Goal: Navigation & Orientation: Find specific page/section

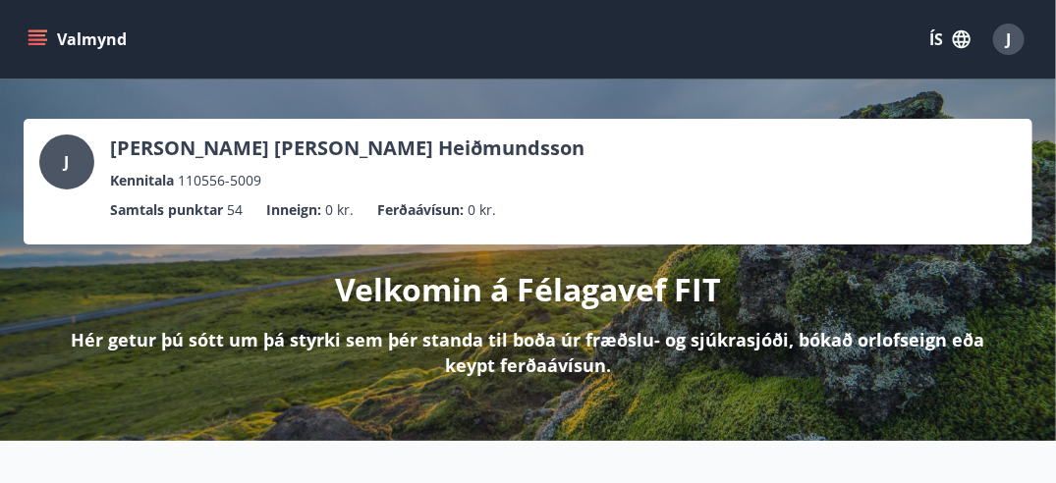
click at [45, 38] on icon "menu" at bounding box center [38, 39] width 20 height 20
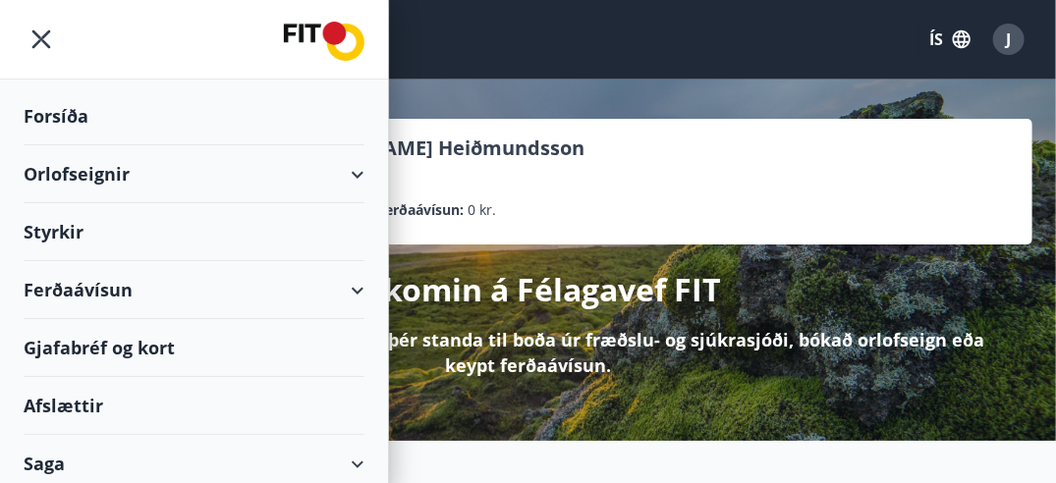
click at [52, 225] on div "Styrkir" at bounding box center [194, 232] width 341 height 58
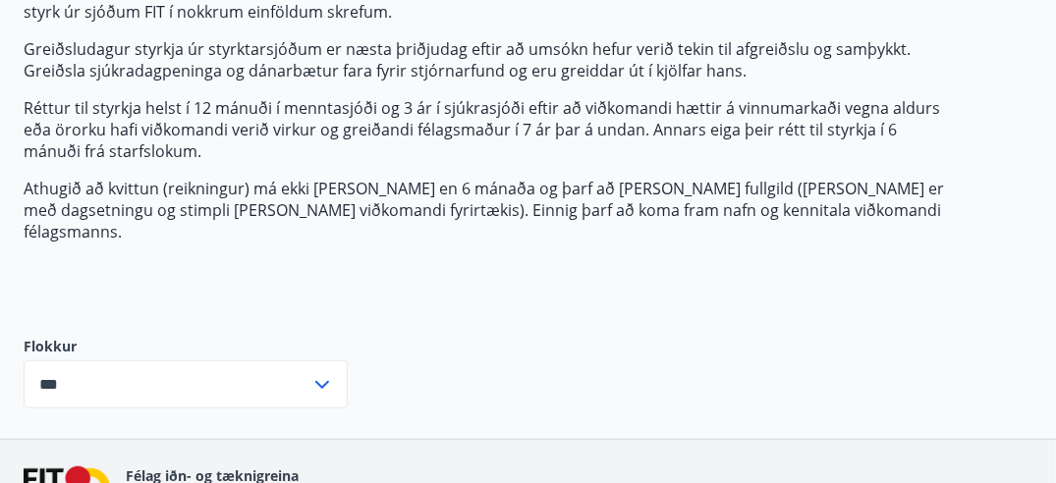
scroll to position [318, 0]
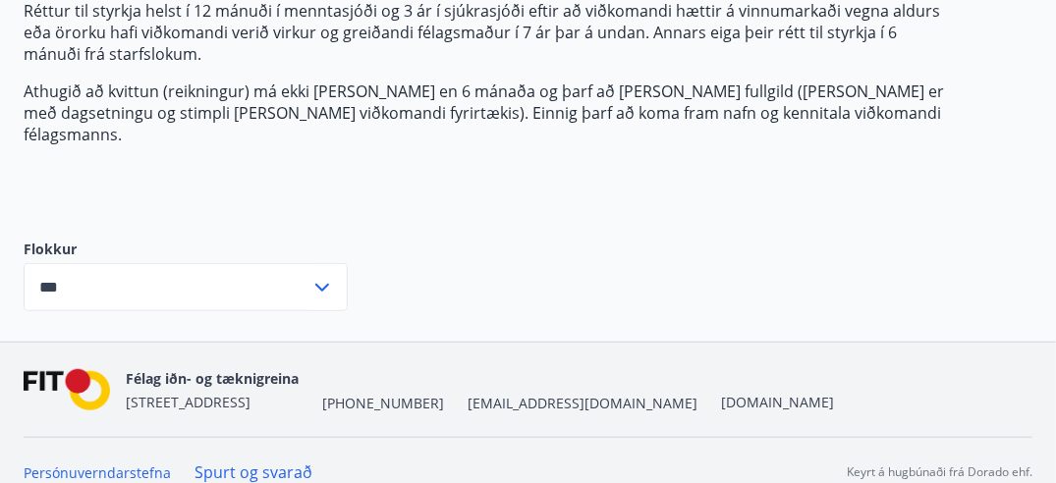
click at [277, 263] on input "***" at bounding box center [167, 287] width 287 height 48
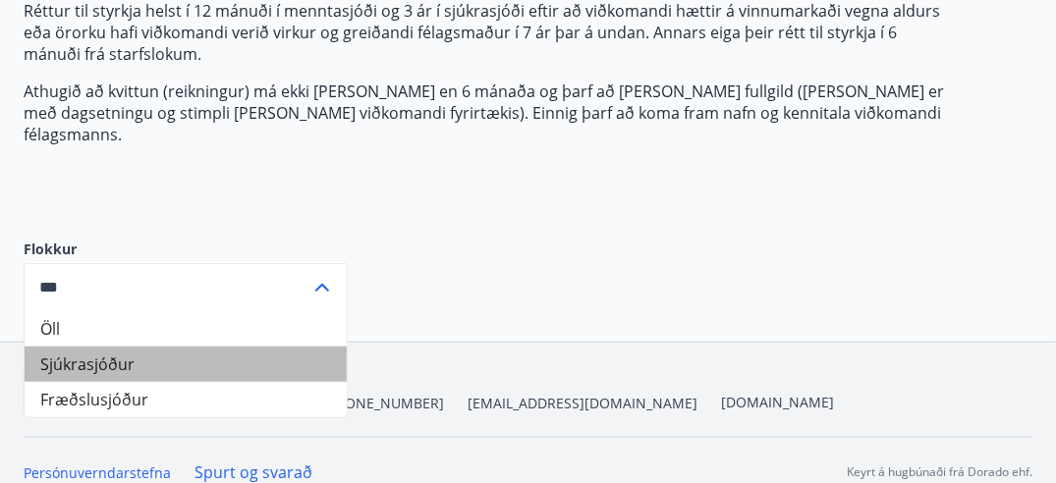
click at [191, 347] on li "Sjúkrasjóður" at bounding box center [186, 364] width 322 height 35
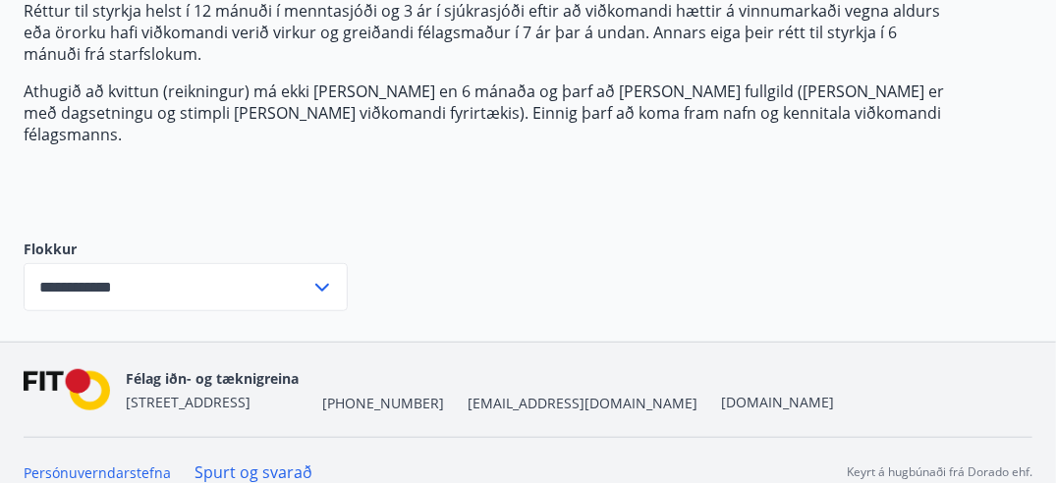
click at [327, 276] on icon at bounding box center [323, 288] width 24 height 24
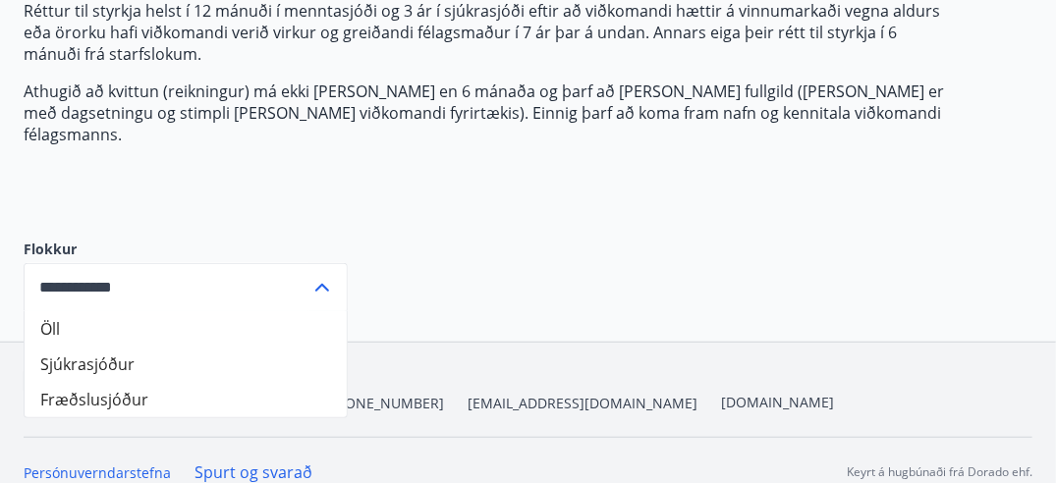
click at [230, 311] on li "Öll" at bounding box center [186, 328] width 322 height 35
type input "***"
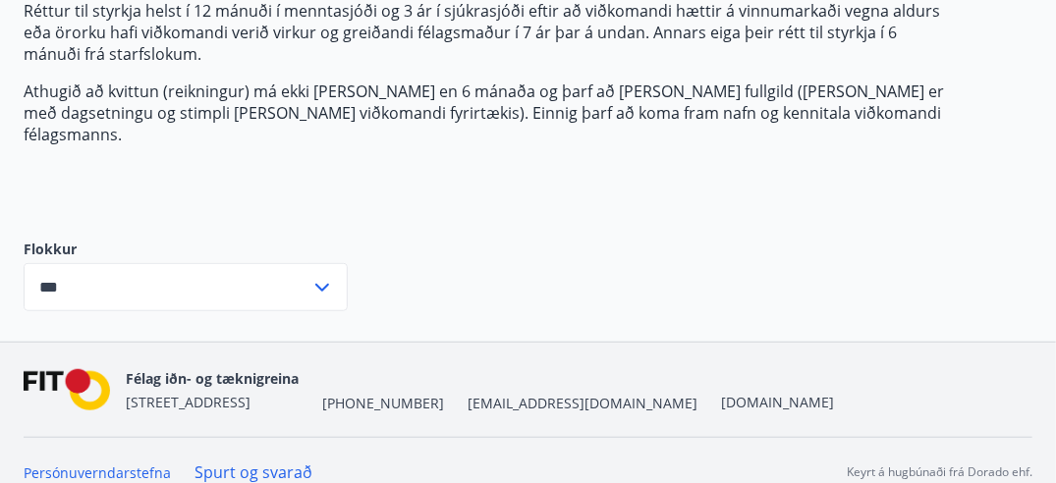
click at [320, 276] on icon at bounding box center [323, 288] width 24 height 24
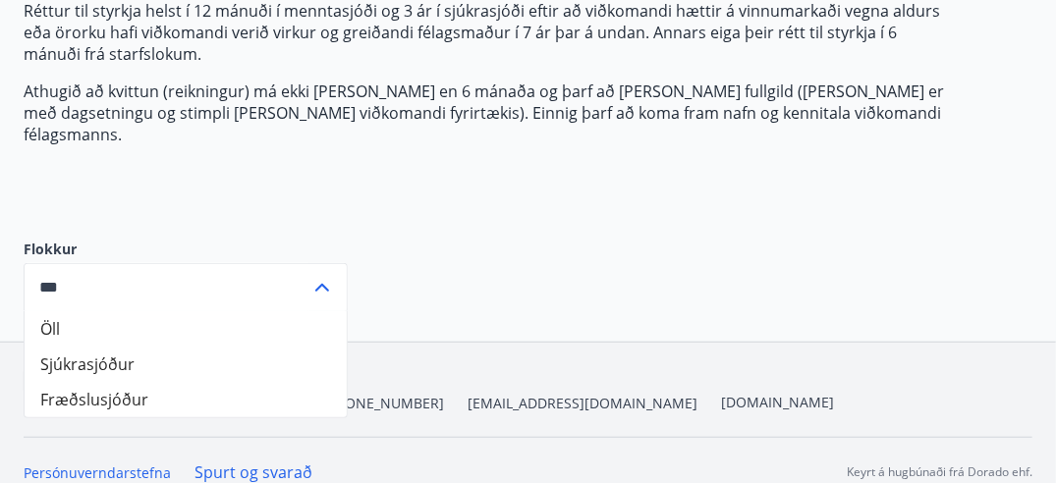
click at [219, 274] on input "***" at bounding box center [167, 287] width 287 height 48
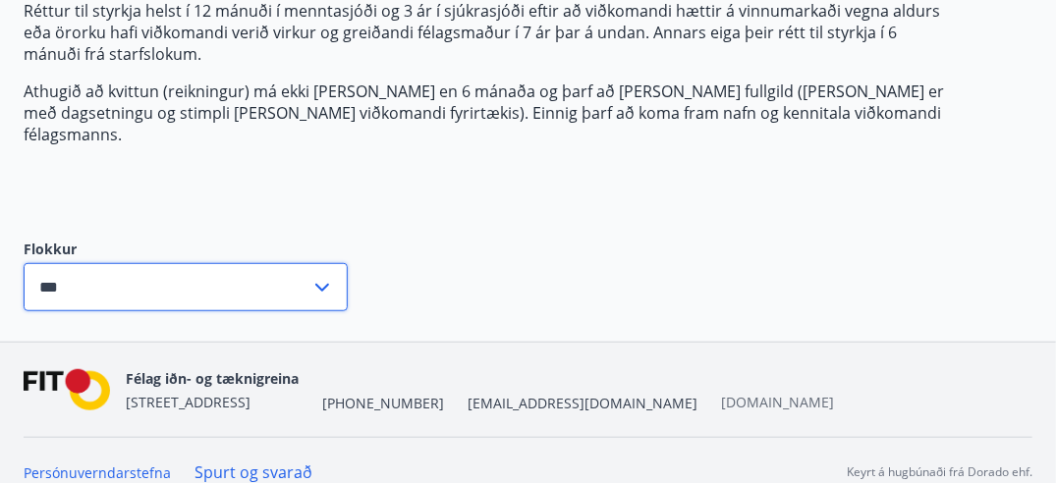
click at [721, 393] on link "[DOMAIN_NAME]" at bounding box center [777, 402] width 113 height 19
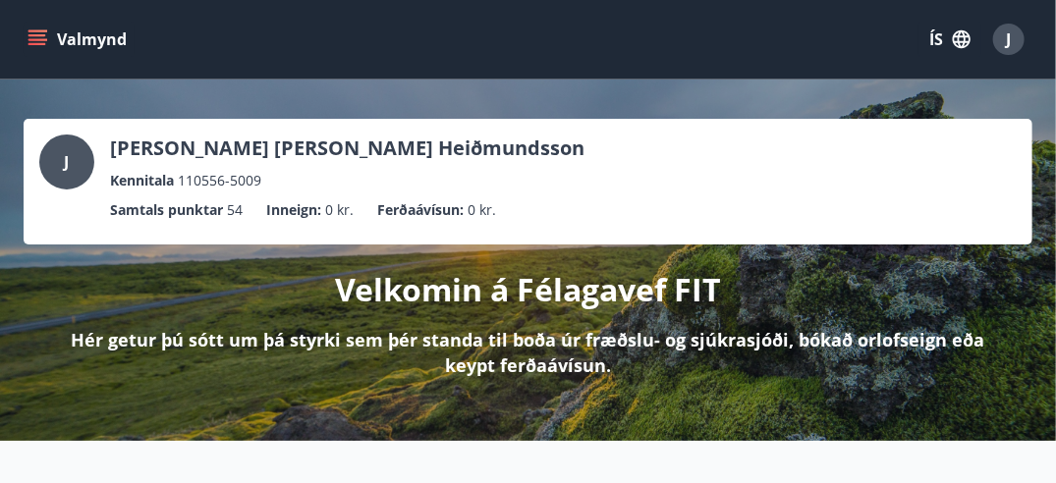
click at [45, 38] on icon "menu" at bounding box center [39, 39] width 22 height 2
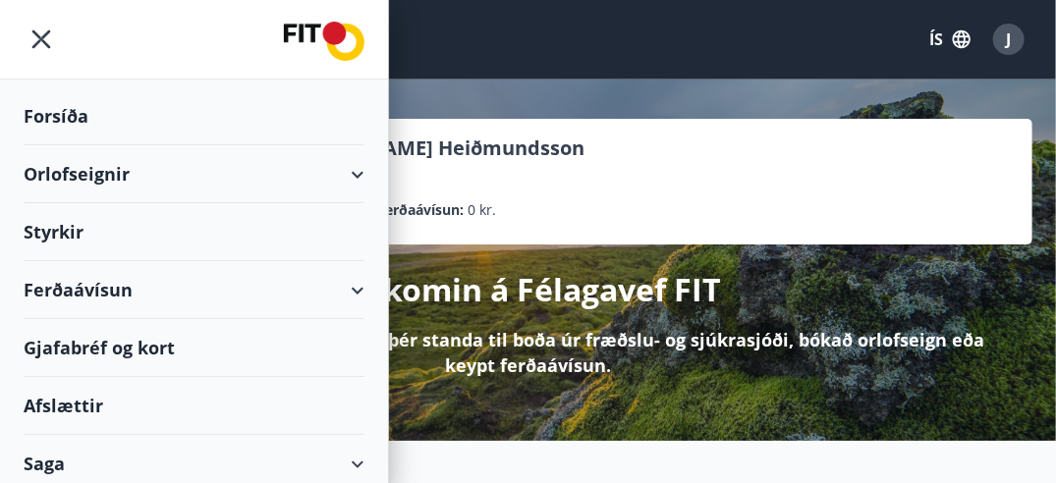
click at [457, 111] on div "J [PERSON_NAME] [PERSON_NAME] Heiðmundsson Kennitala 110556-5009 Samtals punkta…" at bounding box center [528, 261] width 1056 height 362
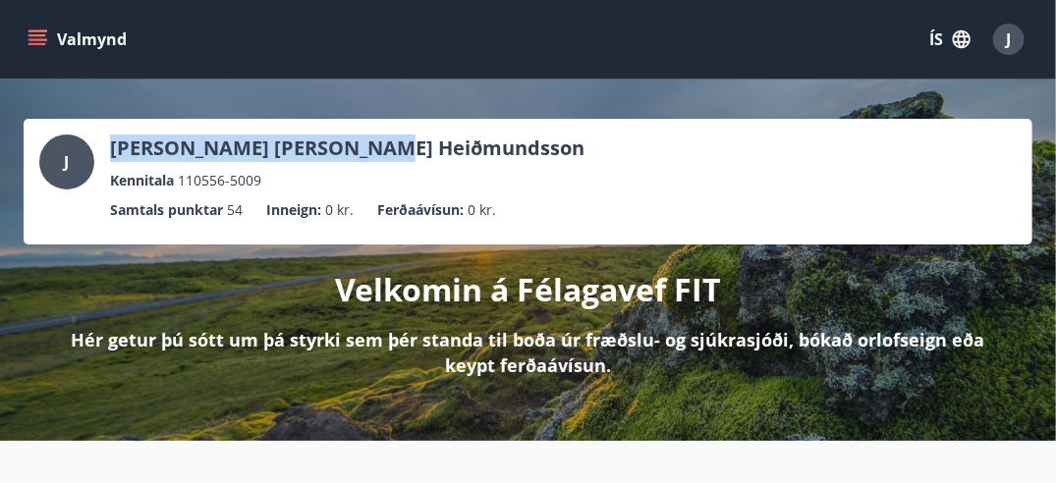
drag, startPoint x: 409, startPoint y: 153, endPoint x: 39, endPoint y: 155, distance: 369.5
click at [39, 155] on div "J [PERSON_NAME] [PERSON_NAME] Heiðmundsson Kennitala 110556-5009" at bounding box center [528, 163] width 978 height 57
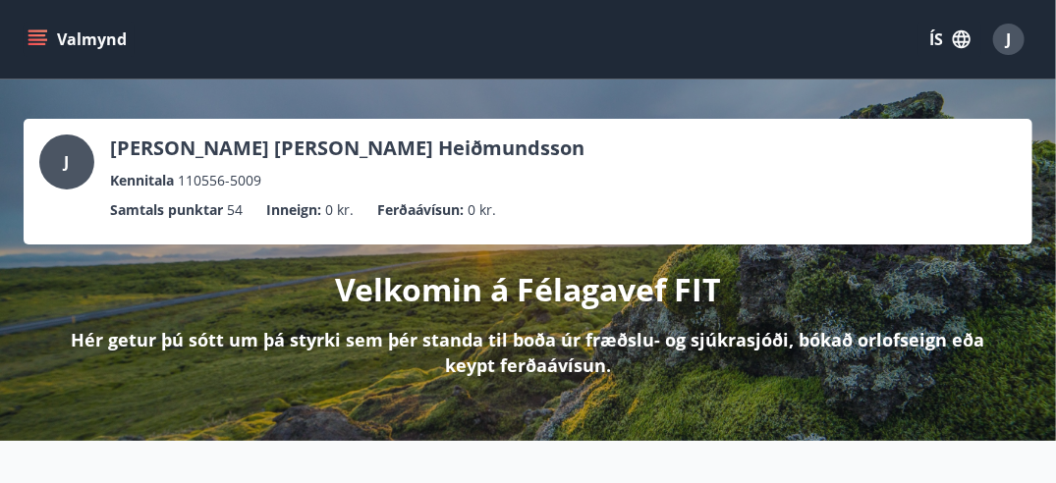
drag, startPoint x: 39, startPoint y: 155, endPoint x: 128, endPoint y: 239, distance: 121.6
click at [128, 239] on div "J [PERSON_NAME] [PERSON_NAME] Heiðmundsson Kennitala 110556-5009 Samtals punkta…" at bounding box center [528, 182] width 1009 height 126
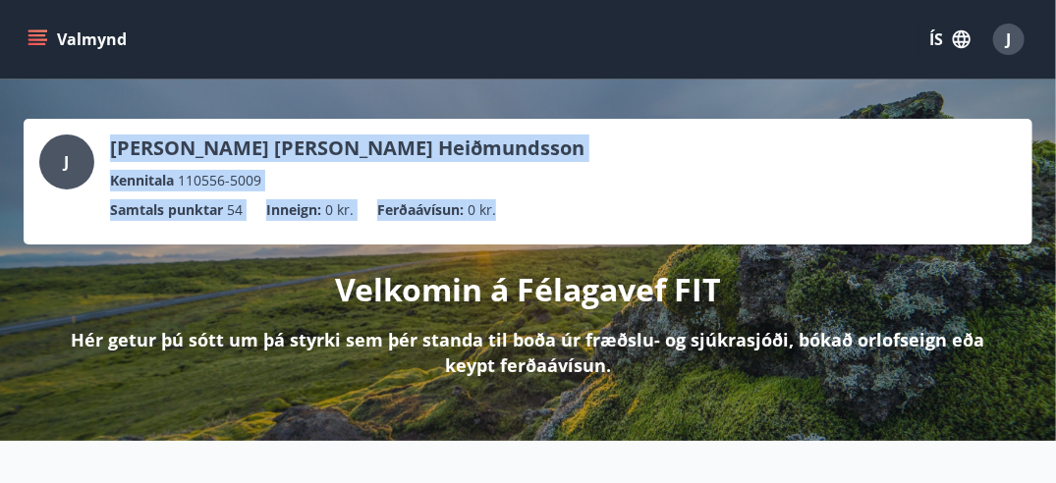
drag, startPoint x: 512, startPoint y: 215, endPoint x: 0, endPoint y: 141, distance: 517.2
click at [0, 141] on div "J [PERSON_NAME] [PERSON_NAME] Heiðmundsson Kennitala 110556-5009 Samtals punkta…" at bounding box center [528, 261] width 1056 height 362
drag, startPoint x: 0, startPoint y: 141, endPoint x: 281, endPoint y: 159, distance: 281.6
click at [281, 159] on p "[PERSON_NAME] [PERSON_NAME] Heiðmundsson" at bounding box center [347, 149] width 475 height 28
click at [323, 192] on ul "Samtals punktar 54 Inneign : 0 kr. Ferðaávísun : 0 kr." at bounding box center [528, 210] width 978 height 37
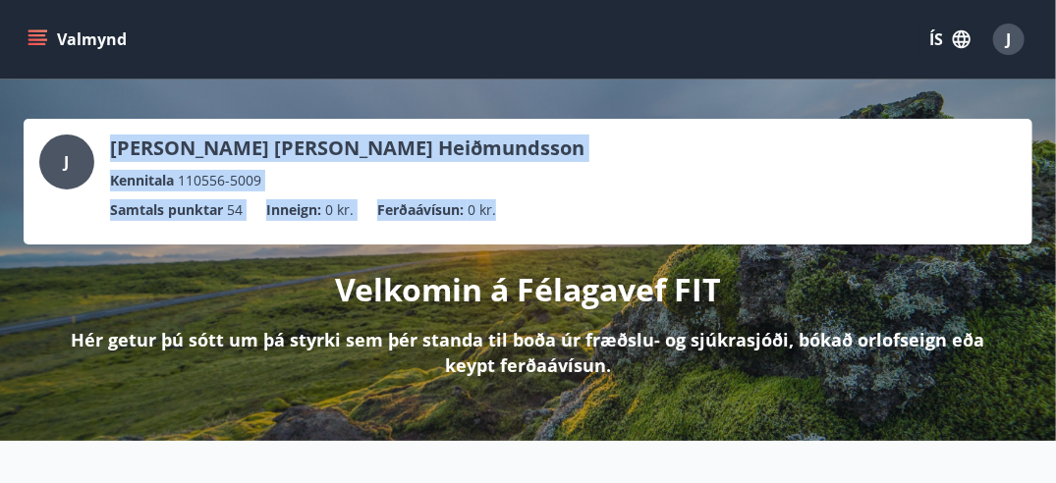
click at [491, 214] on span "0 kr." at bounding box center [482, 210] width 28 height 22
drag, startPoint x: 580, startPoint y: 220, endPoint x: 5, endPoint y: 94, distance: 588.4
click at [5, 94] on div "J [PERSON_NAME] [PERSON_NAME] Heiðmundsson Kennitala 110556-5009 Samtals punkta…" at bounding box center [528, 261] width 1056 height 362
drag, startPoint x: 5, startPoint y: 94, endPoint x: 381, endPoint y: 184, distance: 386.8
click at [381, 184] on div "Kennitala 110556-5009" at bounding box center [347, 181] width 475 height 22
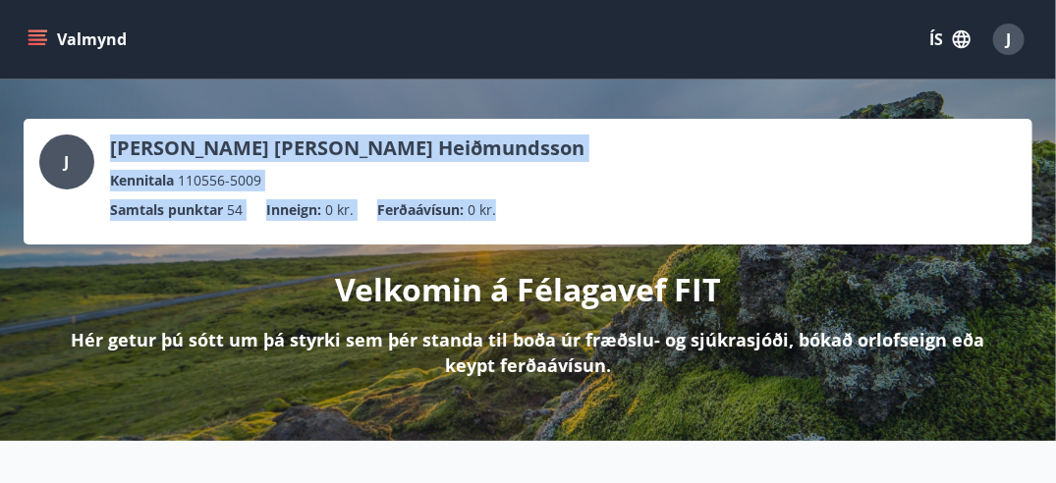
click at [360, 187] on div "Kennitala 110556-5009" at bounding box center [347, 181] width 475 height 22
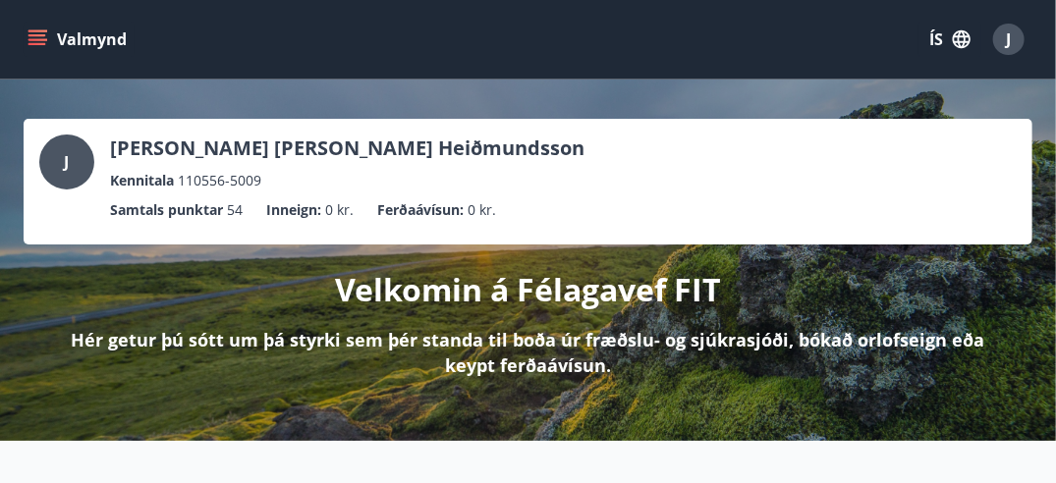
click at [996, 52] on span "J" at bounding box center [1008, 39] width 31 height 31
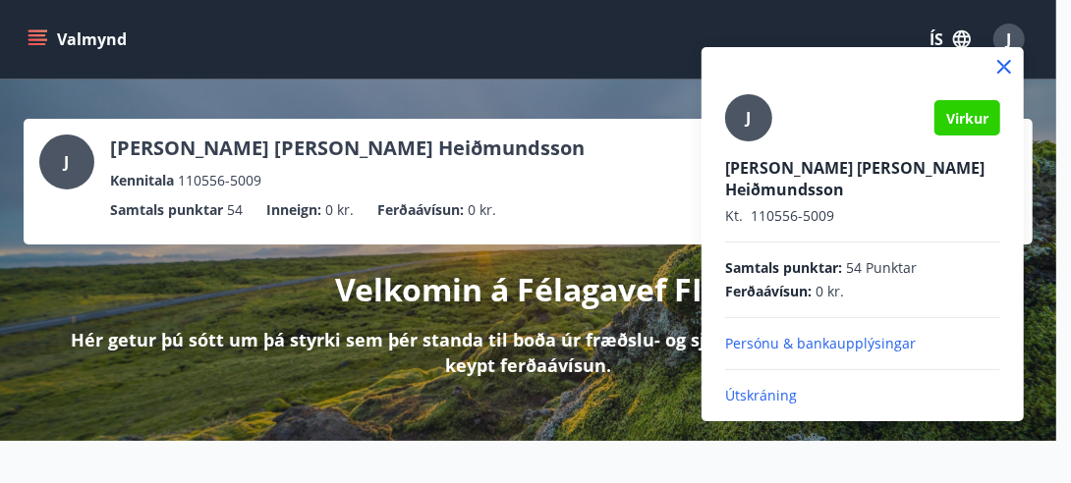
click at [447, 141] on div at bounding box center [535, 241] width 1071 height 483
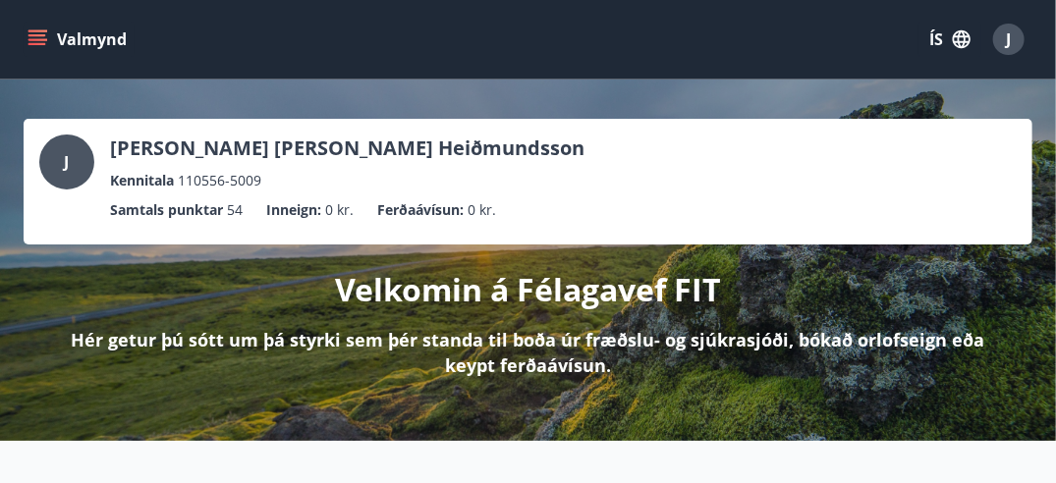
click at [42, 49] on button "Valmynd" at bounding box center [79, 39] width 111 height 35
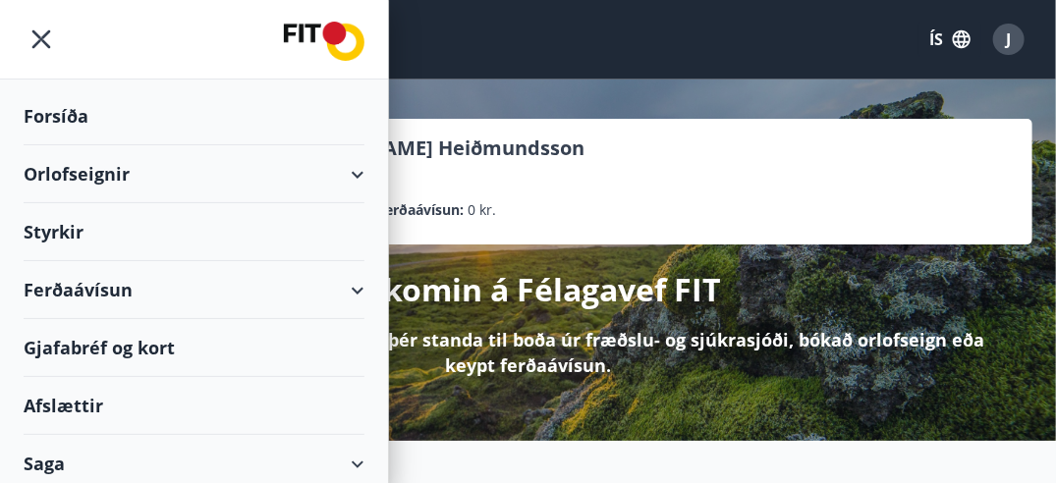
click at [344, 183] on div "Orlofseignir" at bounding box center [194, 174] width 341 height 58
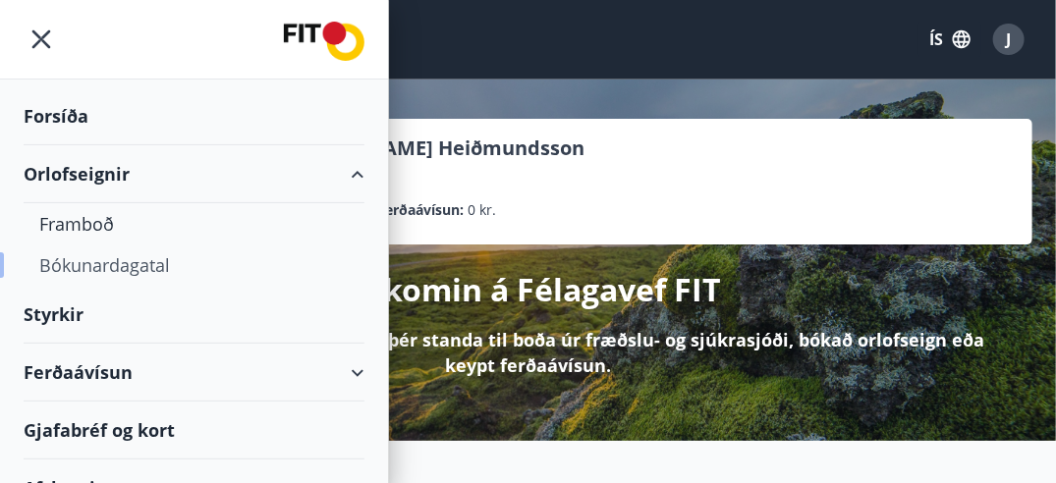
click at [166, 262] on div "Bókunardagatal" at bounding box center [194, 265] width 310 height 41
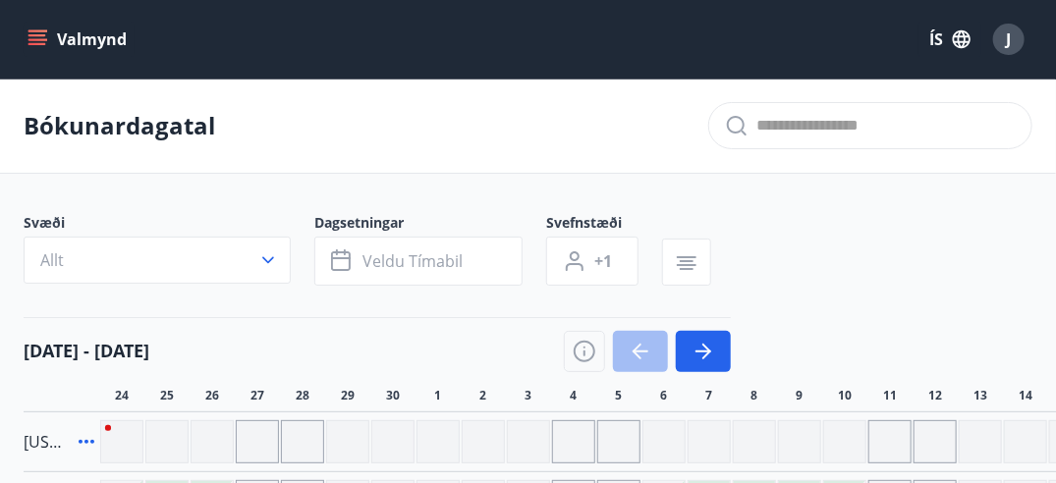
click at [39, 42] on icon "menu" at bounding box center [38, 39] width 20 height 20
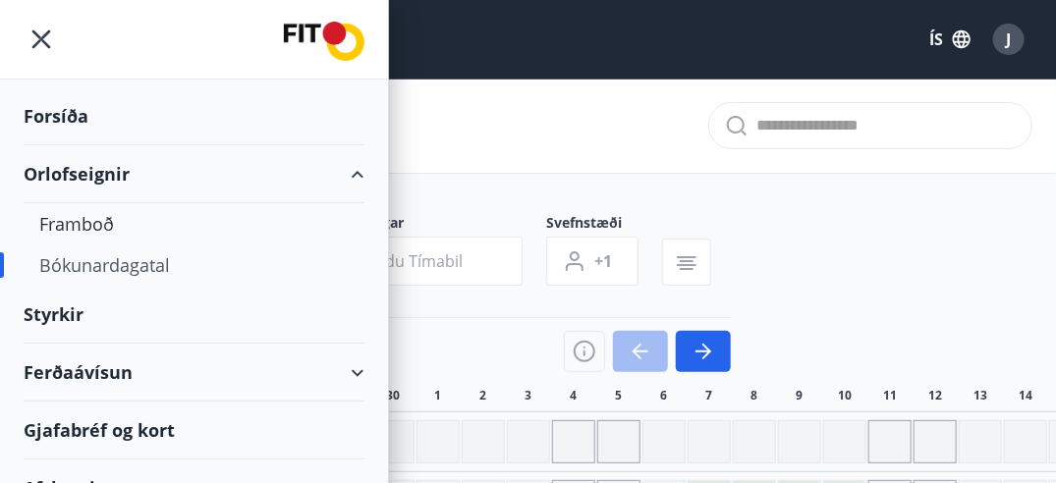
click at [339, 171] on div "Orlofseignir" at bounding box center [194, 174] width 341 height 58
click at [336, 172] on div "Orlofseignir" at bounding box center [194, 174] width 341 height 58
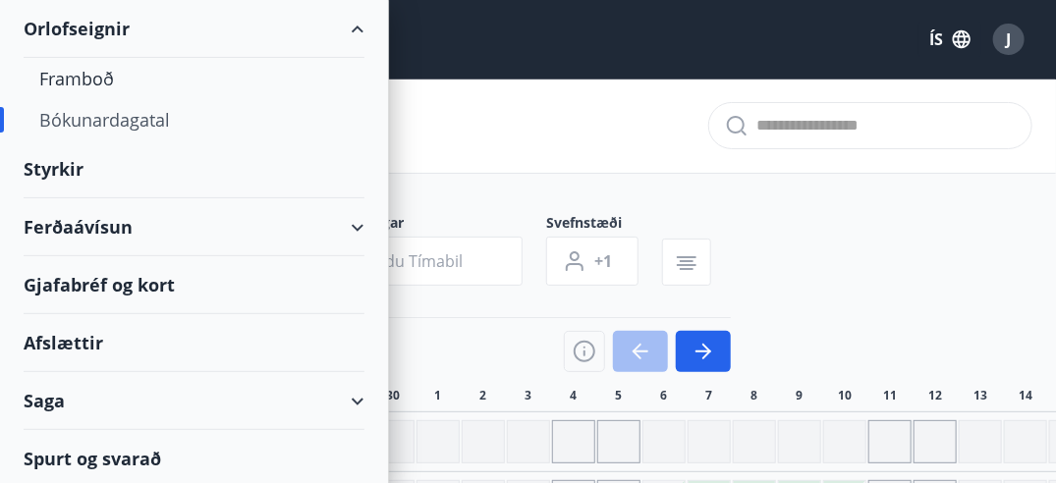
scroll to position [491, 0]
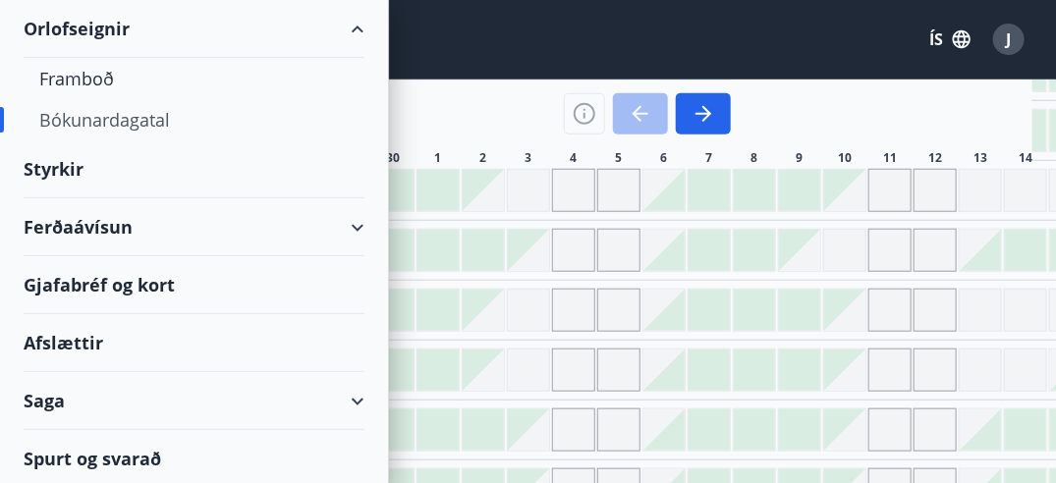
click at [67, 175] on div "Styrkir" at bounding box center [194, 170] width 341 height 58
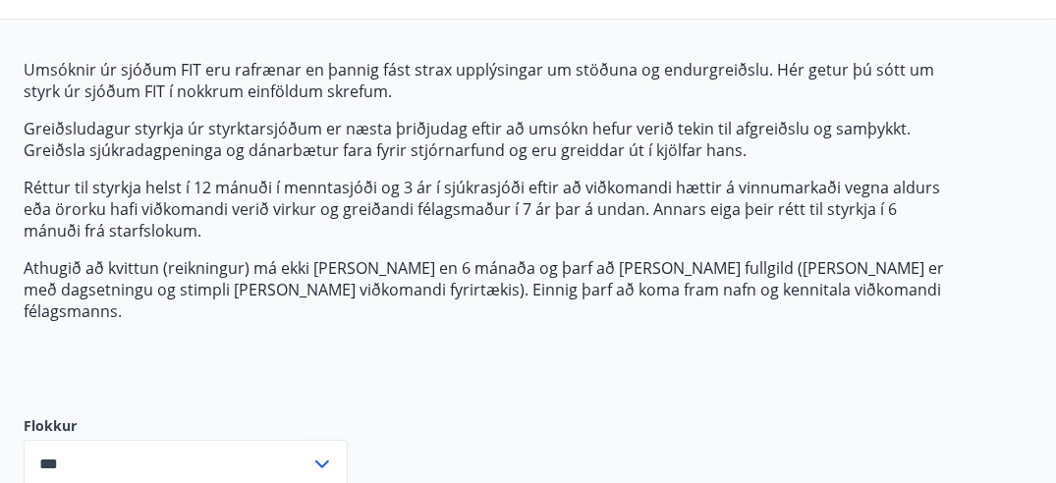
scroll to position [318, 0]
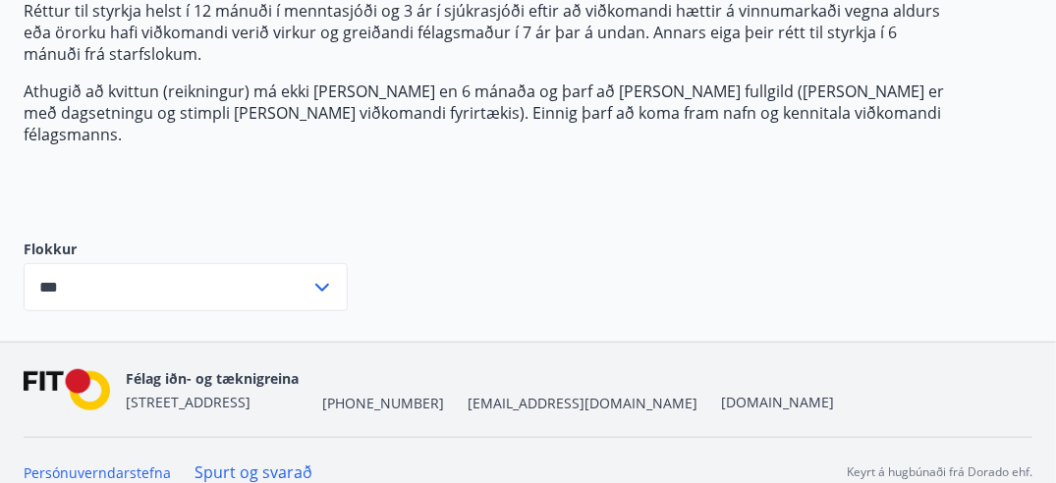
click at [267, 267] on input "***" at bounding box center [167, 287] width 287 height 48
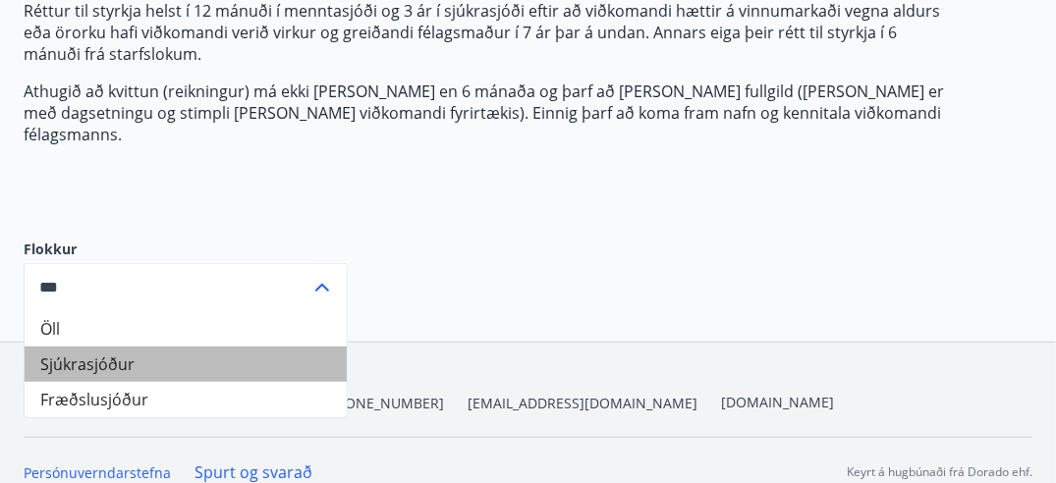
click at [155, 347] on li "Sjúkrasjóður" at bounding box center [186, 364] width 322 height 35
type input "**********"
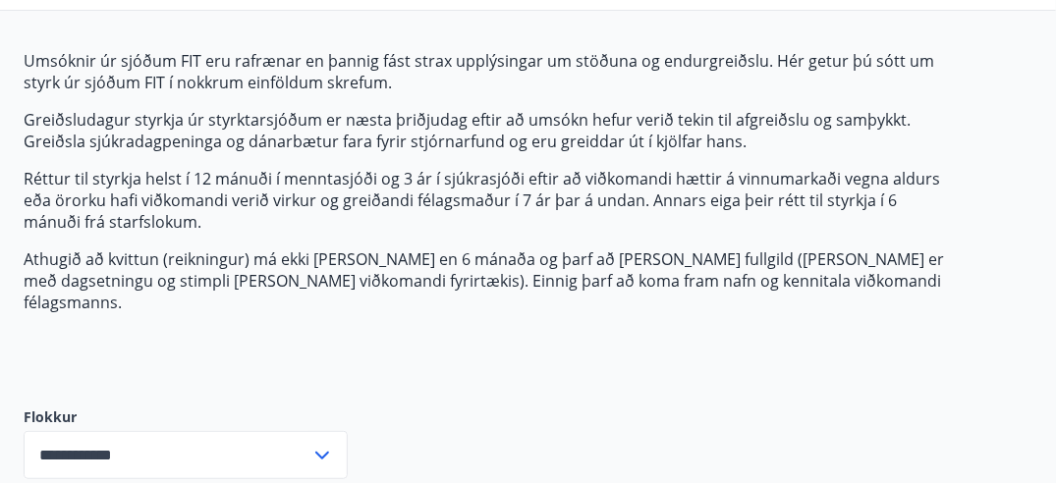
scroll to position [0, 0]
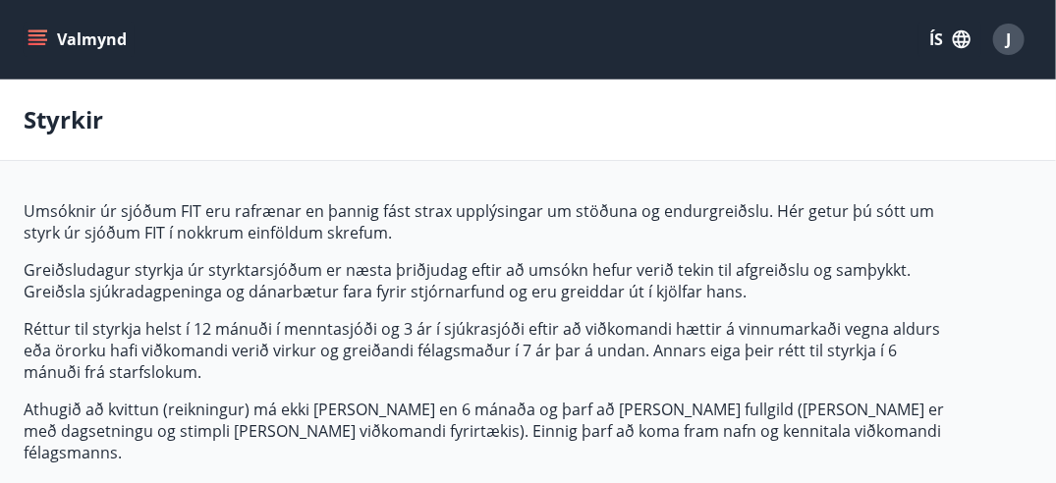
click at [953, 36] on icon "button" at bounding box center [962, 39] width 22 height 22
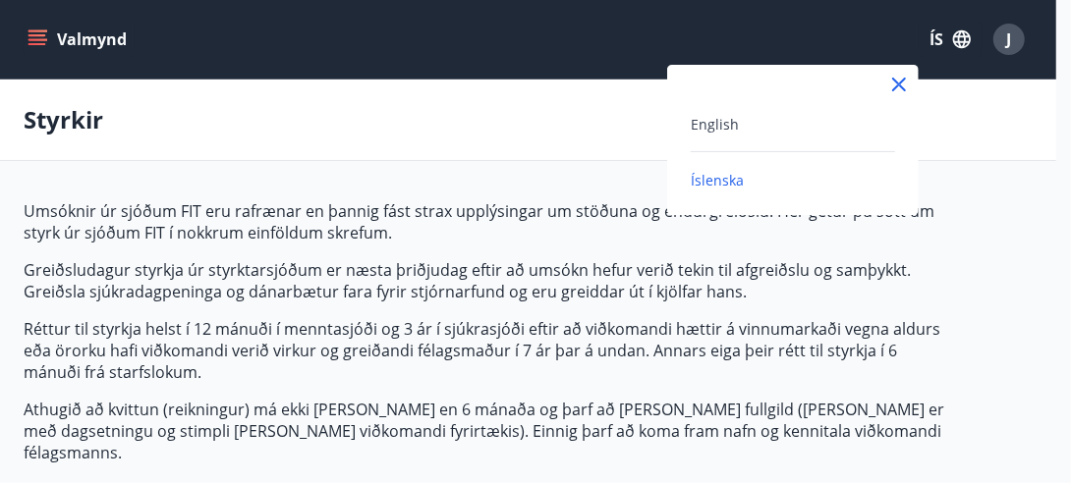
click at [564, 118] on div at bounding box center [535, 241] width 1071 height 483
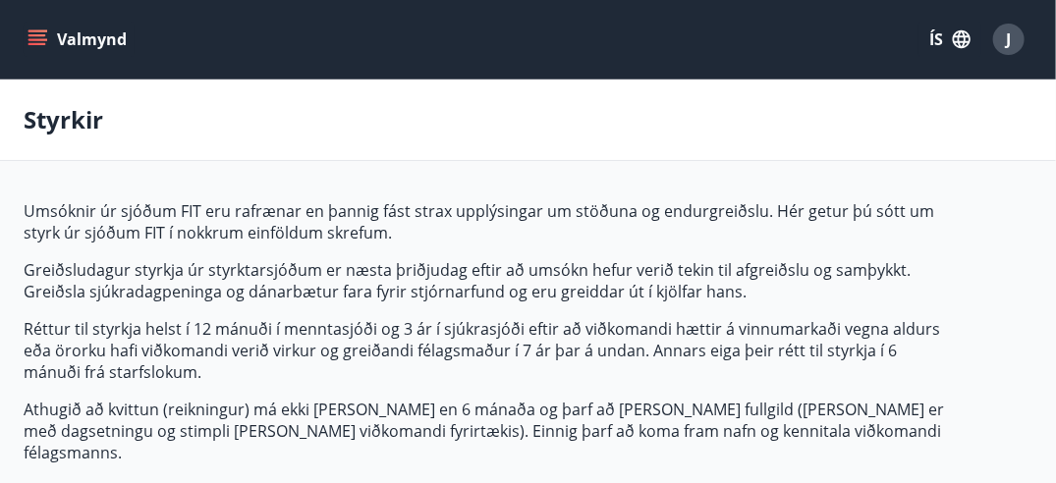
click at [18, 33] on div "Valmynd ÍS J" at bounding box center [528, 39] width 1056 height 79
click at [28, 32] on icon "menu" at bounding box center [38, 39] width 20 height 20
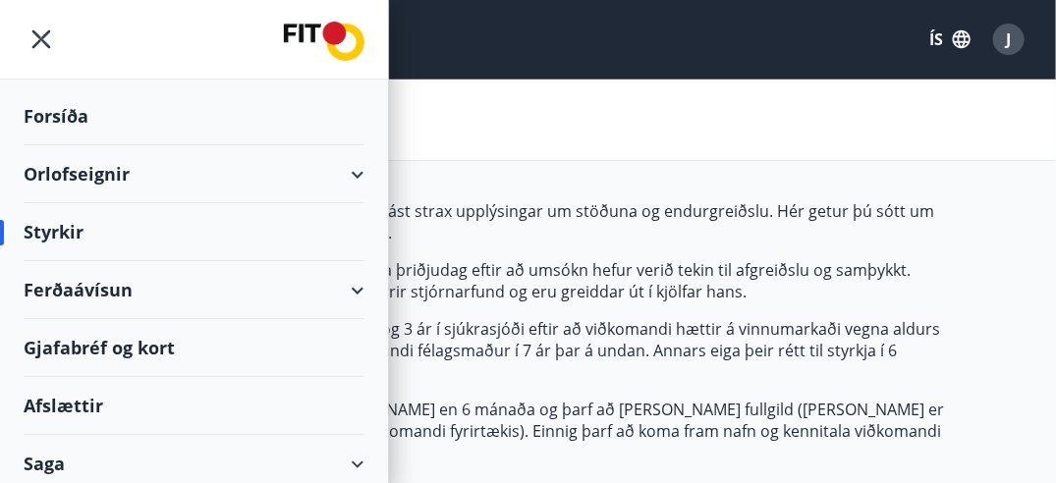
click at [67, 108] on div "Forsíða" at bounding box center [194, 116] width 341 height 58
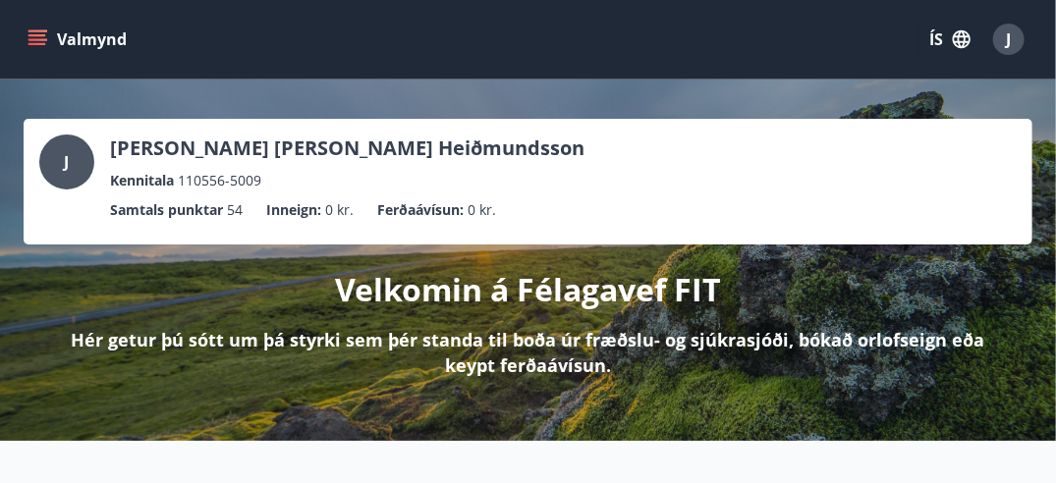
click at [76, 33] on button "Valmynd" at bounding box center [79, 39] width 111 height 35
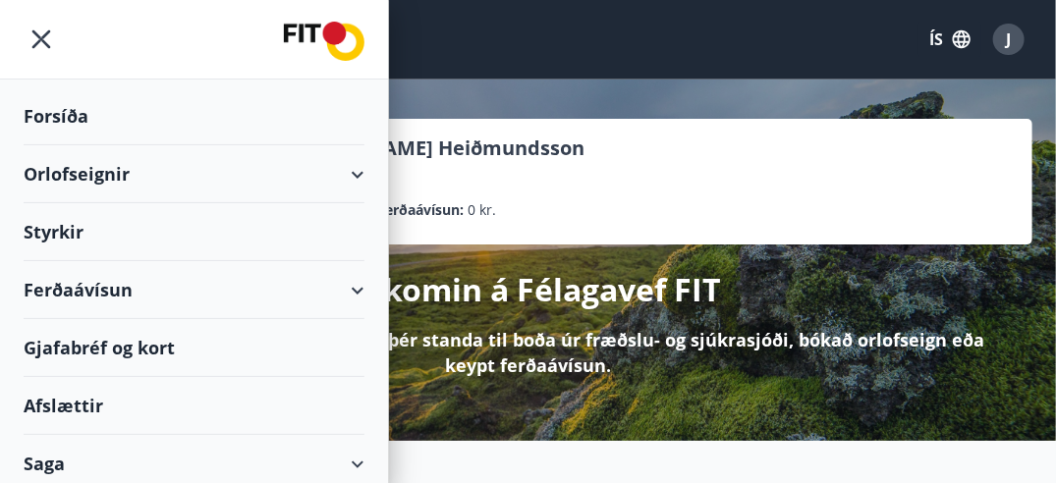
click at [54, 141] on div "Forsíða" at bounding box center [194, 116] width 341 height 58
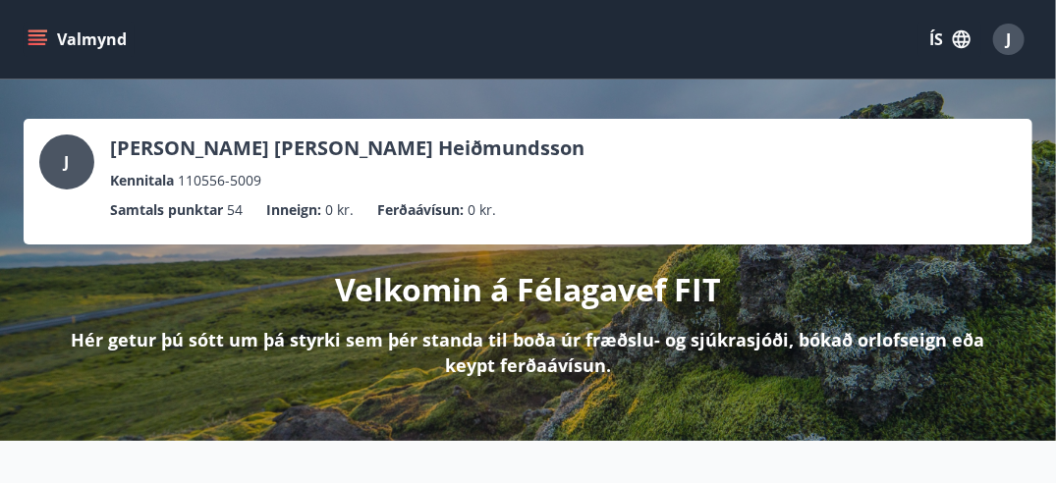
click at [28, 33] on icon "menu" at bounding box center [38, 39] width 20 height 20
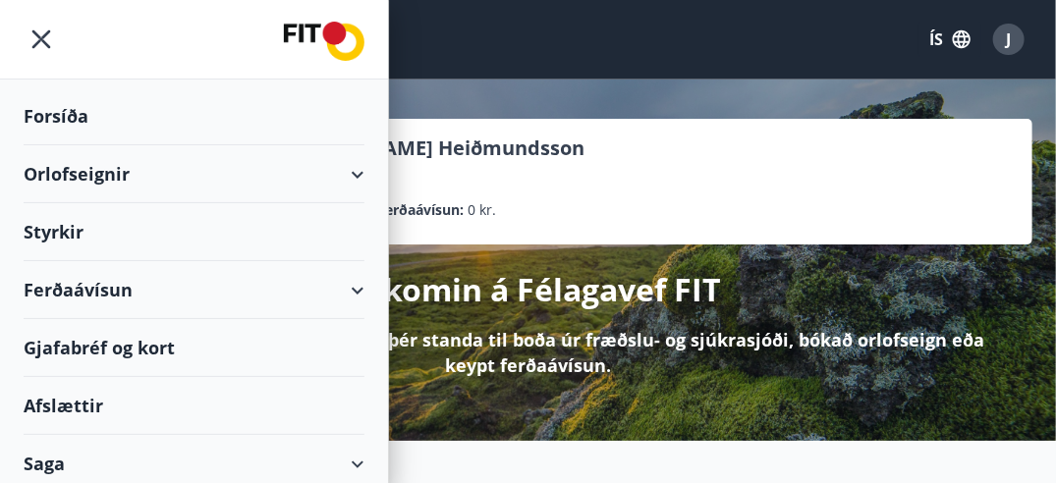
click at [121, 345] on div "Gjafabréf og kort" at bounding box center [194, 348] width 341 height 58
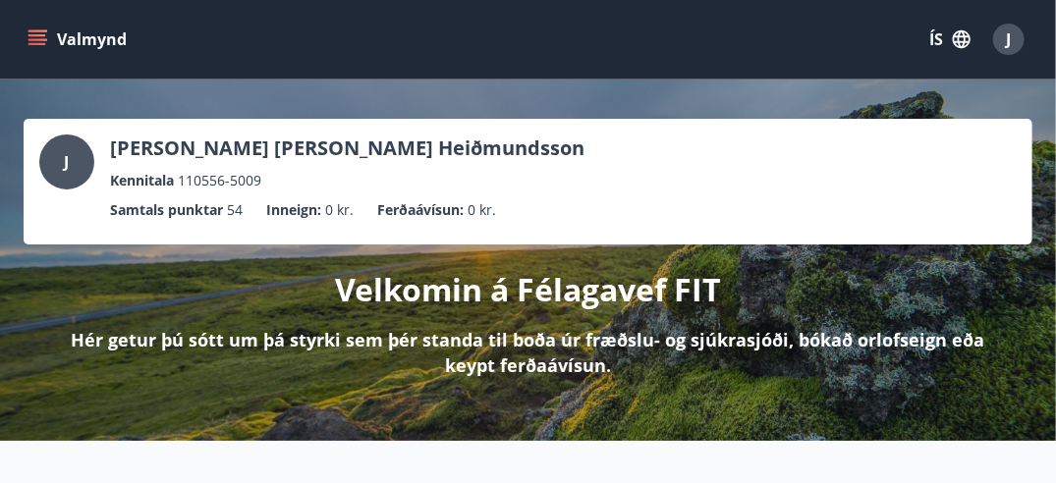
click at [39, 55] on button "Valmynd" at bounding box center [79, 39] width 111 height 35
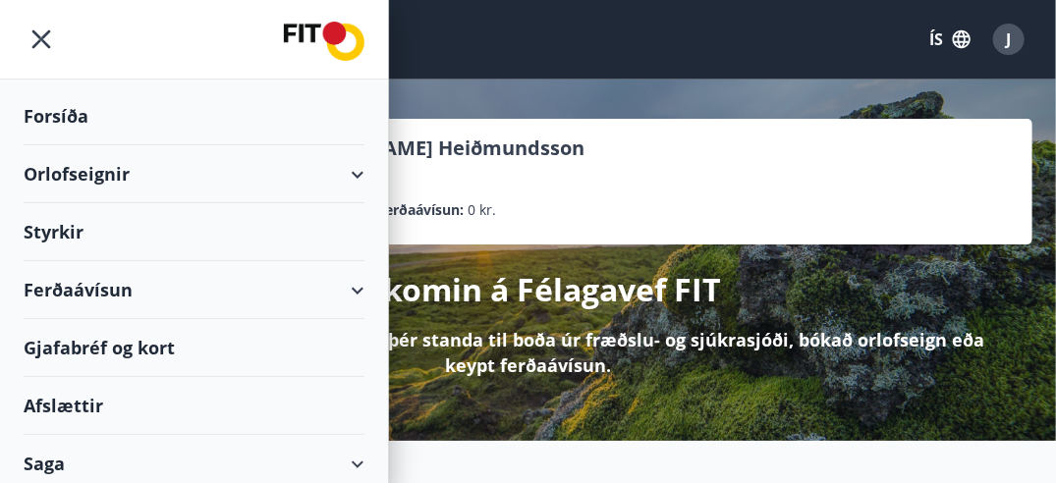
click at [154, 167] on div "Orlofseignir" at bounding box center [194, 174] width 341 height 58
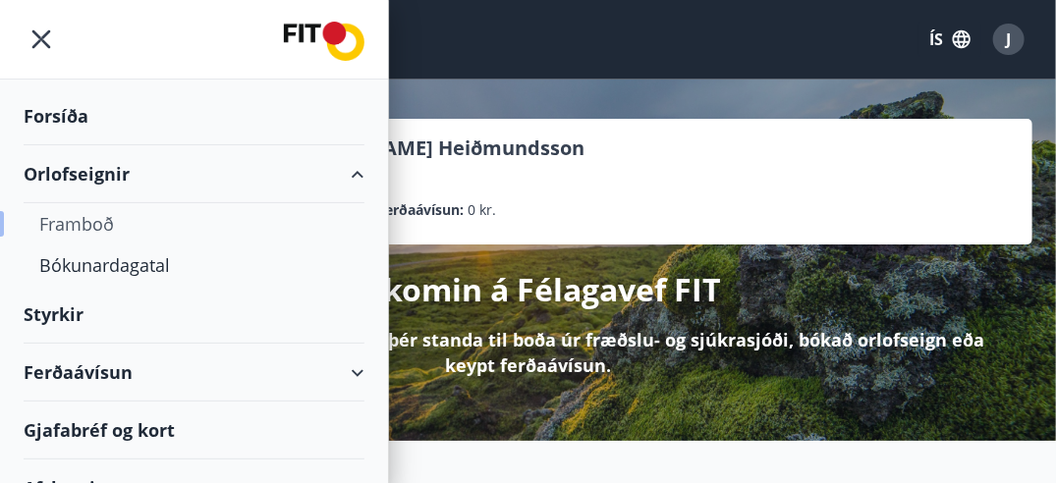
click at [91, 218] on div "Framboð" at bounding box center [194, 223] width 310 height 41
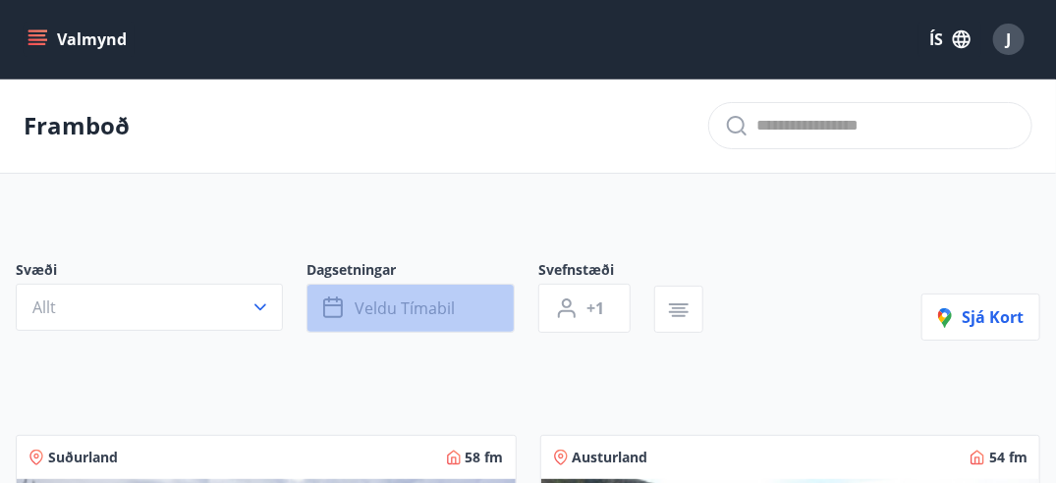
click at [424, 316] on span "Veldu tímabil" at bounding box center [405, 309] width 100 height 22
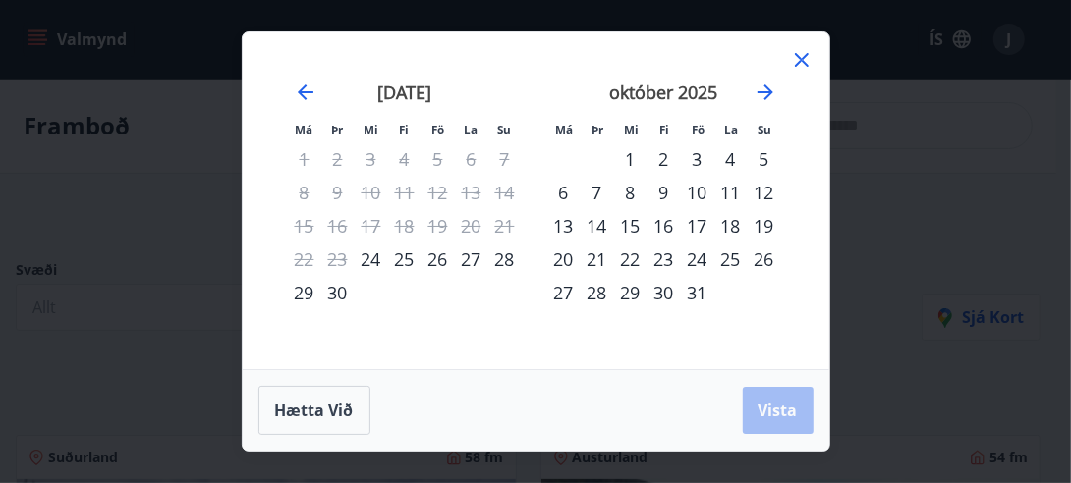
click at [706, 254] on div "24" at bounding box center [697, 259] width 33 height 33
click at [640, 293] on div "29" at bounding box center [630, 292] width 33 height 33
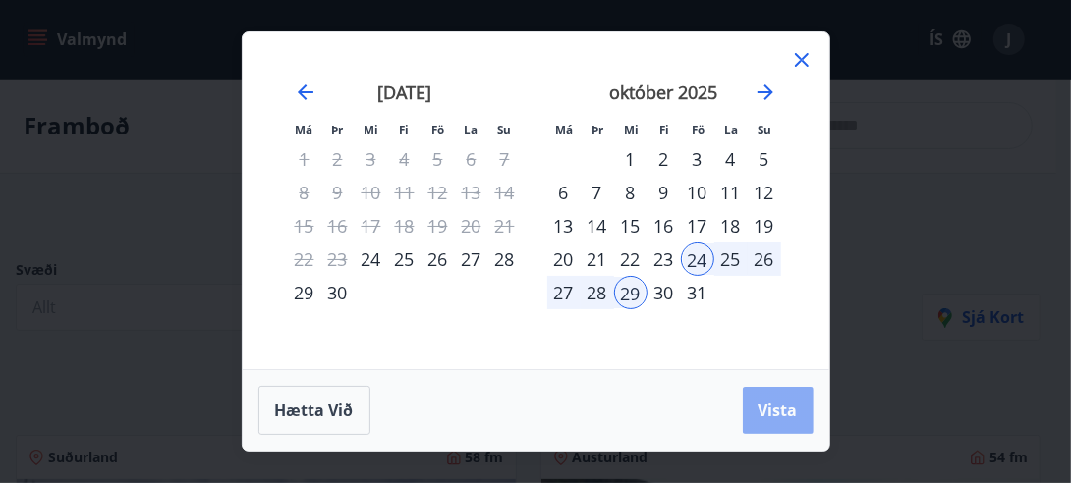
click at [782, 420] on span "Vista" at bounding box center [778, 411] width 39 height 22
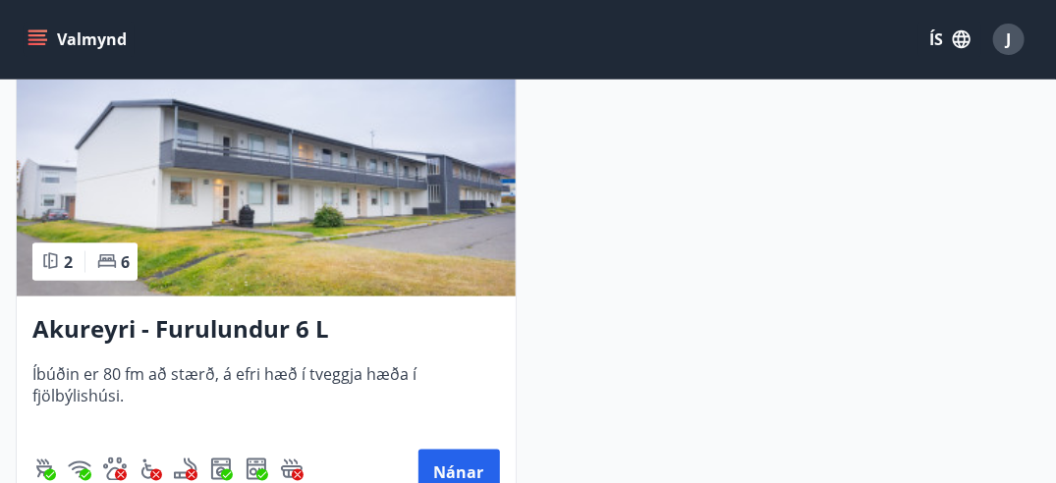
scroll to position [5797, 0]
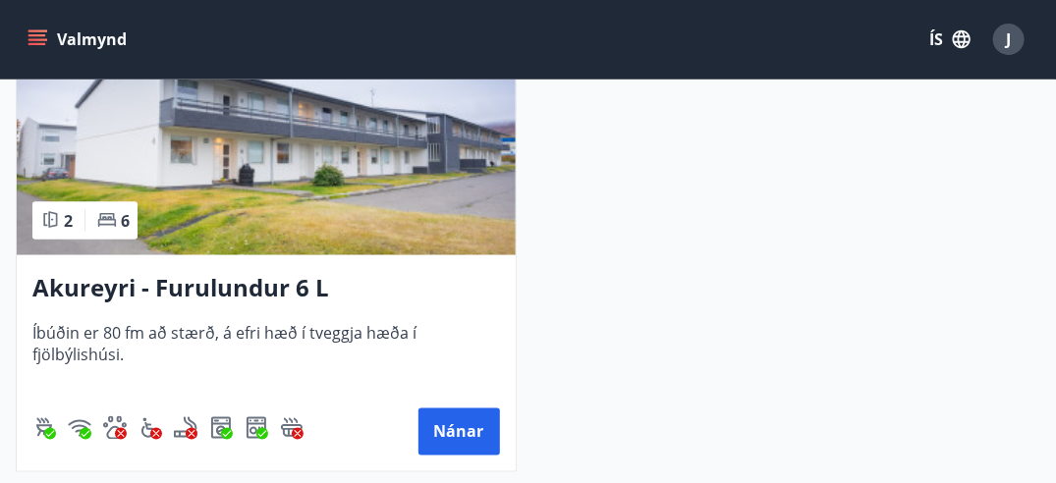
click at [222, 177] on img at bounding box center [266, 132] width 499 height 248
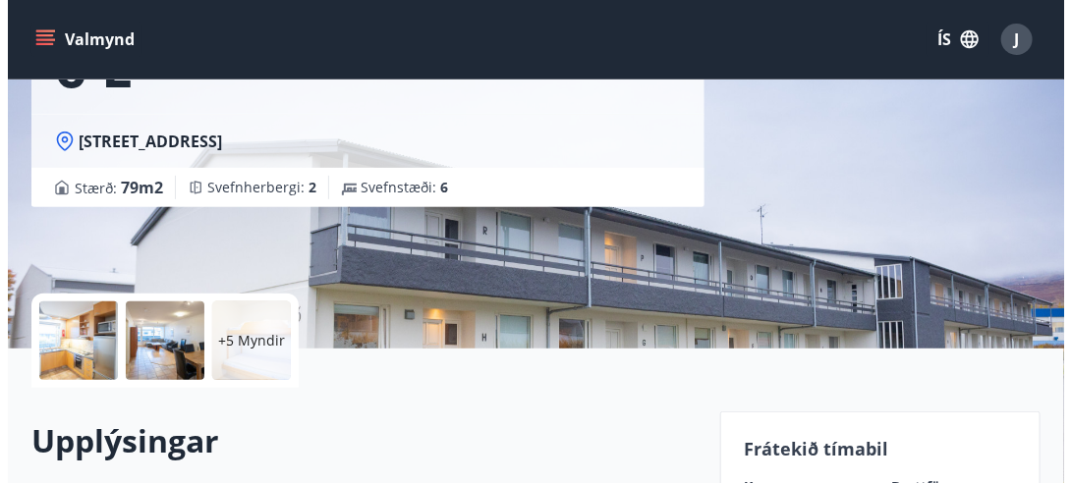
scroll to position [197, 0]
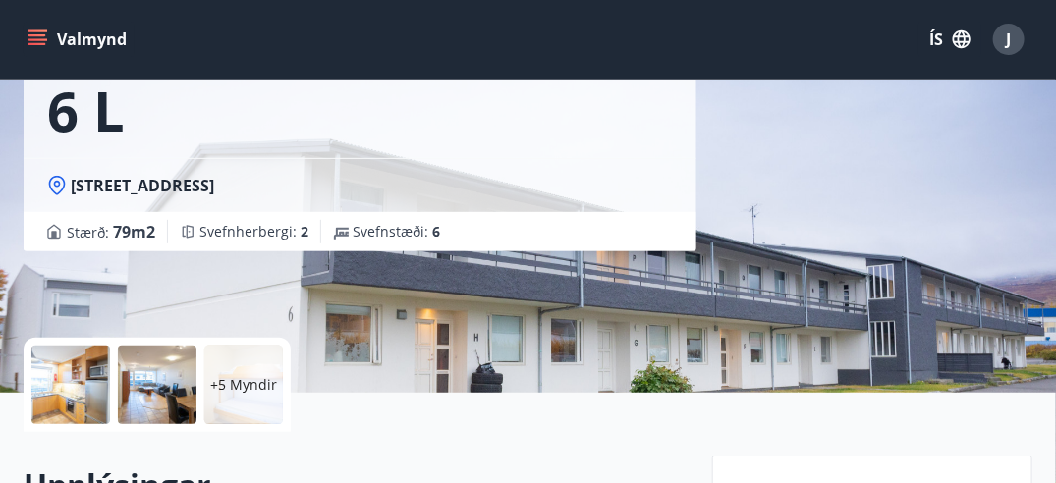
click at [231, 371] on div "+5 Myndir" at bounding box center [243, 385] width 79 height 79
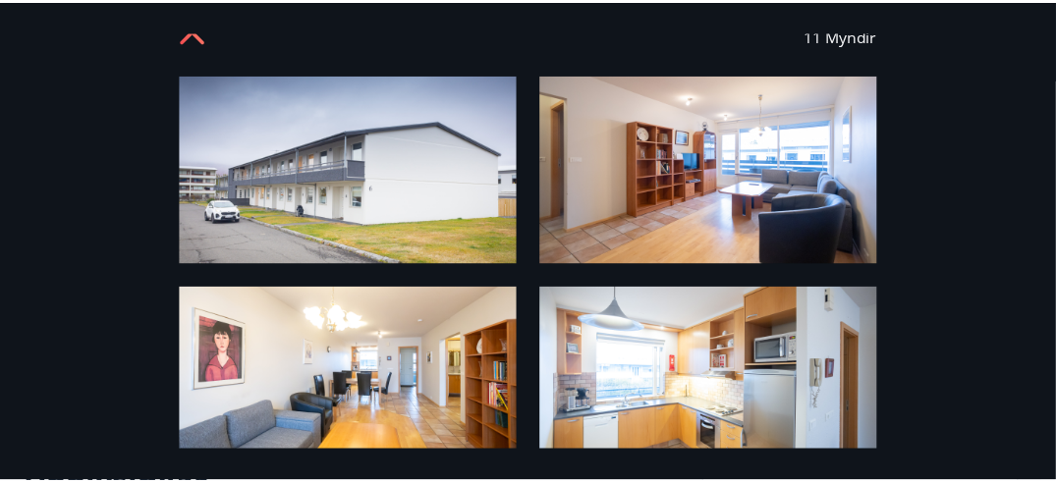
scroll to position [0, 0]
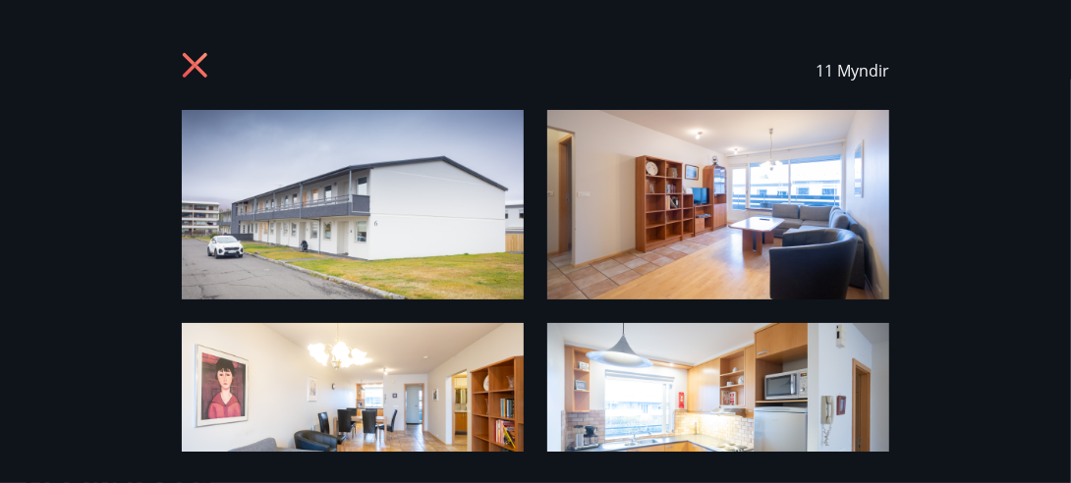
click at [198, 72] on icon at bounding box center [197, 67] width 31 height 31
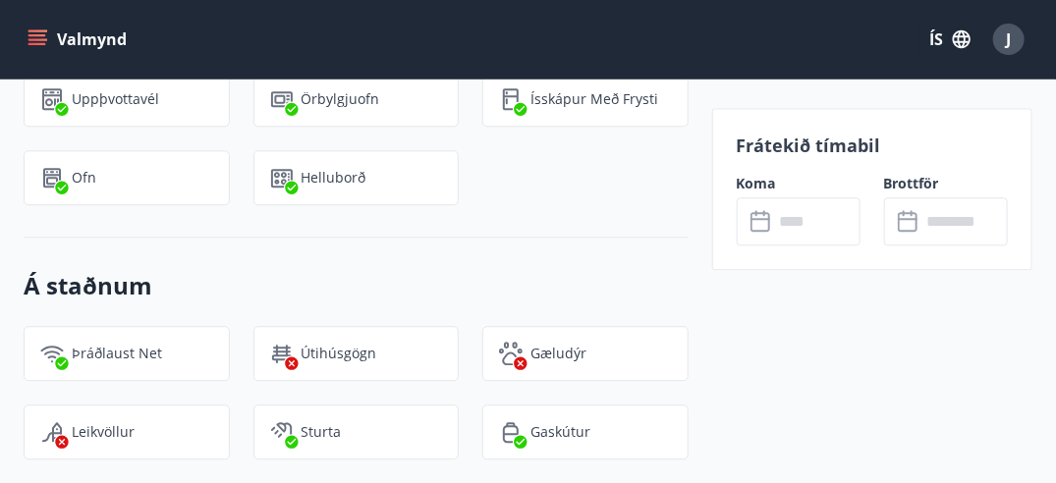
scroll to position [1670, 0]
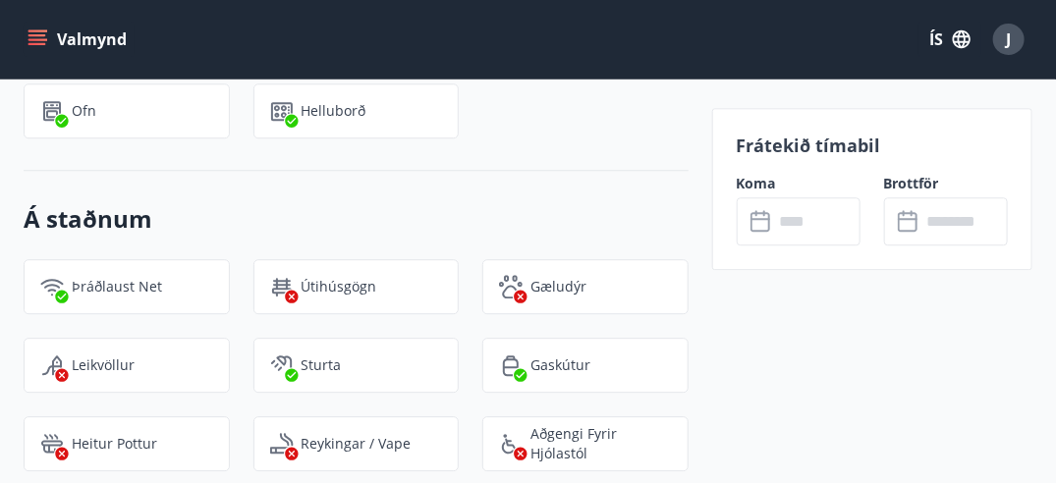
click at [43, 41] on icon "menu" at bounding box center [38, 39] width 20 height 20
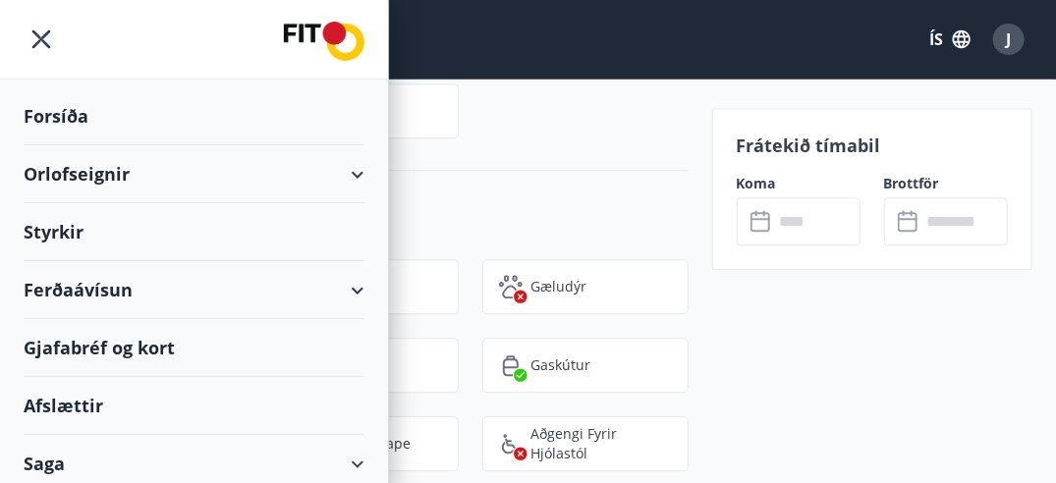
click at [102, 178] on div "Orlofseignir" at bounding box center [194, 174] width 341 height 58
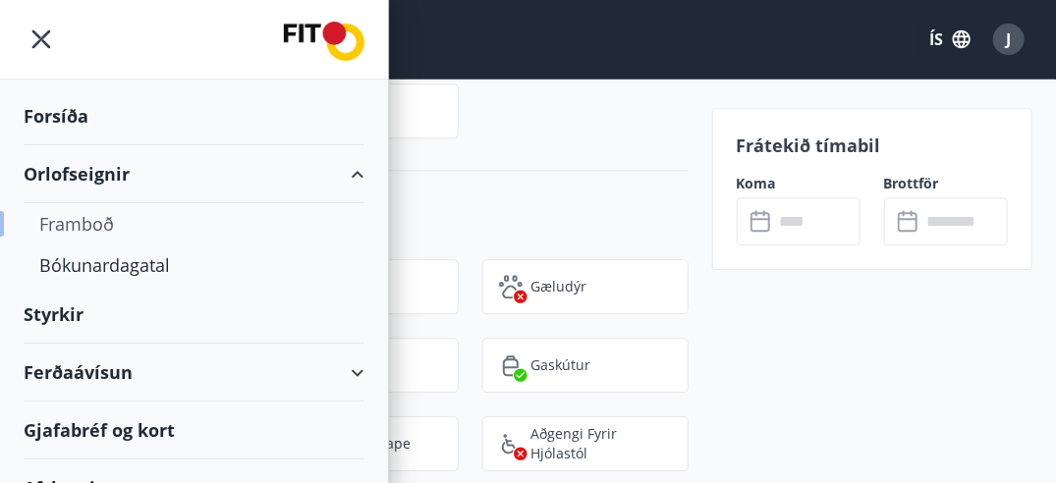
click at [98, 216] on div "Framboð" at bounding box center [194, 223] width 310 height 41
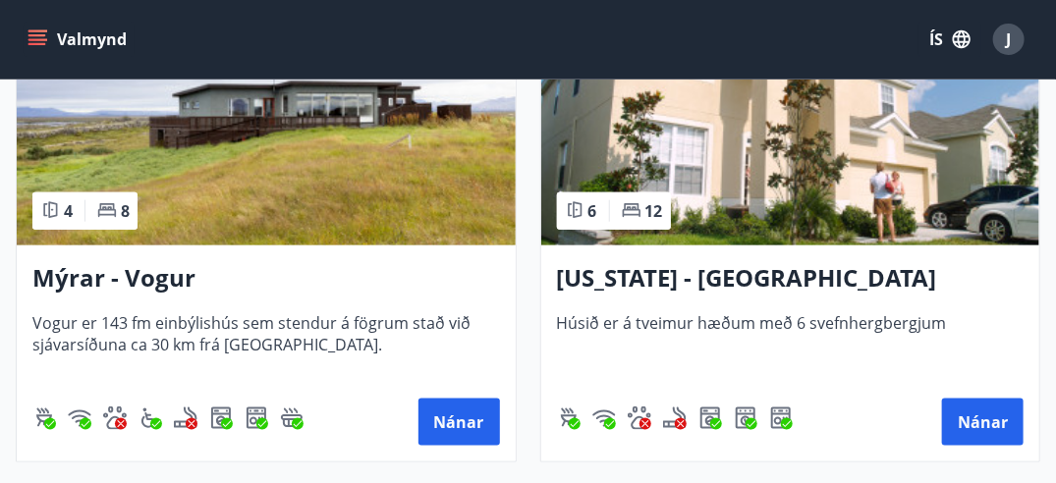
click at [711, 275] on h3 "[US_STATE] - [GEOGRAPHIC_DATA]" at bounding box center [791, 278] width 468 height 35
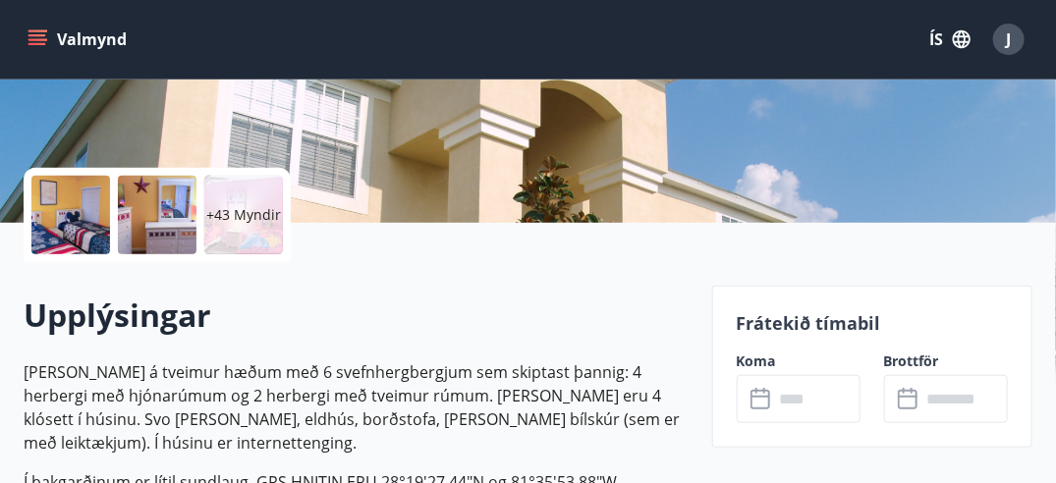
scroll to position [491, 0]
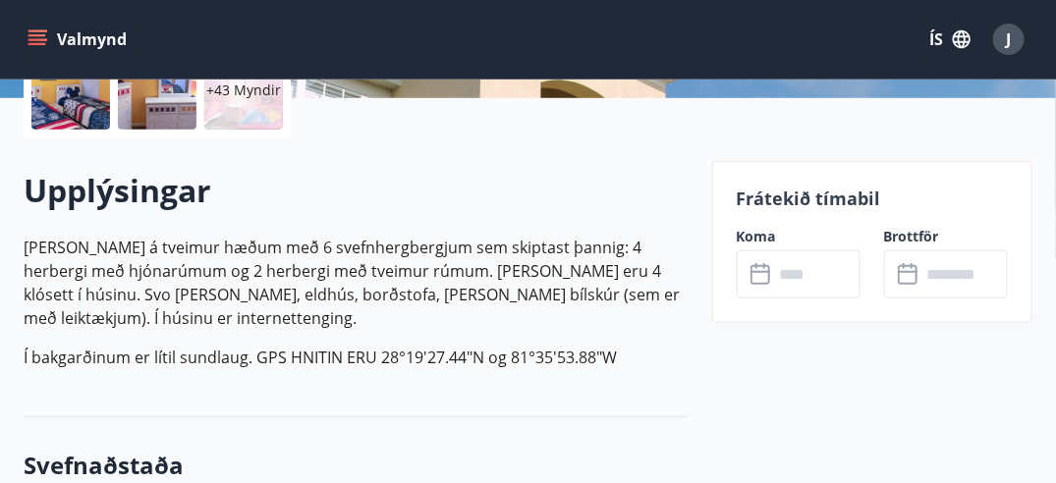
click at [783, 277] on input "text" at bounding box center [817, 275] width 86 height 48
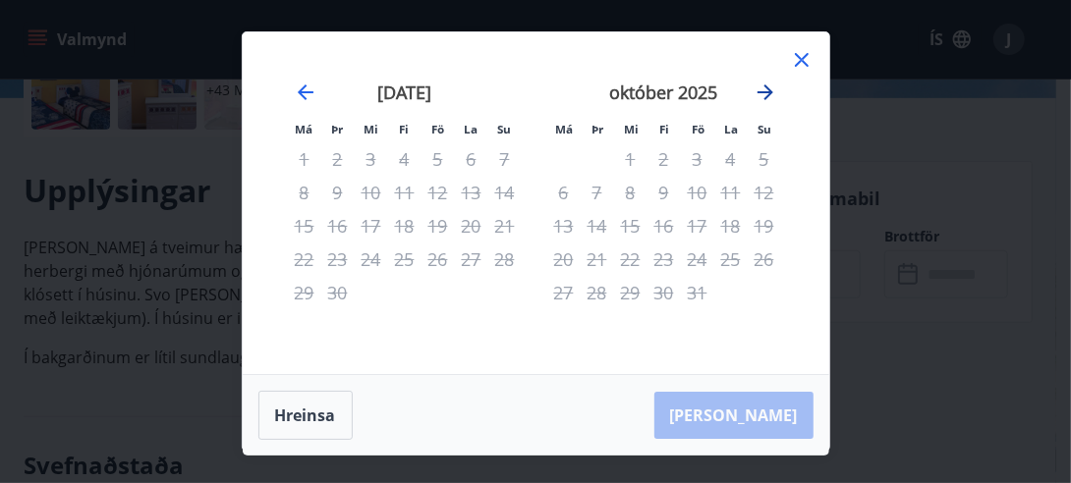
click at [760, 98] on icon "Move forward to switch to the next month." at bounding box center [766, 93] width 24 height 24
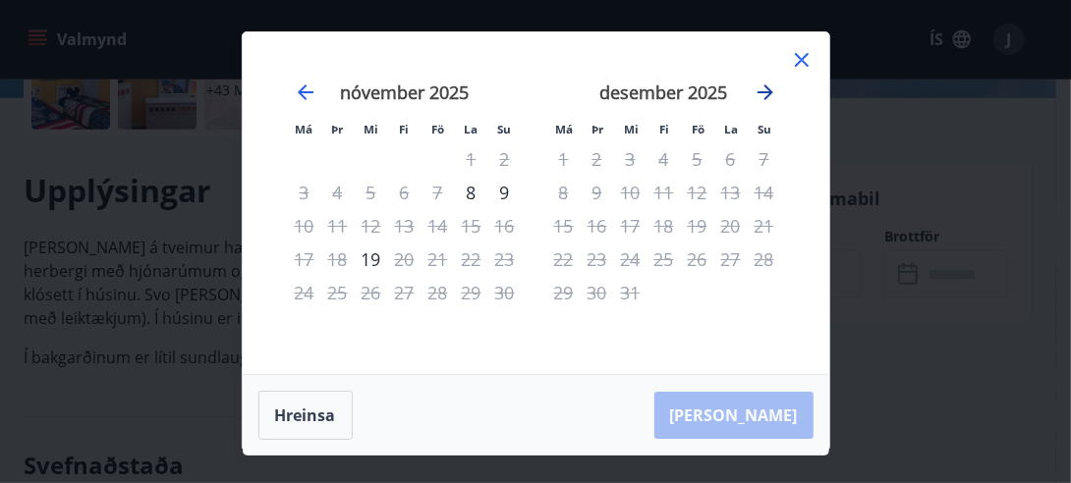
click at [760, 98] on icon "Move forward to switch to the next month." at bounding box center [766, 93] width 24 height 24
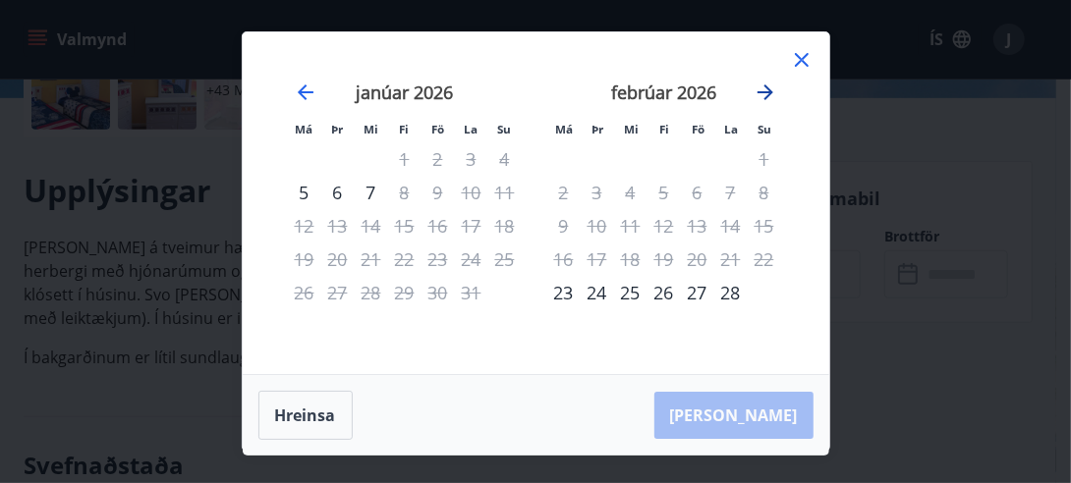
click at [760, 100] on icon "Move forward to switch to the next month." at bounding box center [766, 93] width 24 height 24
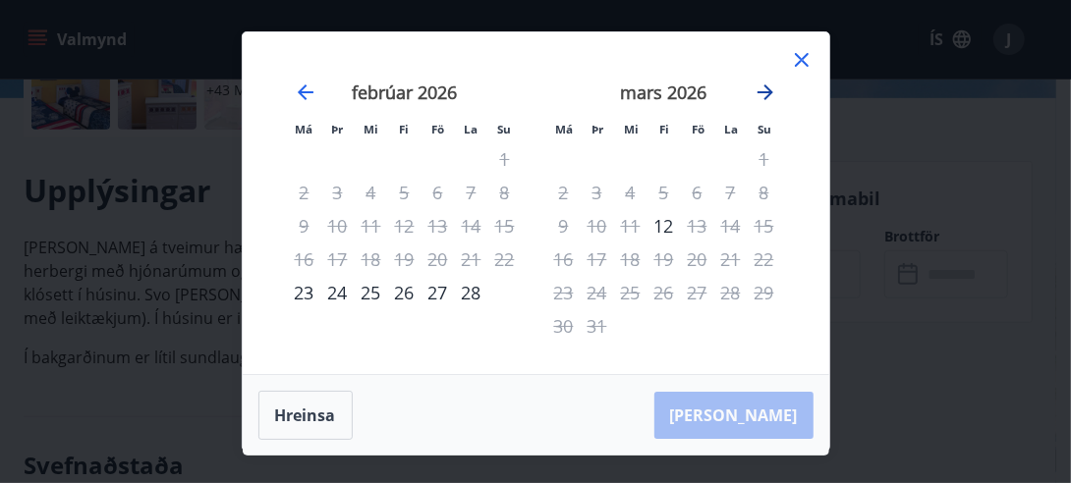
click at [760, 100] on icon "Move forward to switch to the next month." at bounding box center [766, 93] width 24 height 24
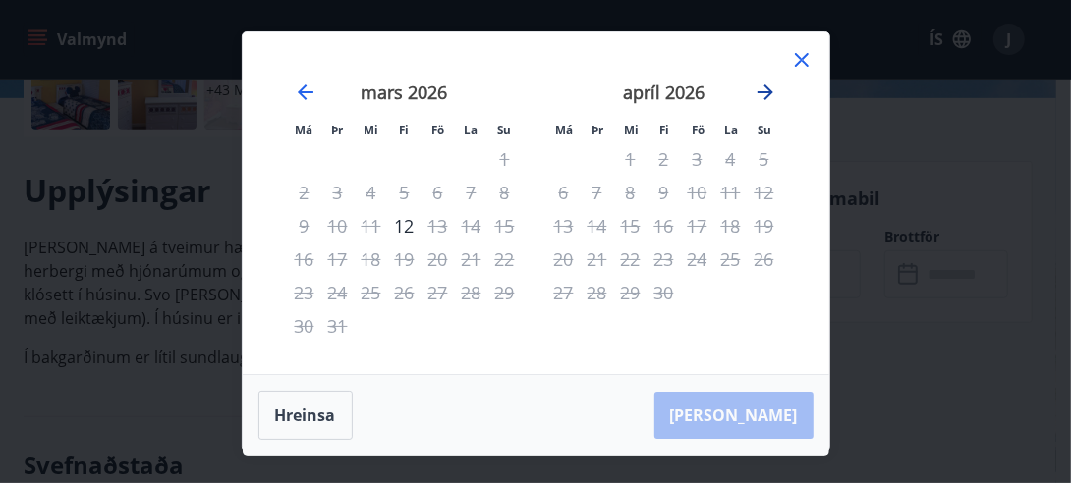
click at [760, 100] on icon "Move forward to switch to the next month." at bounding box center [766, 93] width 24 height 24
click at [801, 59] on icon at bounding box center [801, 60] width 3 height 3
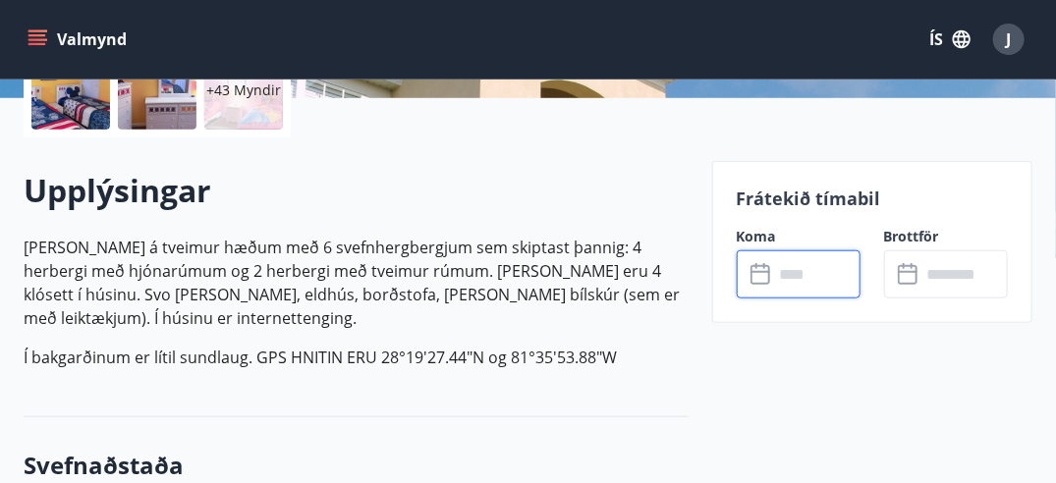
click at [45, 46] on icon "menu" at bounding box center [38, 39] width 20 height 20
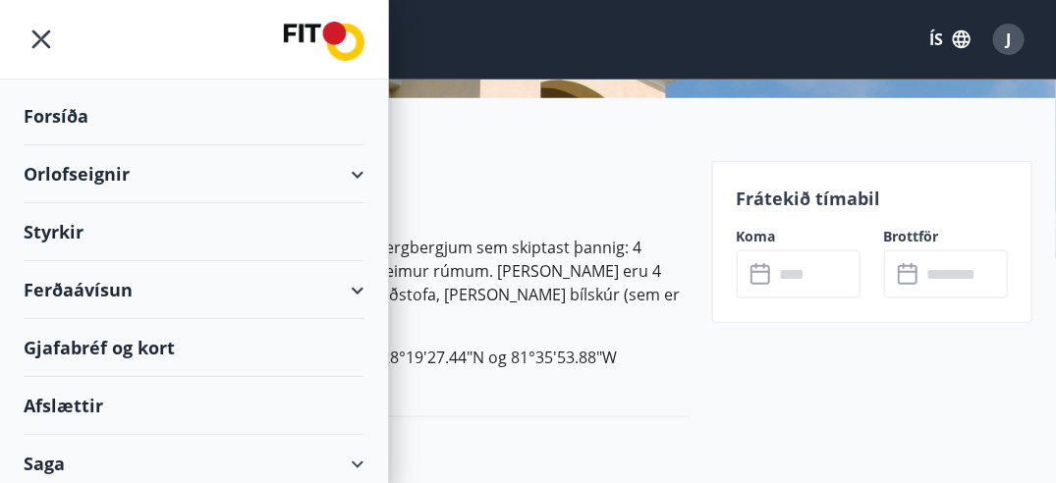
click at [136, 171] on div "Orlofseignir" at bounding box center [194, 174] width 341 height 58
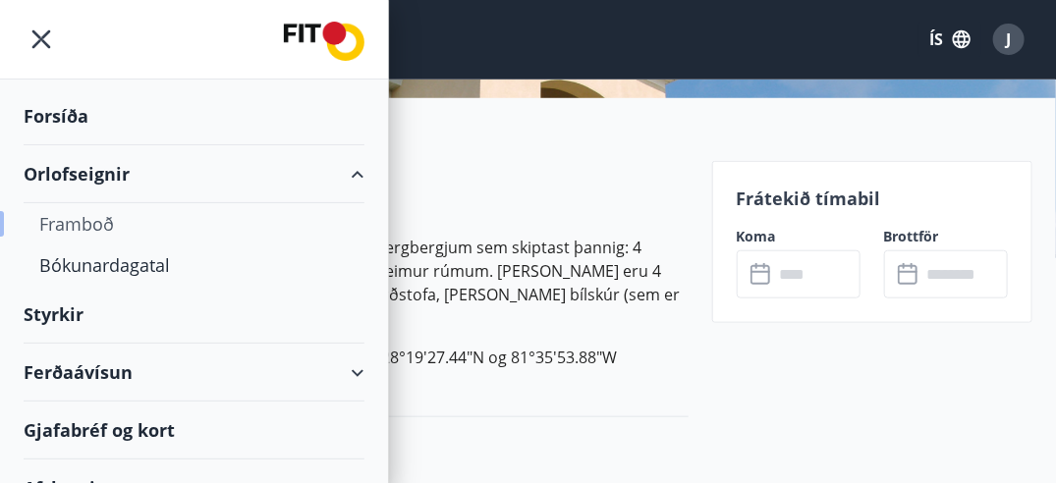
click at [88, 227] on div "Framboð" at bounding box center [194, 223] width 310 height 41
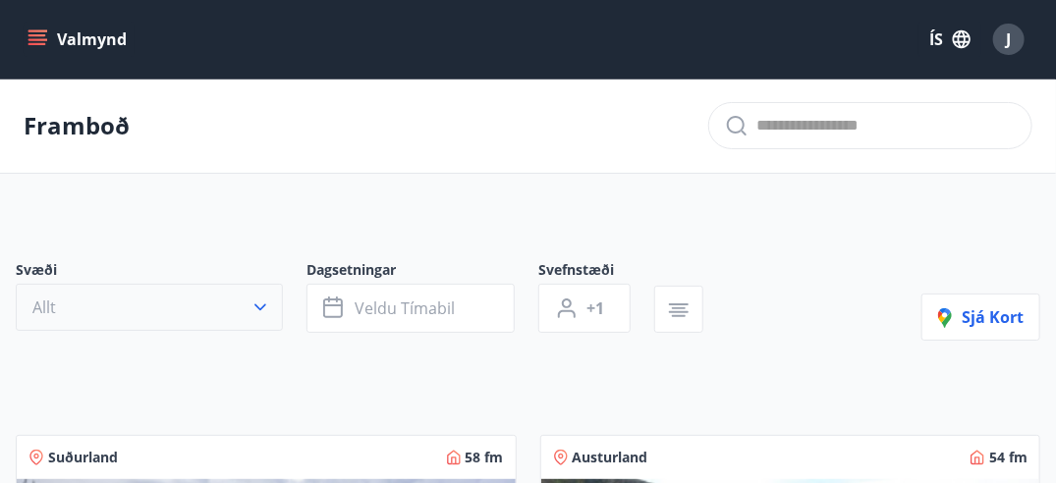
click at [262, 298] on icon "button" at bounding box center [261, 308] width 20 height 20
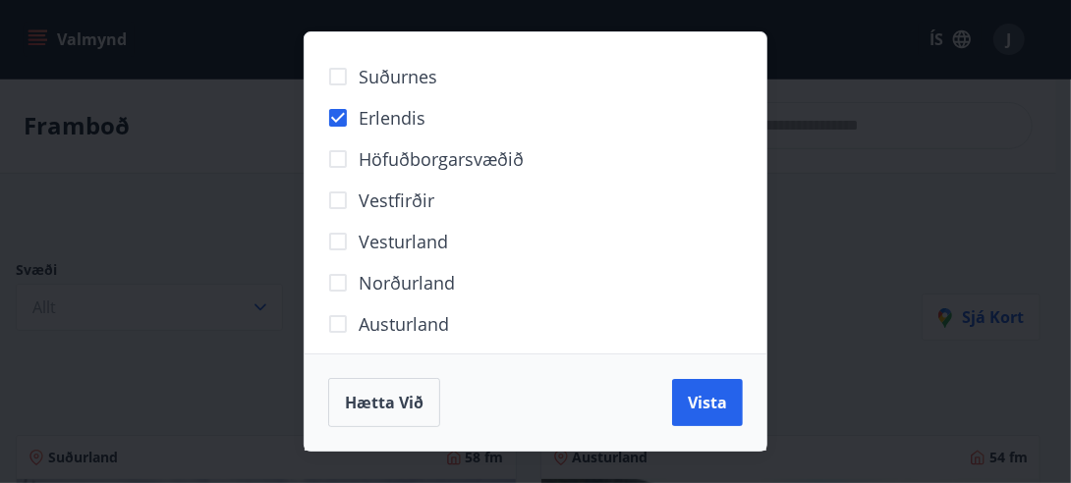
click at [744, 406] on div "Hætta við Vista" at bounding box center [536, 402] width 462 height 97
click at [721, 407] on span "Vista" at bounding box center [707, 403] width 39 height 22
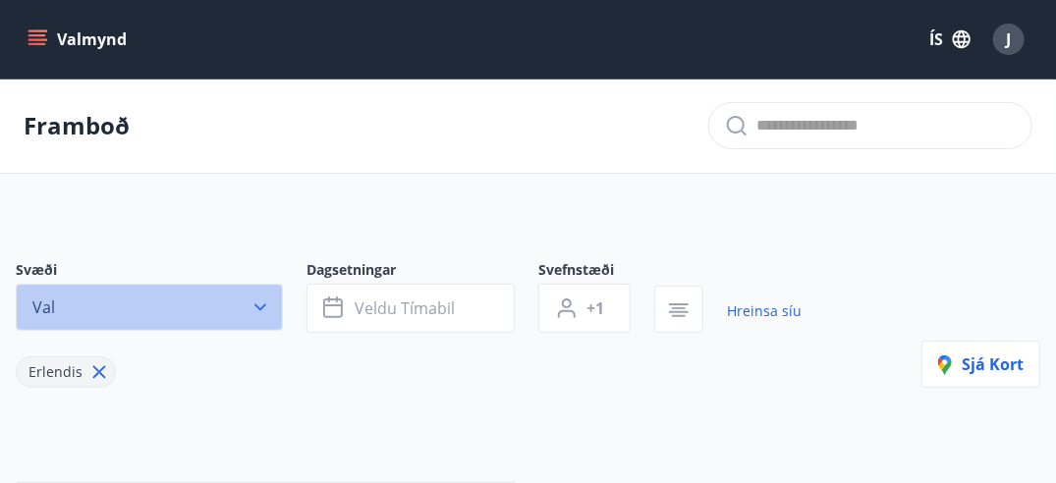
click at [228, 307] on button "Val" at bounding box center [149, 307] width 267 height 47
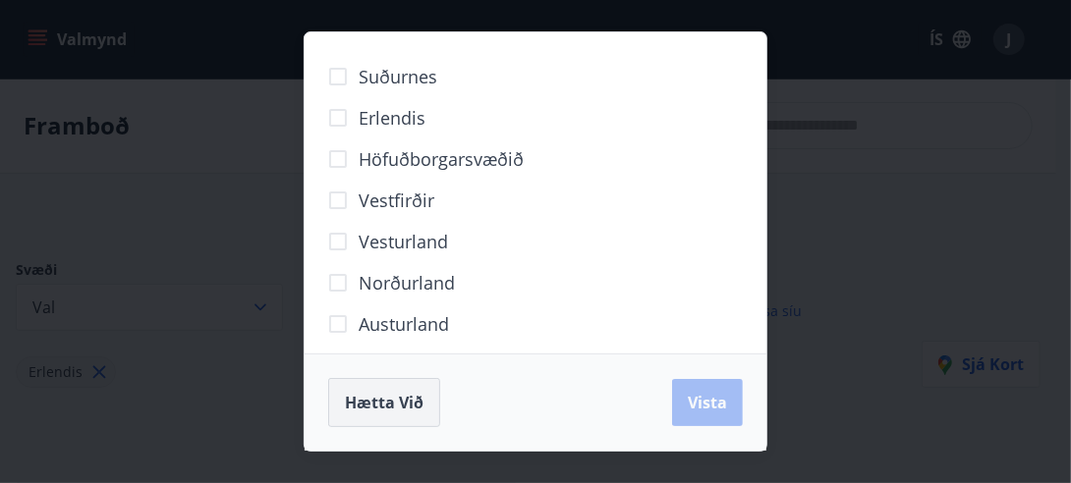
click at [386, 399] on span "Hætta við" at bounding box center [384, 403] width 79 height 22
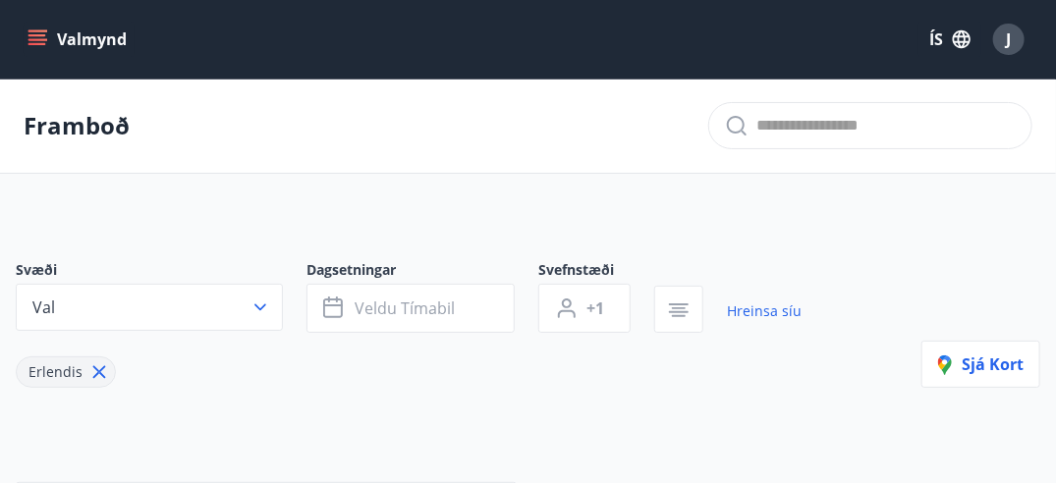
click at [38, 35] on icon "menu" at bounding box center [37, 35] width 18 height 2
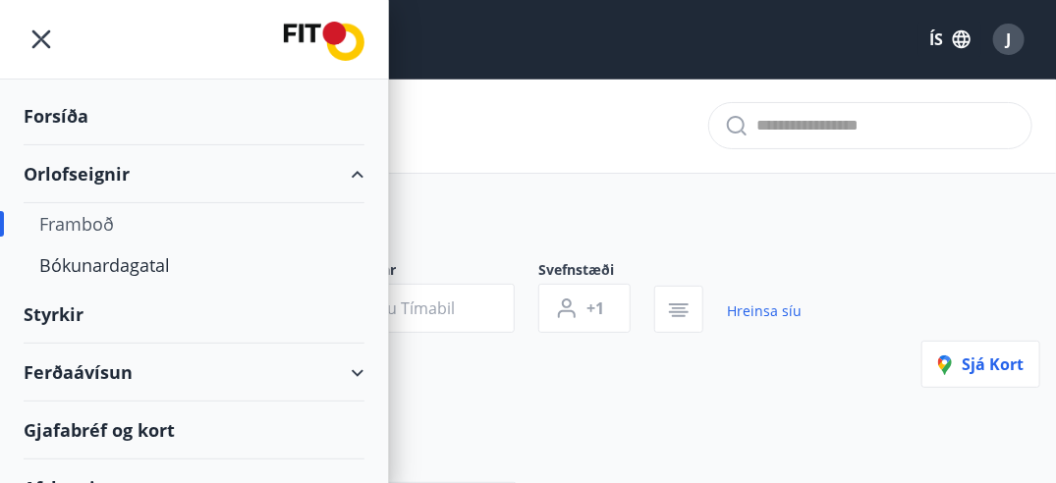
click at [104, 224] on div "Framboð" at bounding box center [194, 223] width 310 height 41
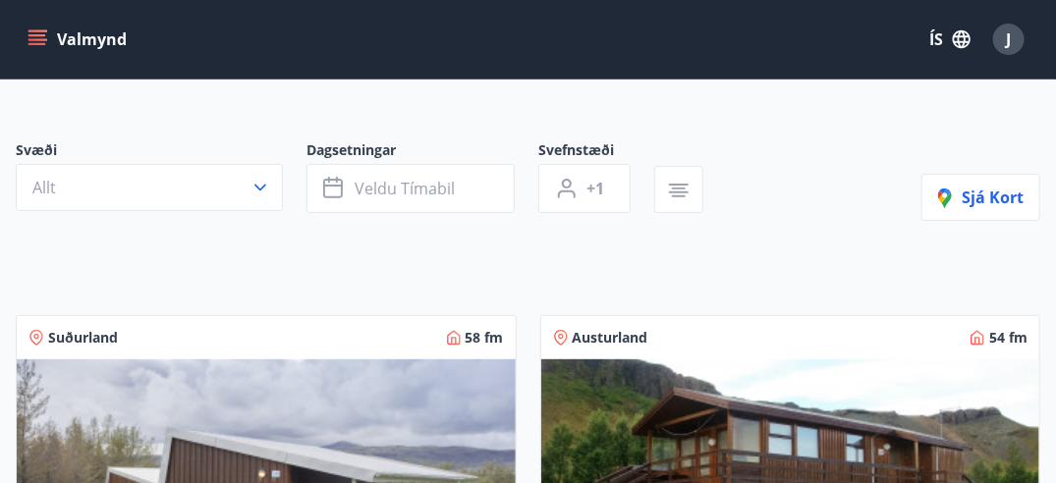
scroll to position [98, 0]
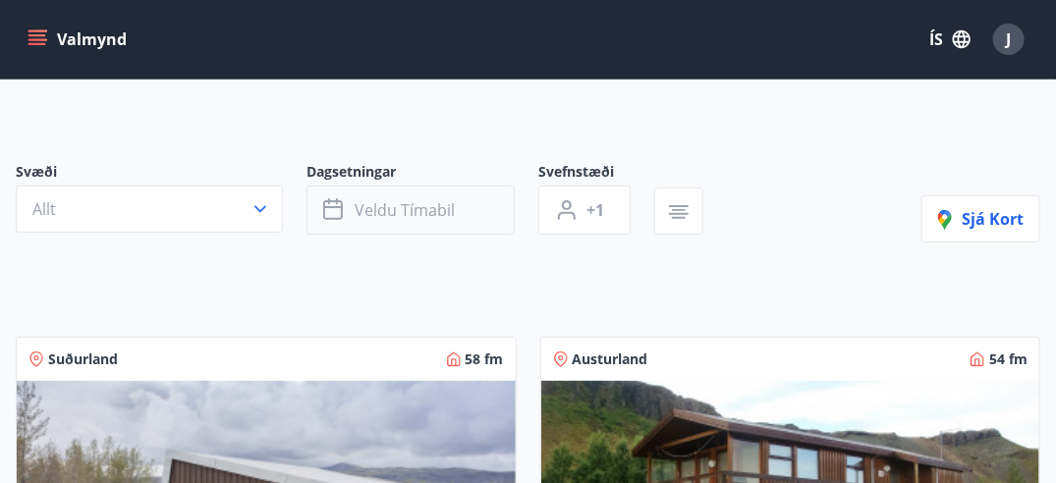
click at [425, 208] on span "Veldu tímabil" at bounding box center [405, 210] width 100 height 22
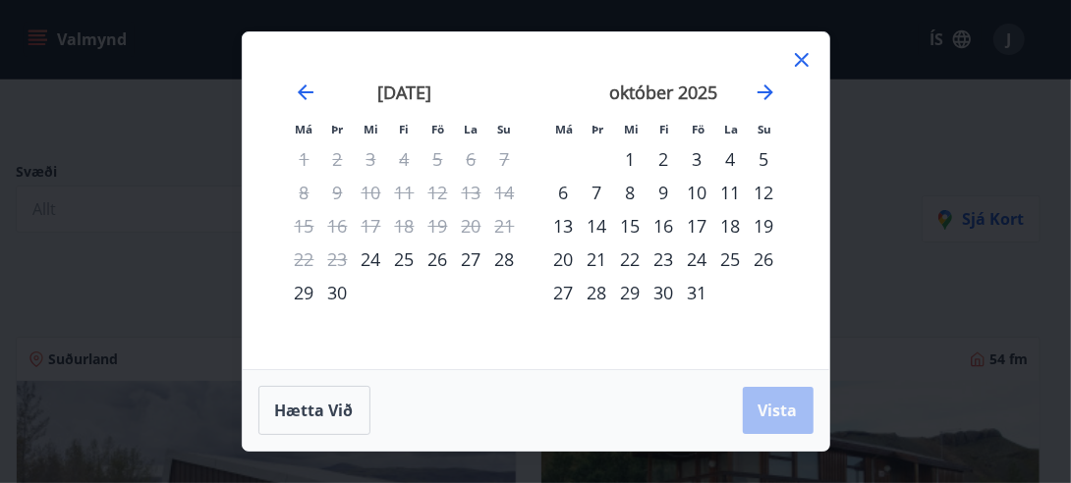
click at [696, 259] on div "24" at bounding box center [697, 259] width 33 height 33
click at [596, 291] on div "28" at bounding box center [597, 292] width 33 height 33
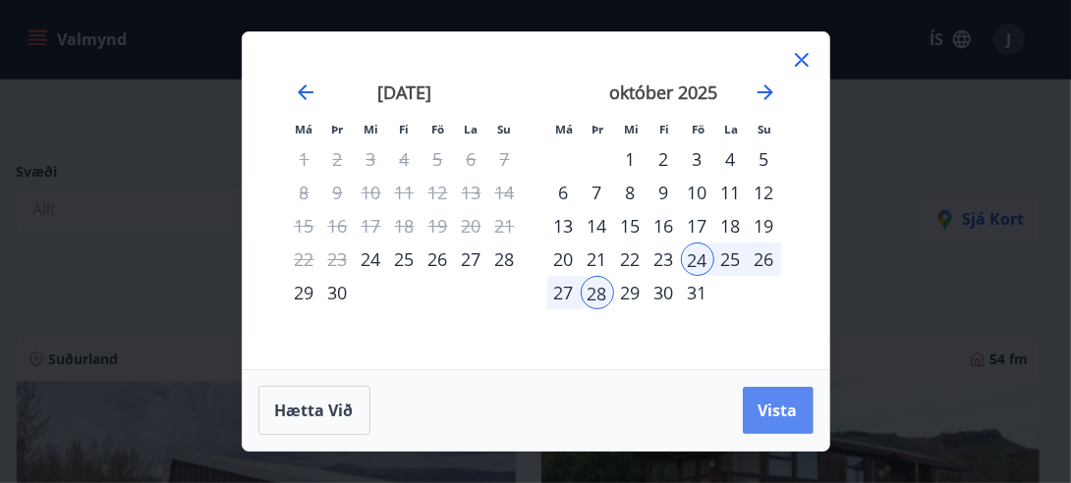
click at [778, 413] on span "Vista" at bounding box center [778, 411] width 39 height 22
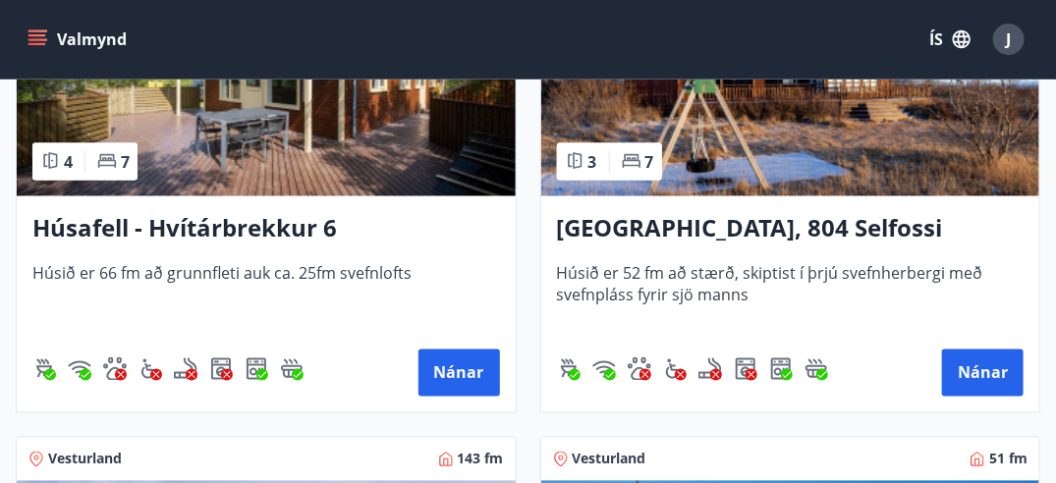
scroll to position [867, 0]
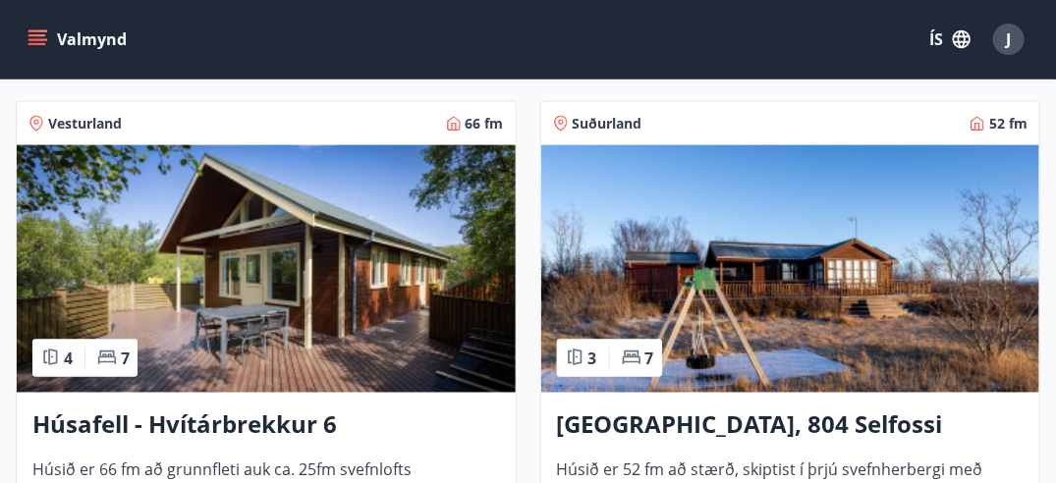
click at [297, 285] on img at bounding box center [266, 269] width 499 height 248
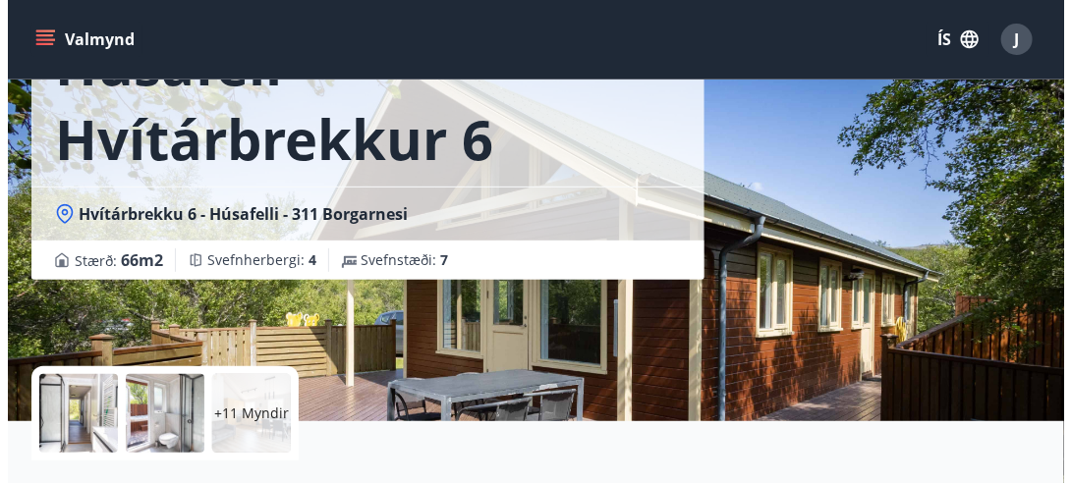
scroll to position [295, 0]
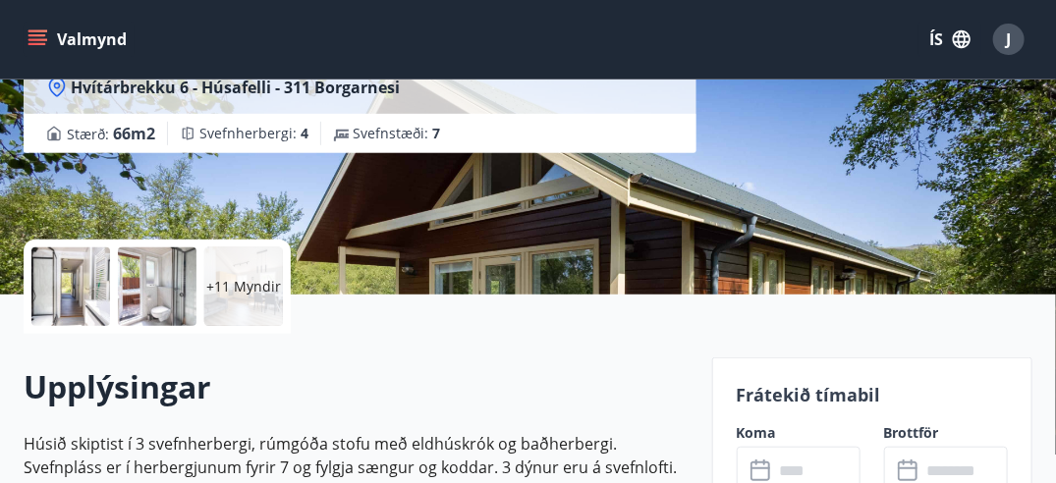
click at [232, 282] on p "+11 Myndir" at bounding box center [243, 287] width 75 height 20
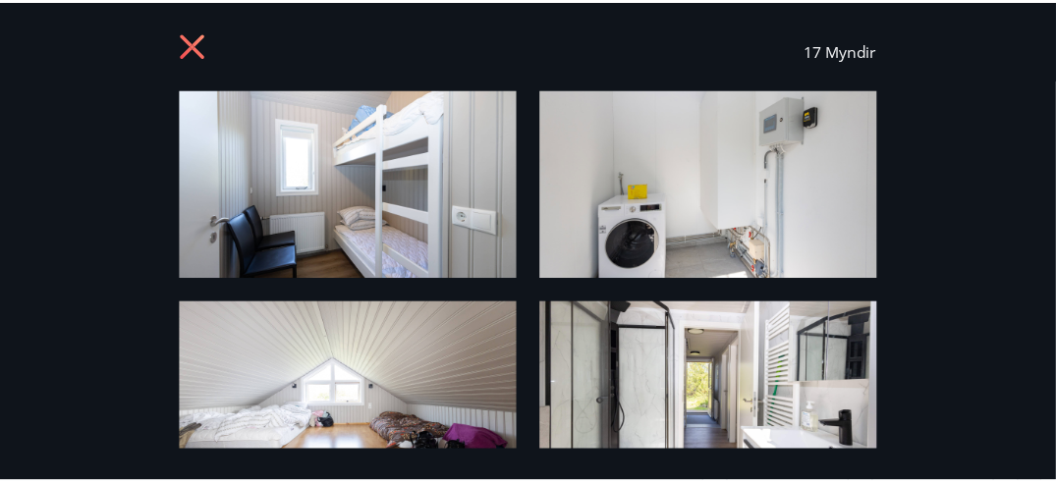
scroll to position [0, 0]
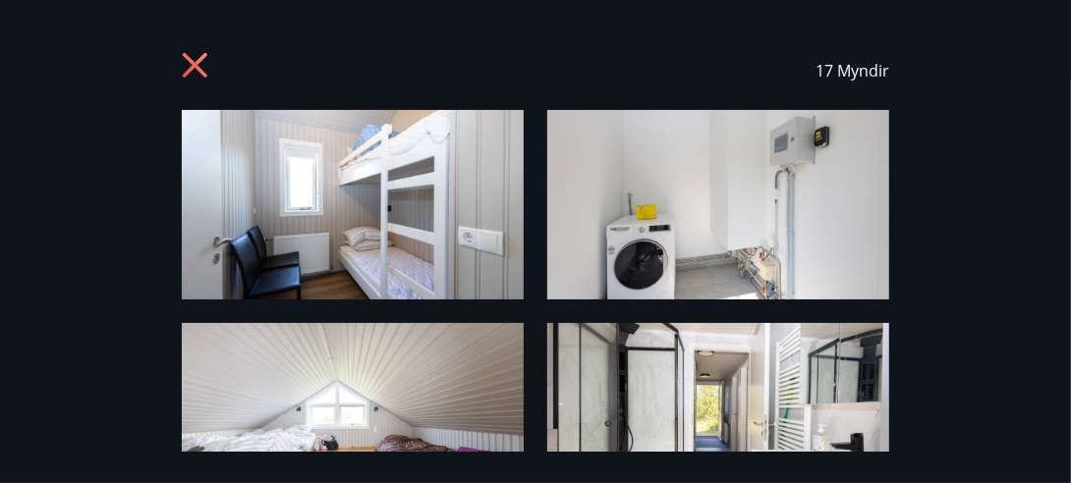
click at [194, 69] on icon at bounding box center [195, 65] width 25 height 25
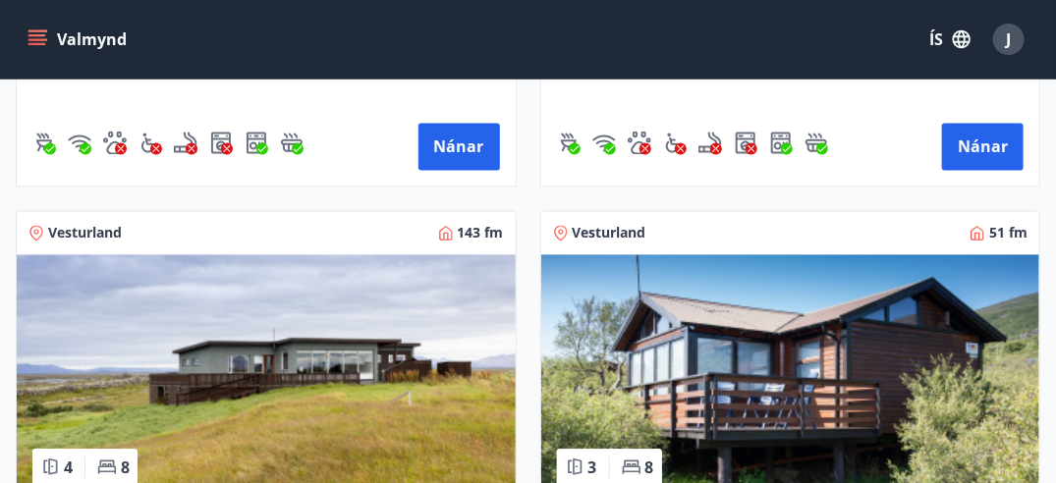
scroll to position [1585, 0]
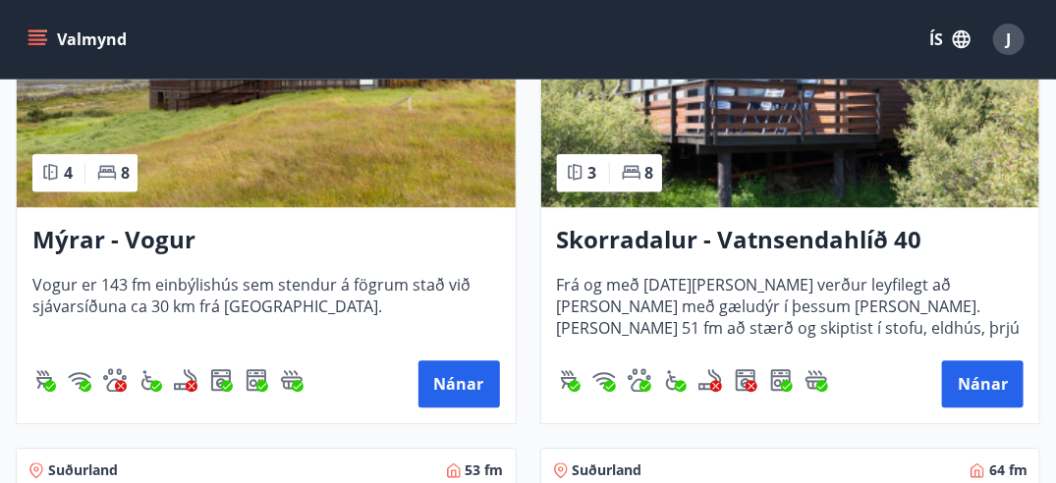
click at [283, 183] on img at bounding box center [266, 84] width 499 height 248
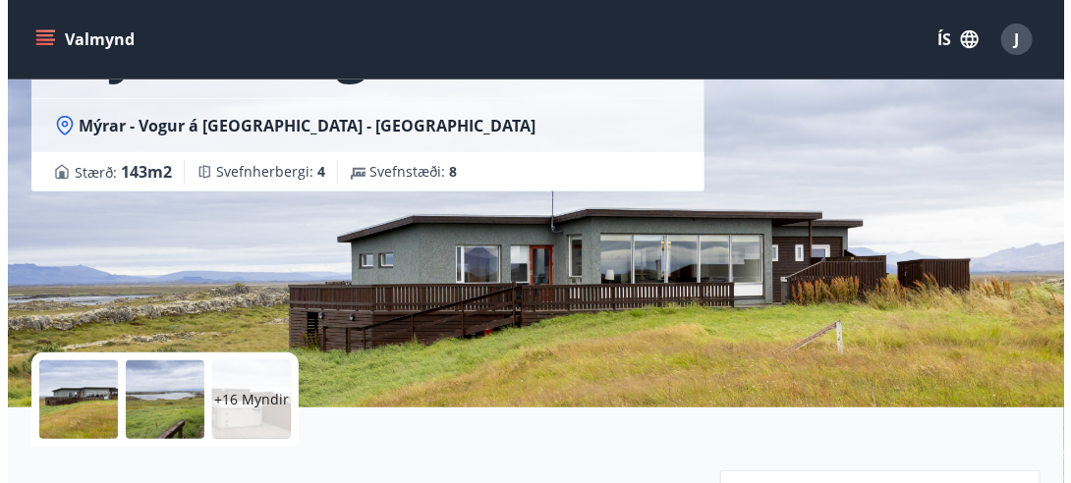
scroll to position [295, 0]
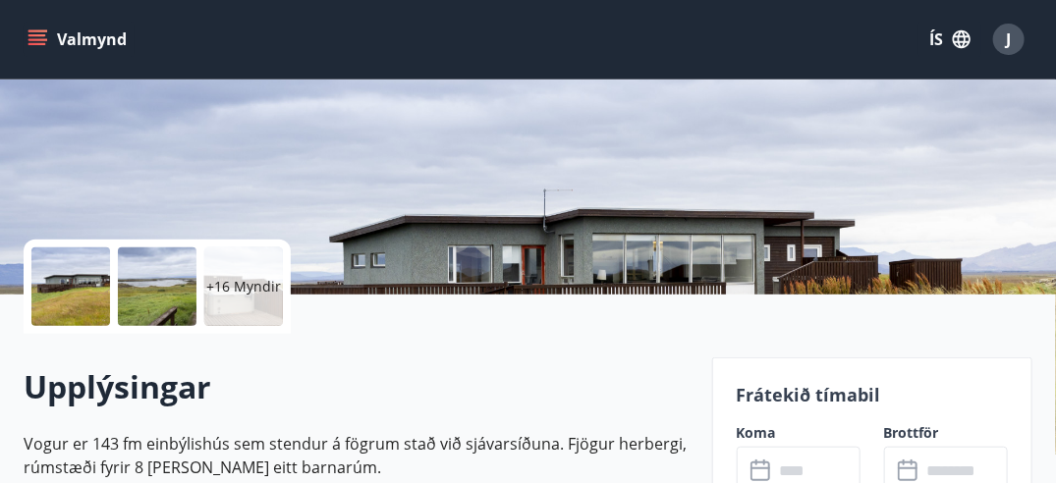
click at [267, 293] on p "+16 Myndir" at bounding box center [243, 287] width 75 height 20
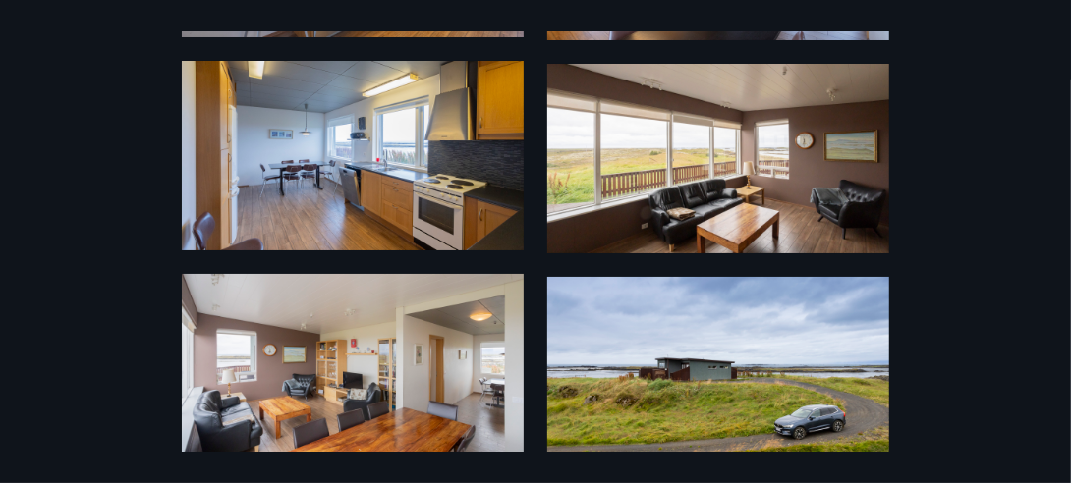
scroll to position [1989, 0]
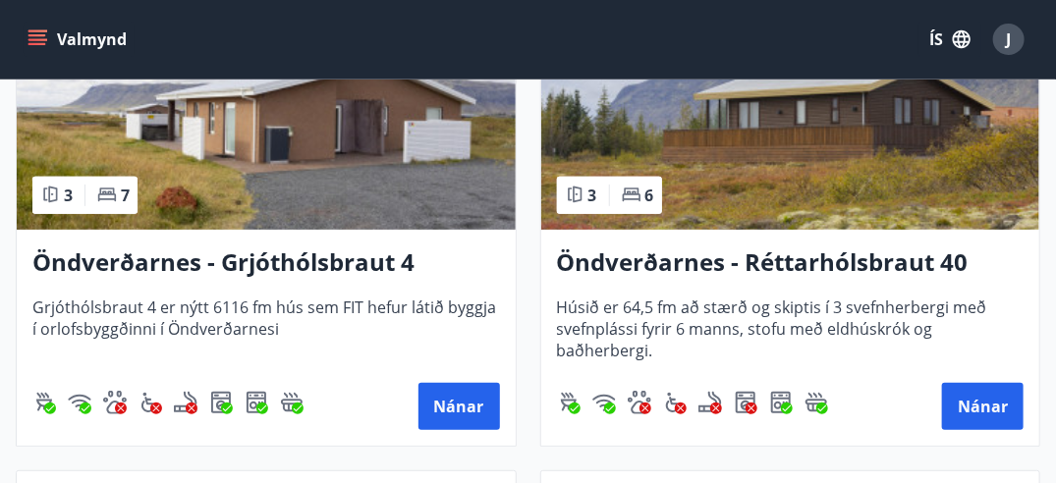
scroll to position [2751, 0]
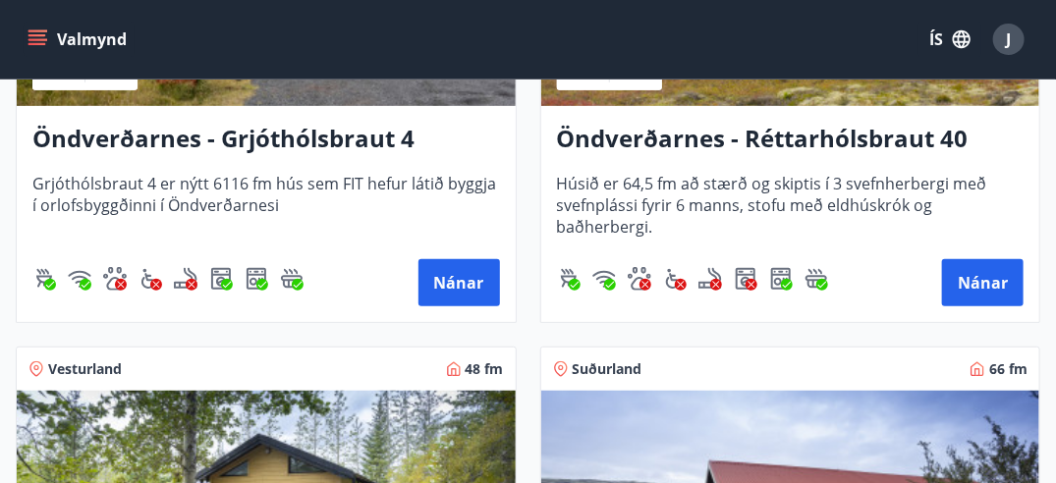
click at [723, 146] on h3 "Öndverðarnes - Réttarhólsbraut 40" at bounding box center [791, 139] width 468 height 35
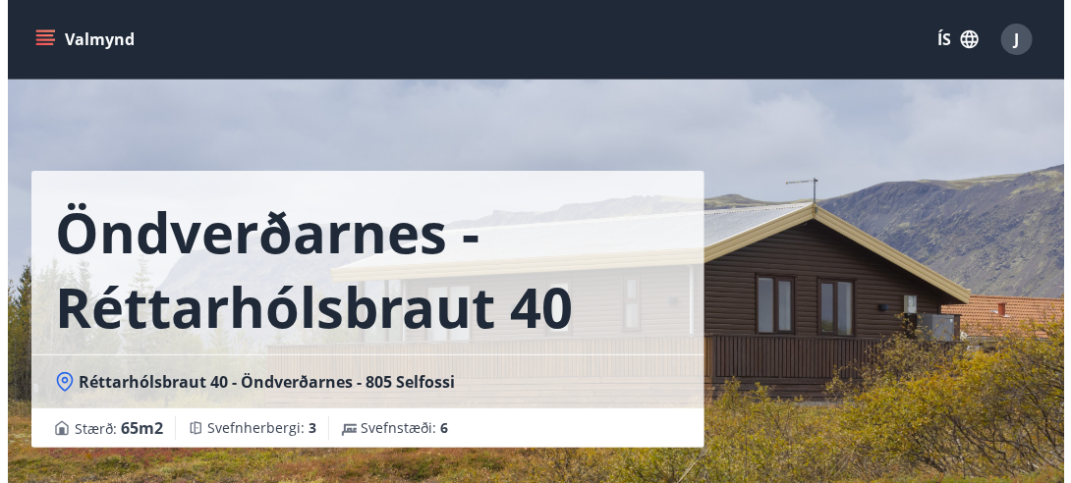
scroll to position [295, 0]
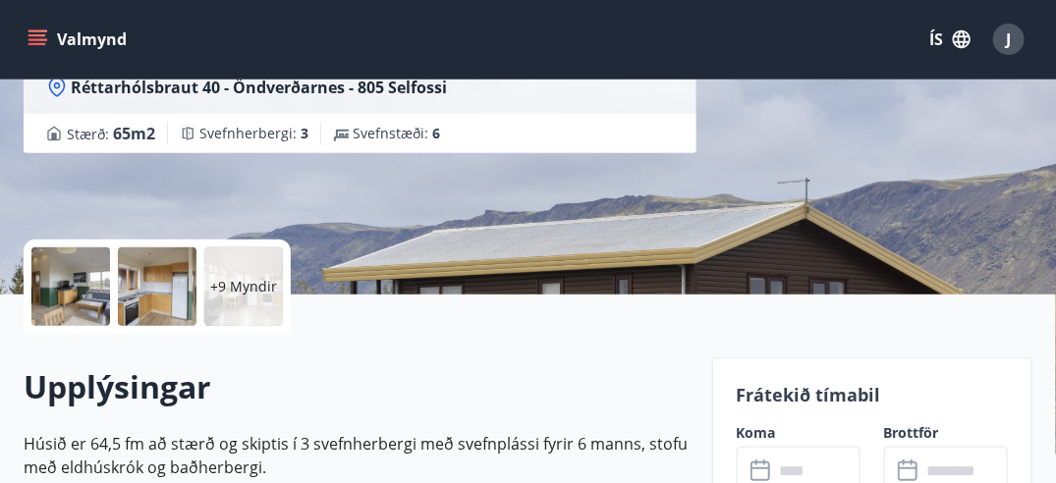
click at [256, 281] on p "+9 Myndir" at bounding box center [243, 287] width 67 height 20
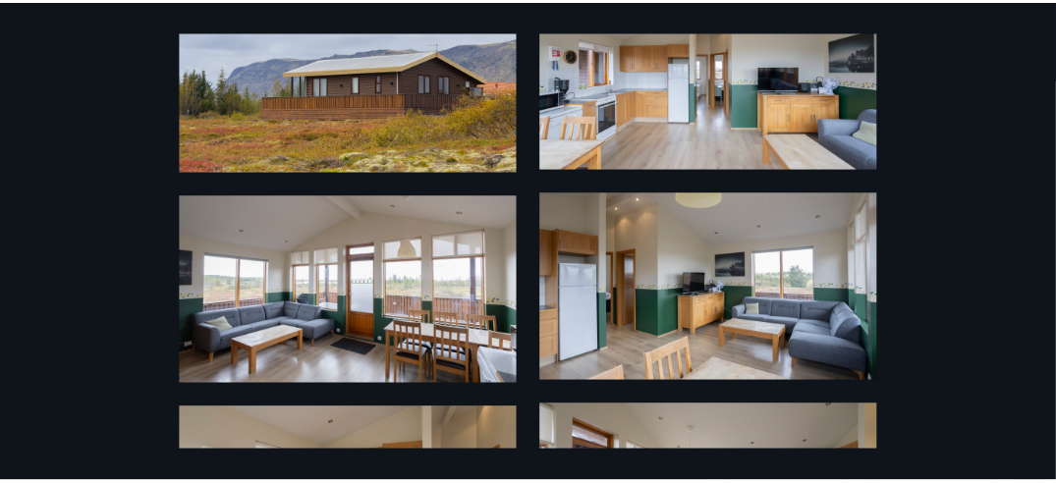
scroll to position [0, 0]
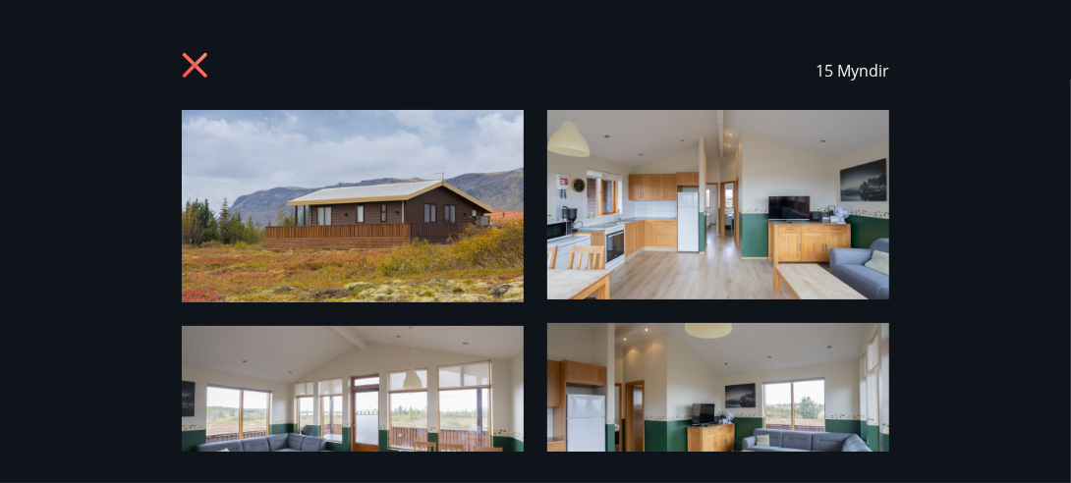
click at [195, 59] on icon at bounding box center [197, 67] width 31 height 31
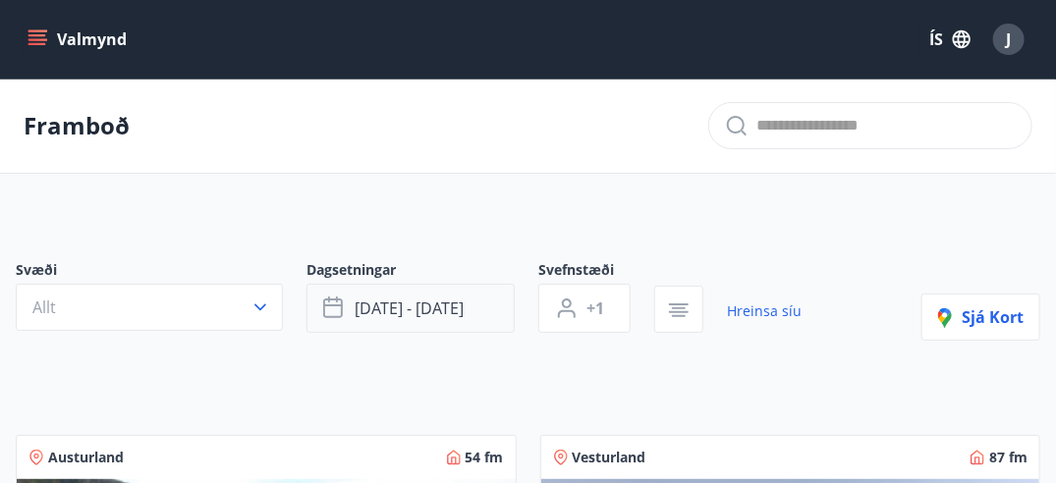
click at [445, 320] on button "okt 24 - okt 28" at bounding box center [411, 308] width 208 height 49
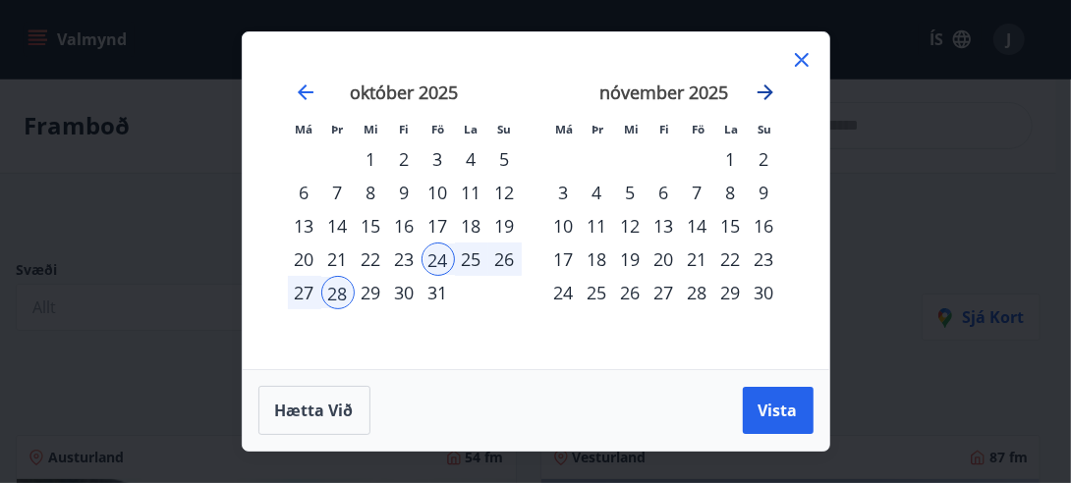
click at [760, 90] on icon "Move forward to switch to the next month." at bounding box center [766, 93] width 24 height 24
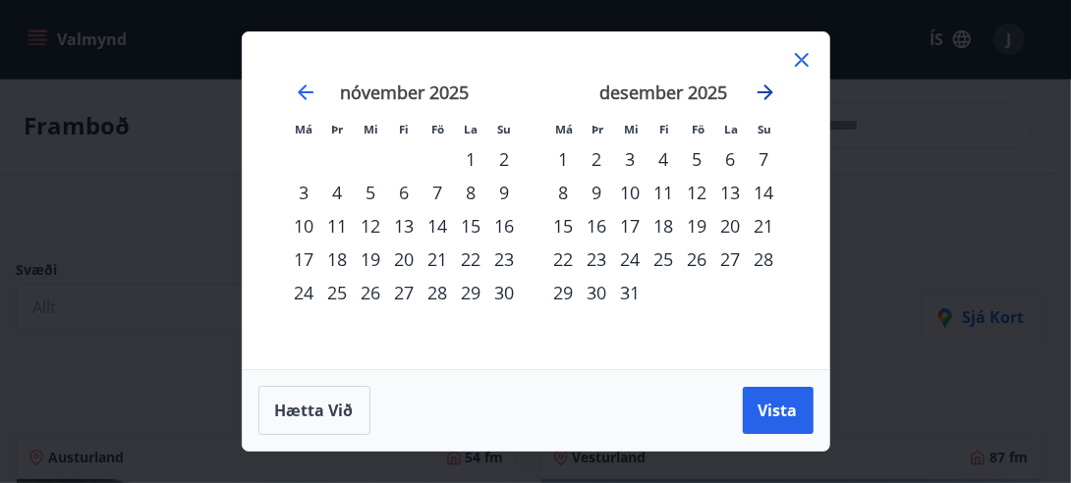
click at [758, 90] on icon "Move forward to switch to the next month." at bounding box center [766, 93] width 16 height 16
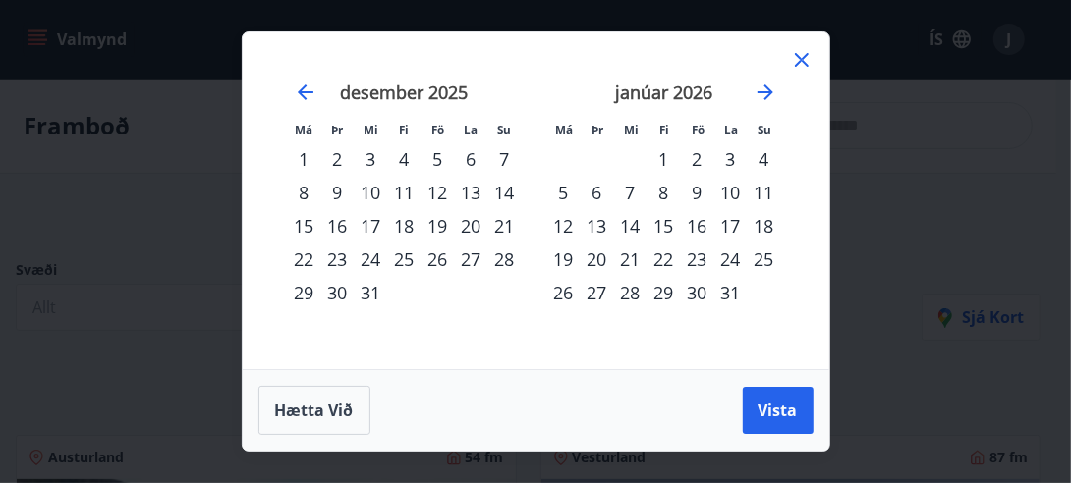
click at [573, 257] on div "19" at bounding box center [563, 259] width 33 height 33
click at [754, 88] on icon "Move forward to switch to the next month." at bounding box center [766, 93] width 24 height 24
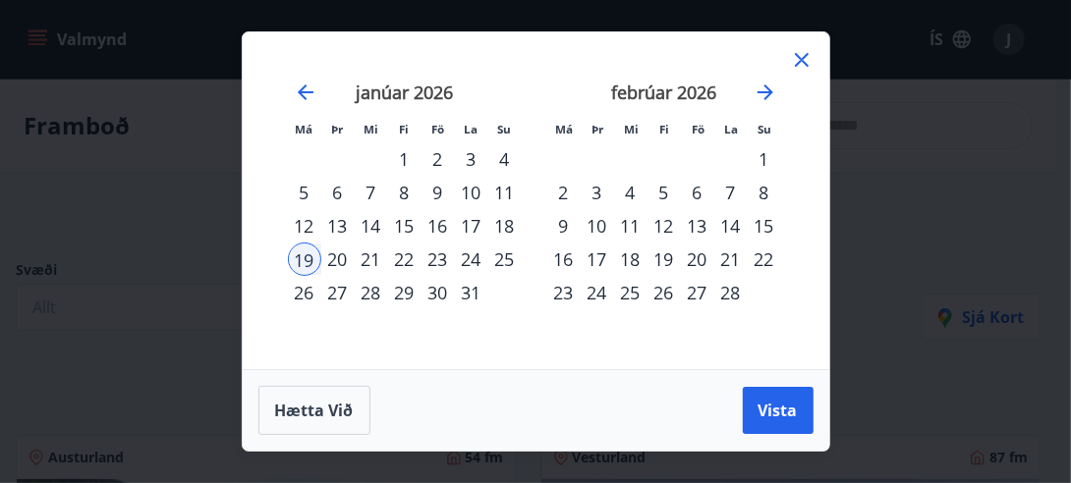
click at [643, 255] on div "18" at bounding box center [630, 259] width 33 height 33
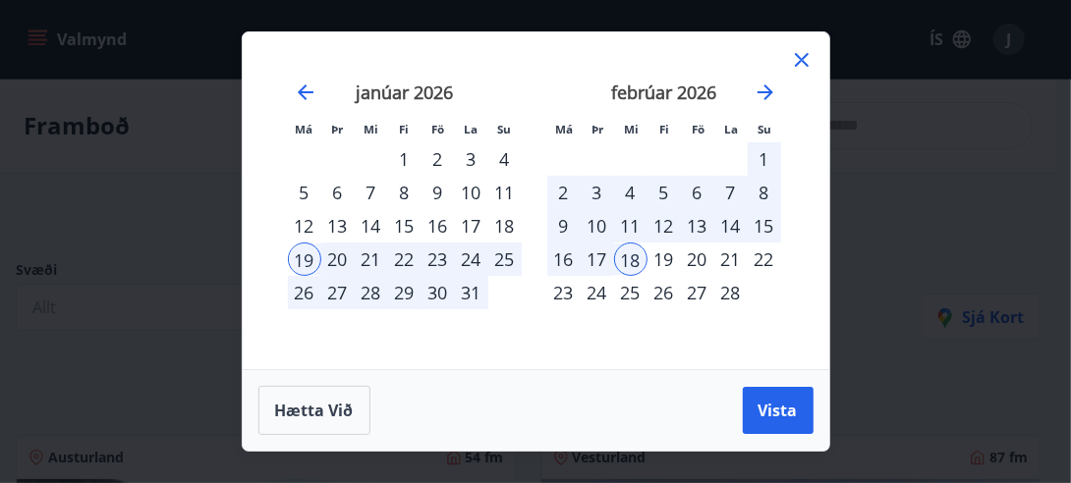
click at [625, 252] on div "18" at bounding box center [630, 259] width 33 height 33
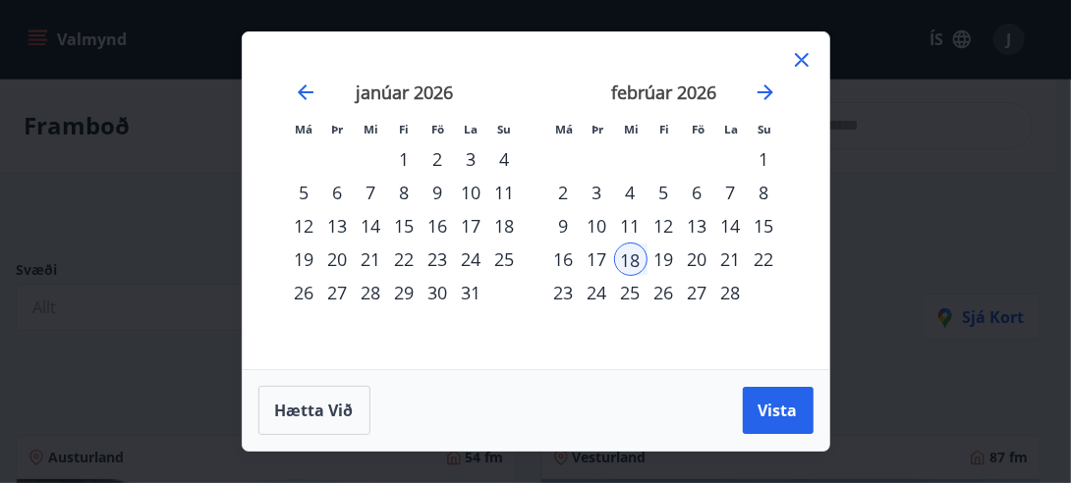
click at [767, 262] on div "22" at bounding box center [764, 259] width 33 height 33
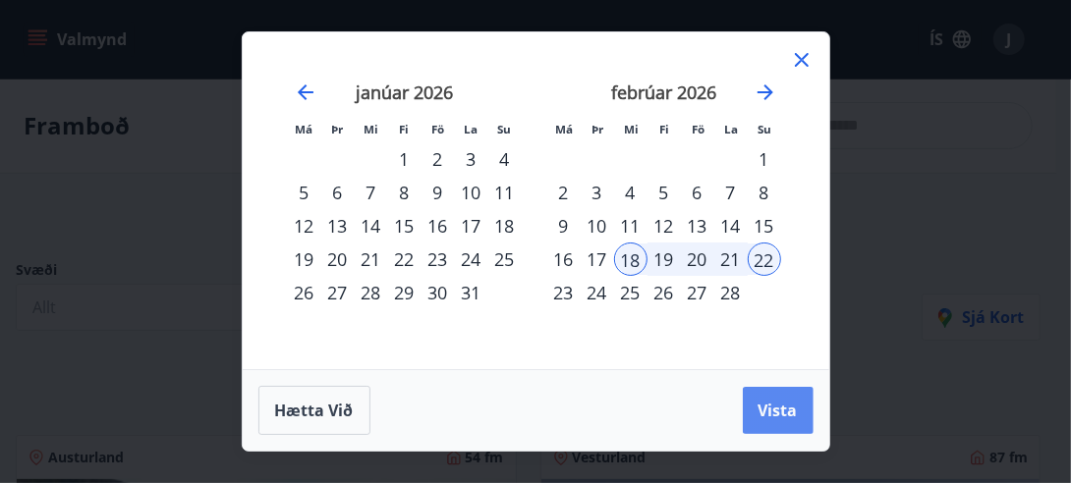
click at [771, 415] on span "Vista" at bounding box center [778, 411] width 39 height 22
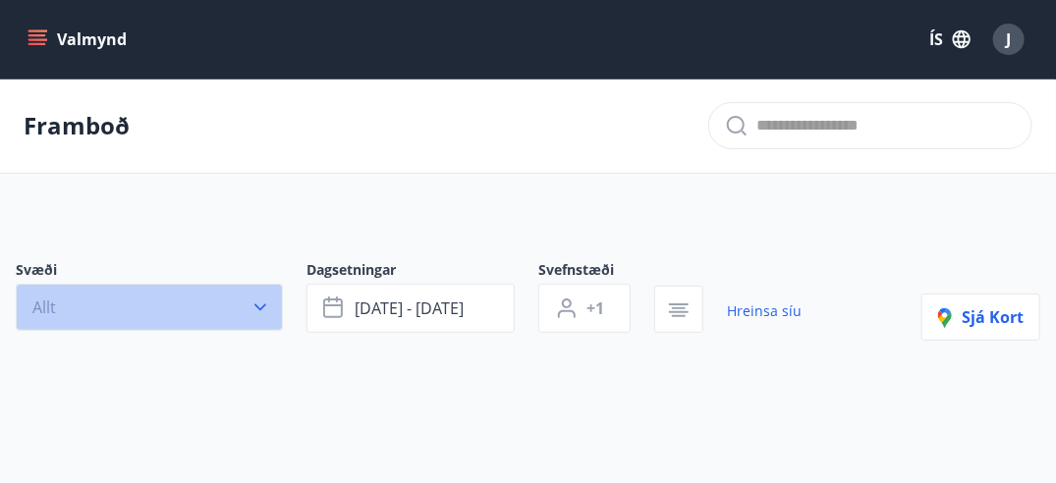
click at [232, 303] on button "Allt" at bounding box center [149, 307] width 267 height 47
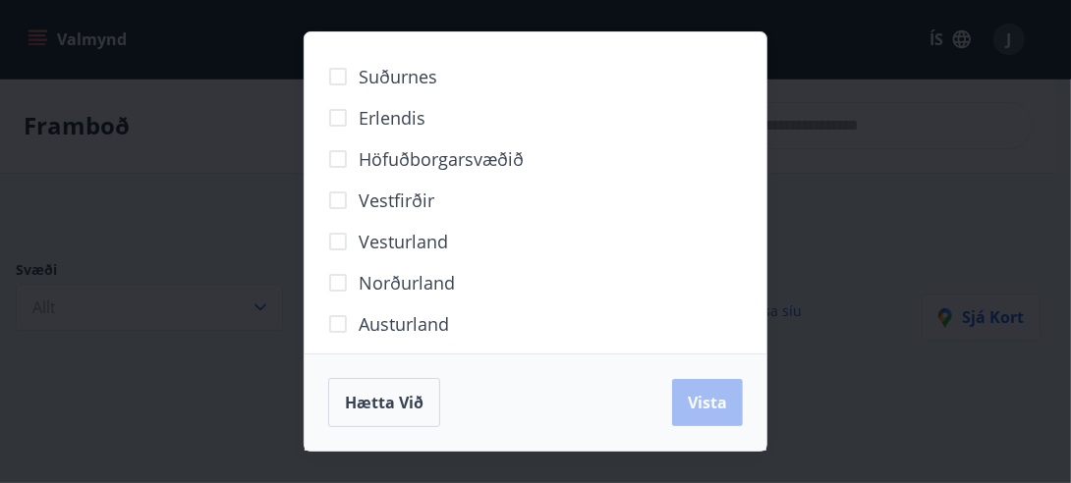
click at [690, 411] on div "Hætta við Vista" at bounding box center [535, 402] width 415 height 49
click at [578, 399] on div "Hætta við Vista" at bounding box center [535, 402] width 415 height 49
click at [401, 397] on span "Hætta við" at bounding box center [384, 403] width 79 height 22
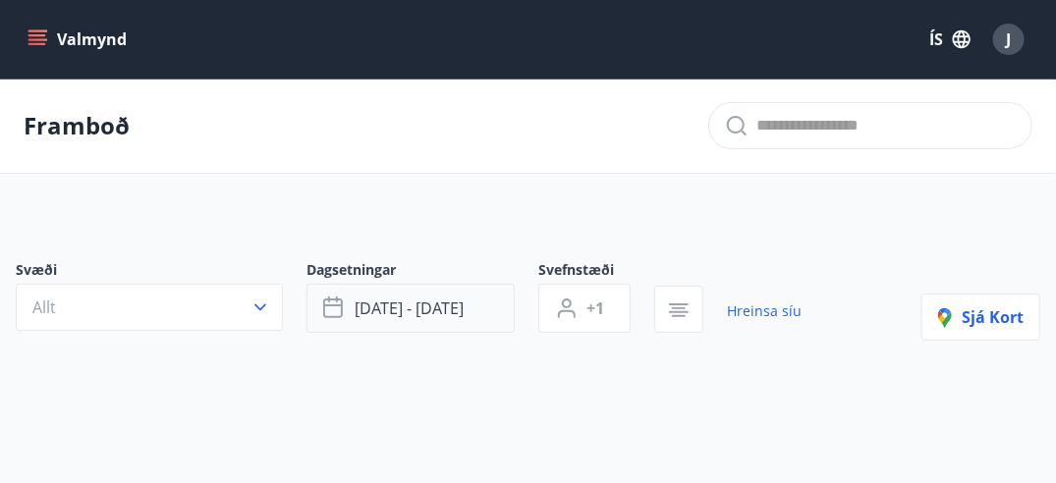
click at [426, 311] on span "feb 18 - feb 22" at bounding box center [409, 309] width 109 height 22
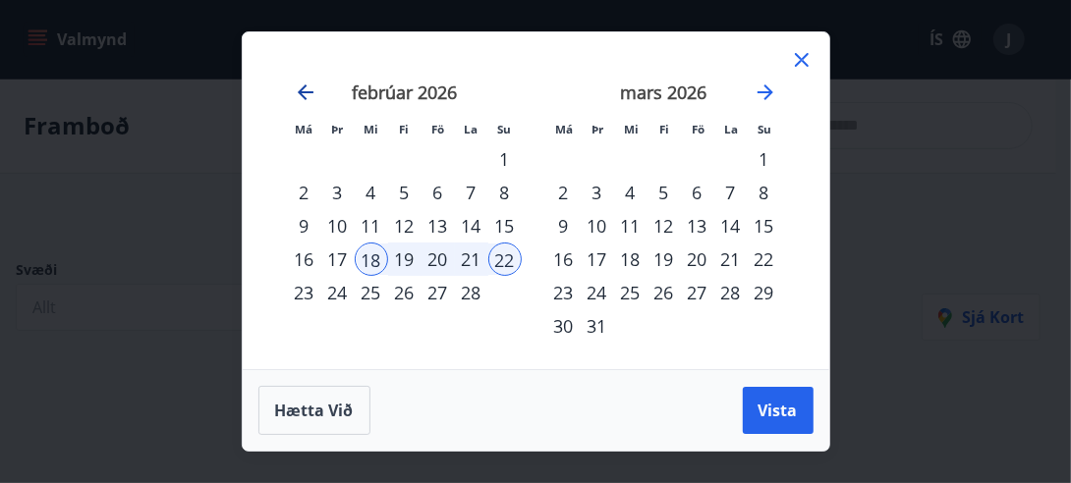
click at [303, 90] on icon "Move backward to switch to the previous month." at bounding box center [306, 93] width 24 height 24
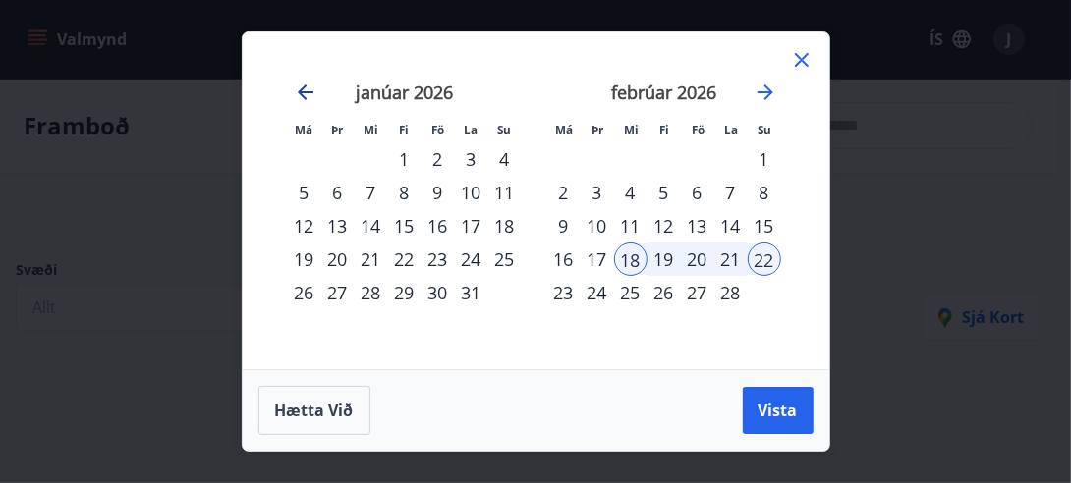
click at [303, 90] on icon "Move backward to switch to the previous month." at bounding box center [306, 93] width 16 height 16
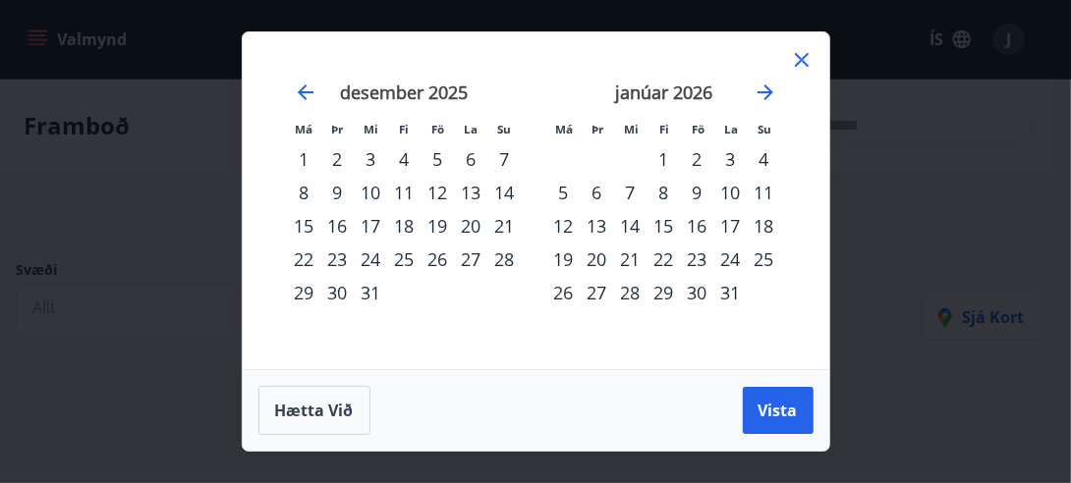
click at [511, 256] on div "28" at bounding box center [504, 259] width 33 height 33
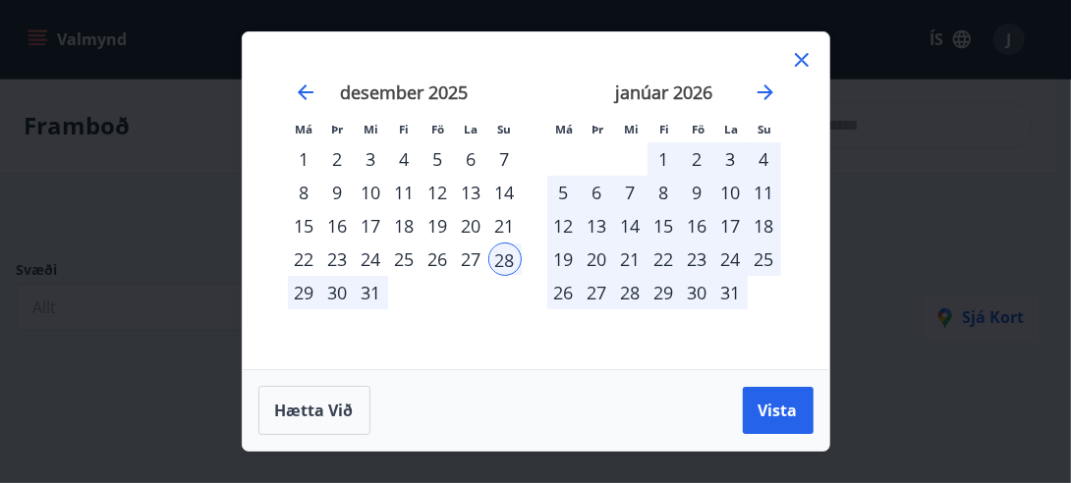
click at [369, 298] on div "31" at bounding box center [371, 292] width 33 height 33
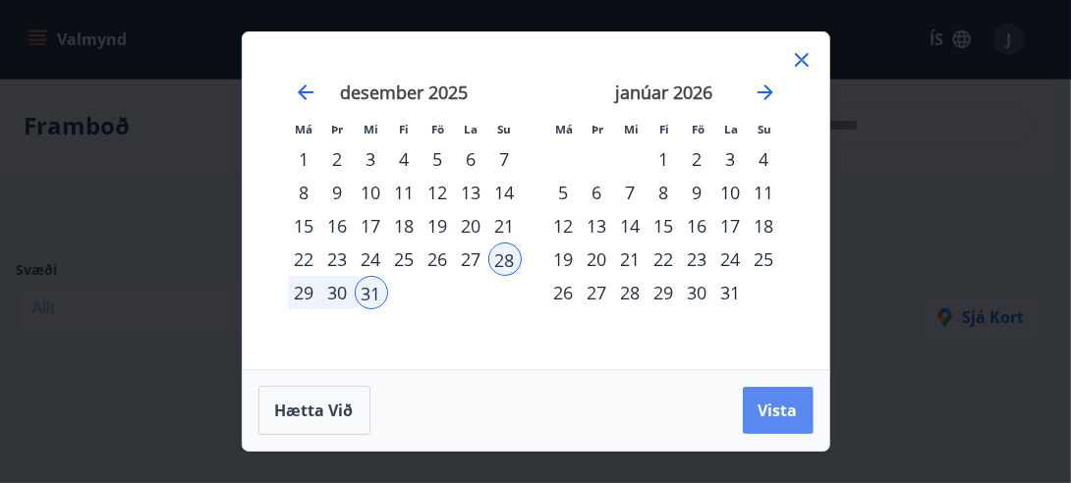
click at [773, 403] on button "Vista" at bounding box center [778, 410] width 71 height 47
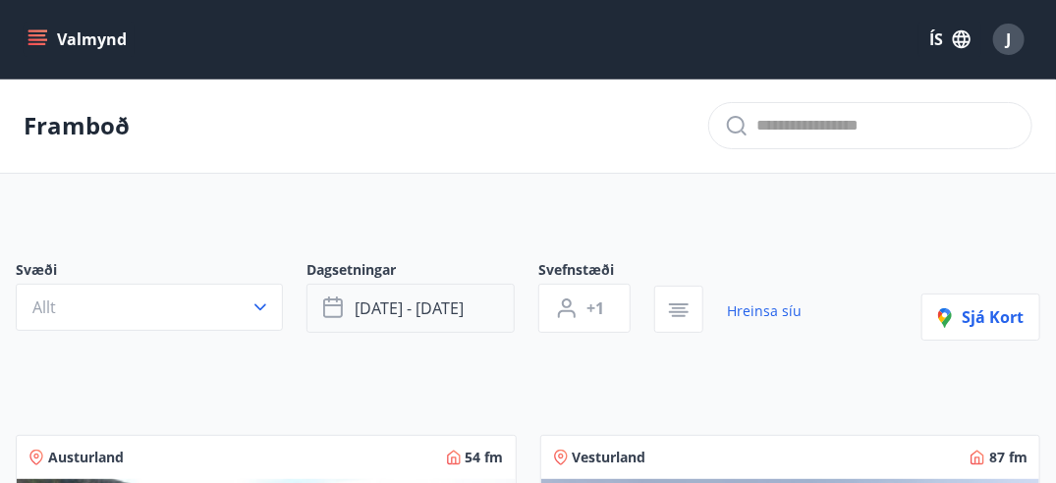
click at [472, 298] on button "des 28 - des 31" at bounding box center [411, 308] width 208 height 49
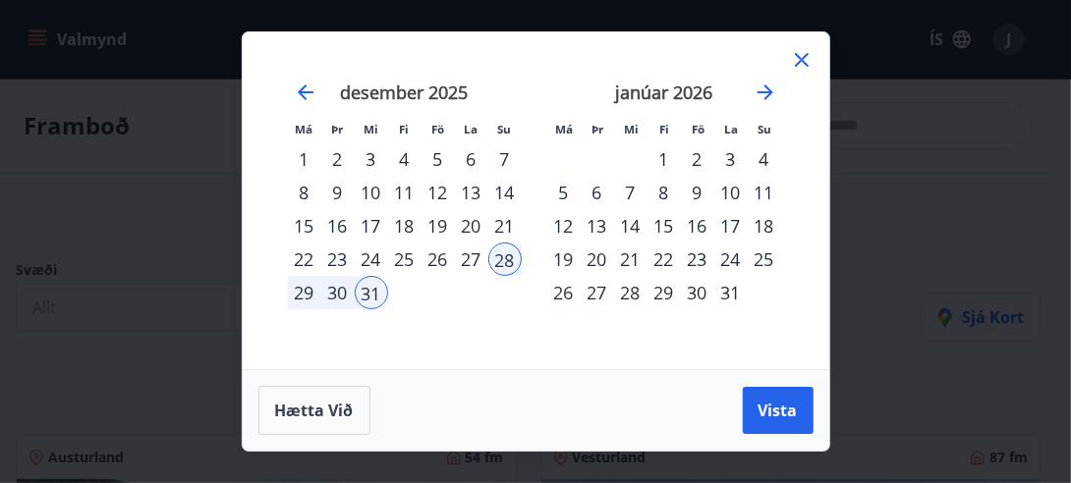
click at [310, 294] on div "29" at bounding box center [304, 292] width 33 height 33
click at [339, 291] on div "30" at bounding box center [337, 292] width 33 height 33
click at [339, 292] on div "30" at bounding box center [337, 292] width 33 height 33
click at [770, 154] on div "4" at bounding box center [764, 158] width 33 height 33
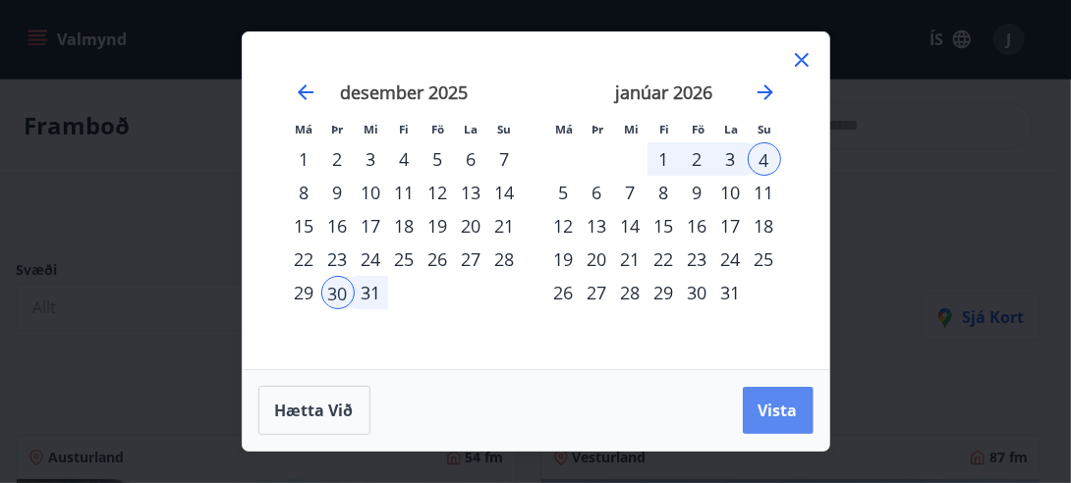
click at [774, 420] on span "Vista" at bounding box center [778, 411] width 39 height 22
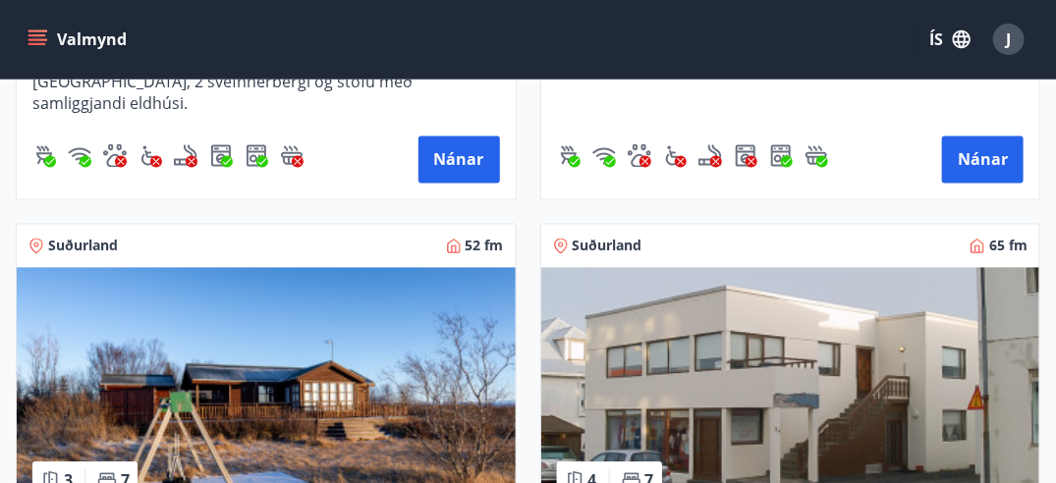
scroll to position [1474, 0]
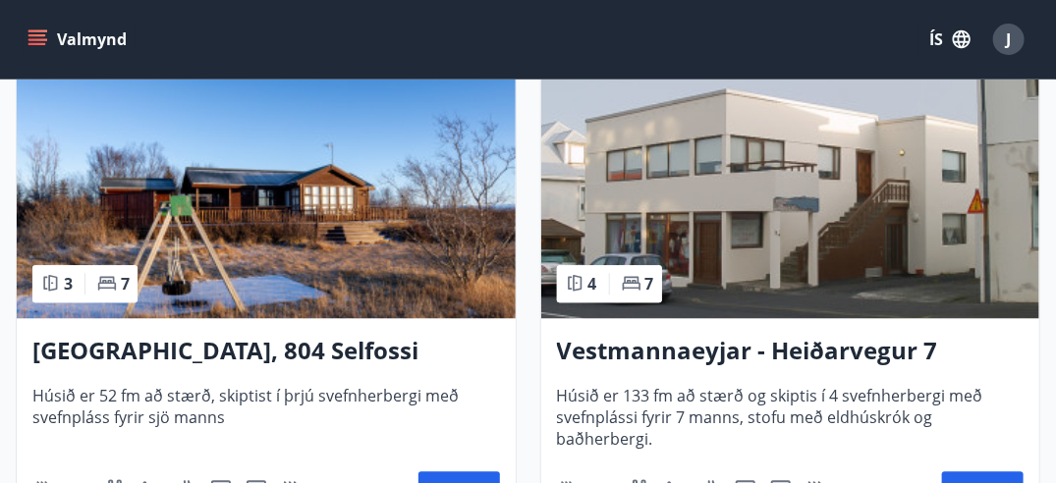
click at [682, 351] on h3 "Vestmannaeyjar - Heiðarvegur 7" at bounding box center [791, 351] width 468 height 35
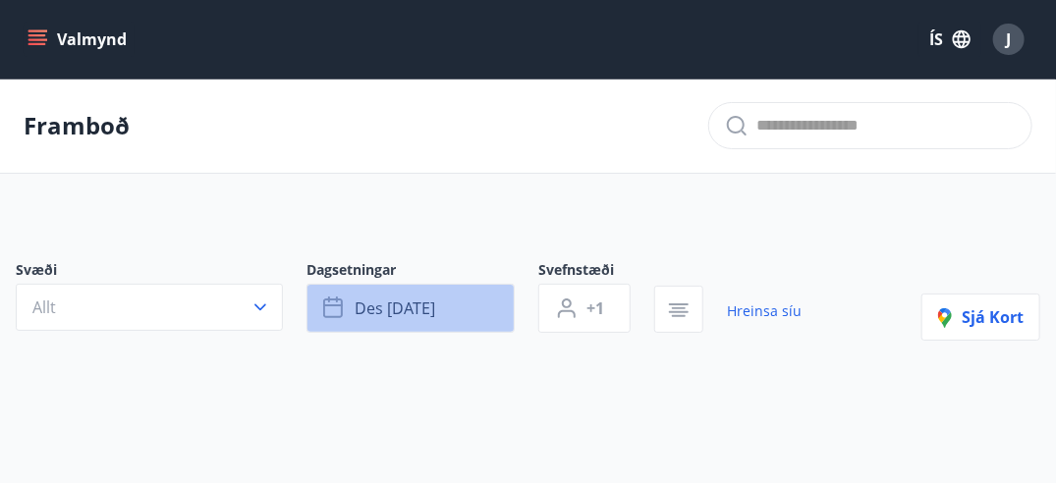
click at [424, 298] on span "des 30 - jan 04" at bounding box center [395, 309] width 81 height 22
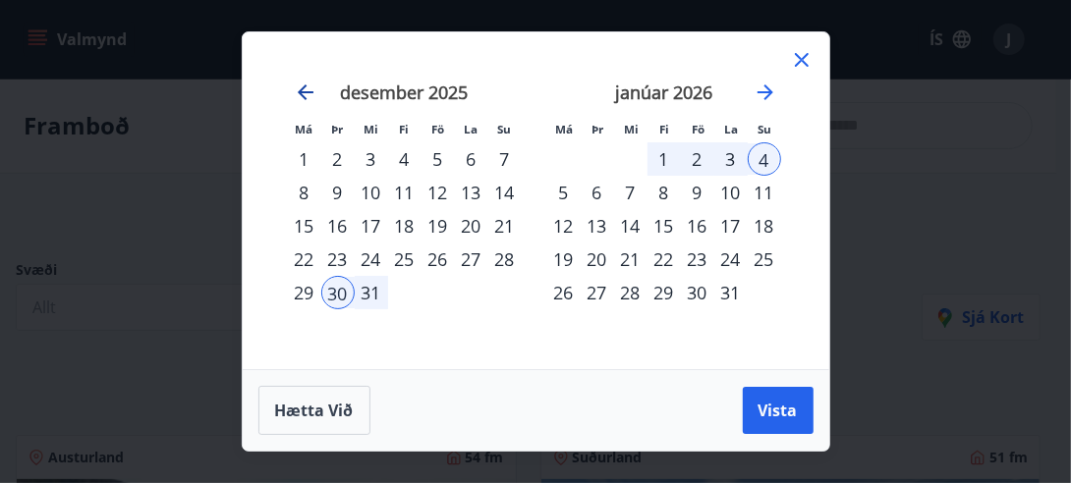
click at [304, 93] on icon "Move backward to switch to the previous month." at bounding box center [306, 93] width 24 height 24
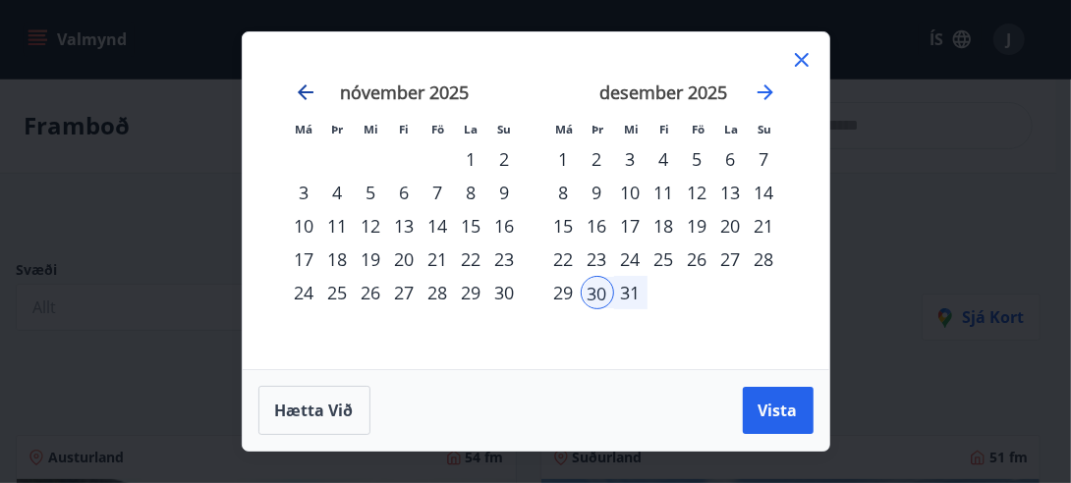
click at [304, 93] on icon "Move backward to switch to the previous month." at bounding box center [306, 93] width 24 height 24
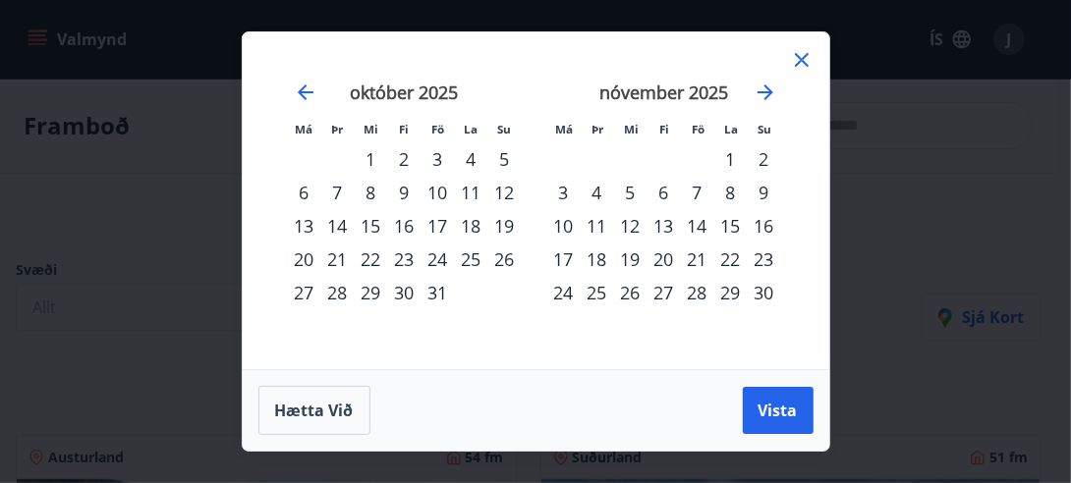
click at [434, 157] on div "3" at bounding box center [438, 158] width 33 height 33
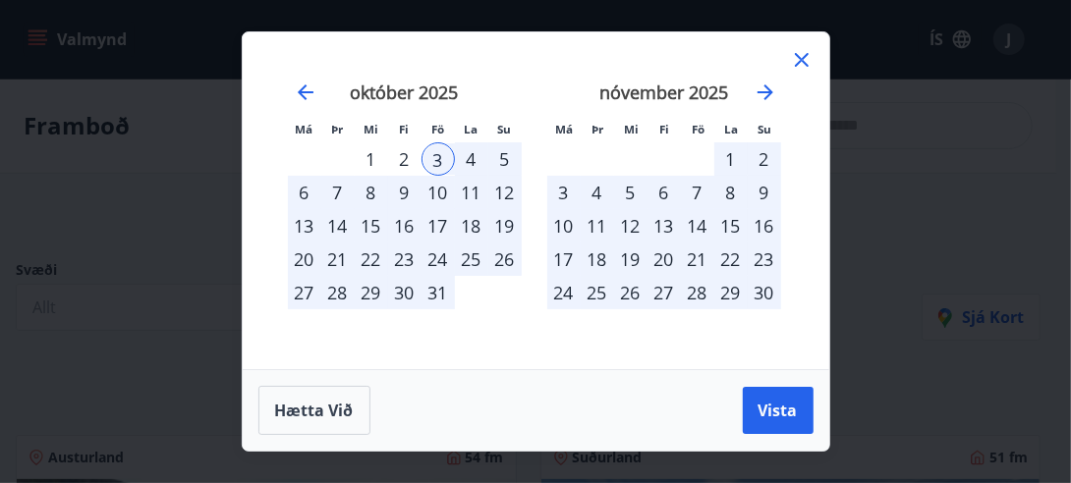
click at [505, 160] on div "5" at bounding box center [504, 158] width 33 height 33
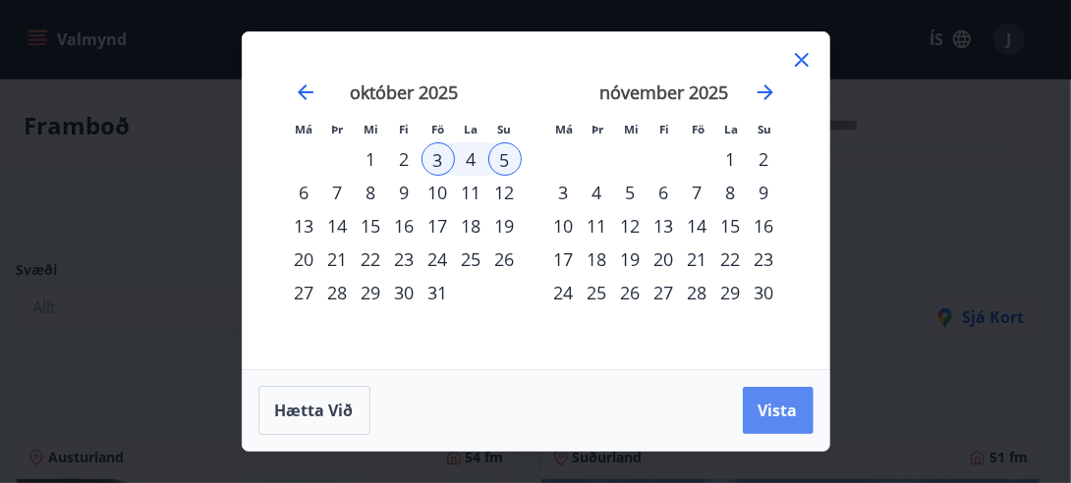
click at [791, 415] on span "Vista" at bounding box center [778, 411] width 39 height 22
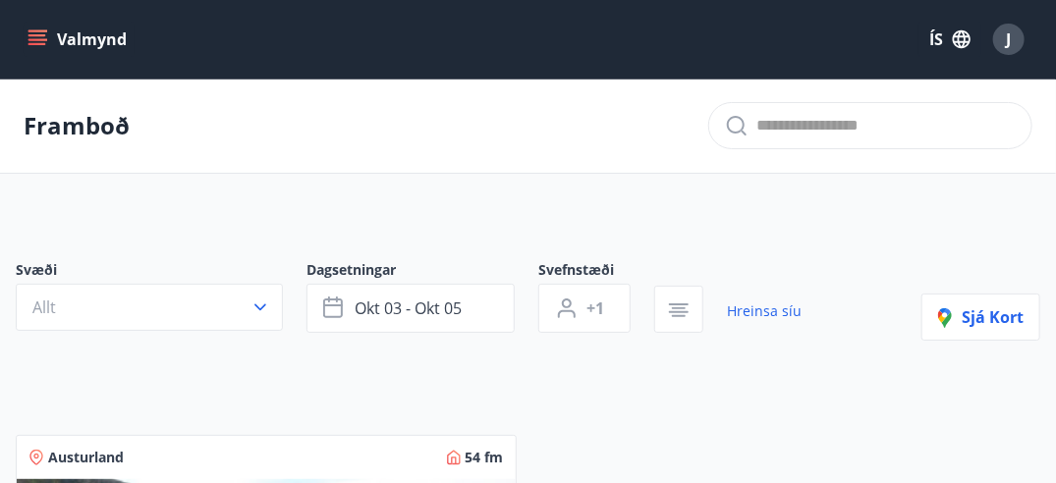
click at [34, 31] on icon "menu" at bounding box center [38, 39] width 20 height 20
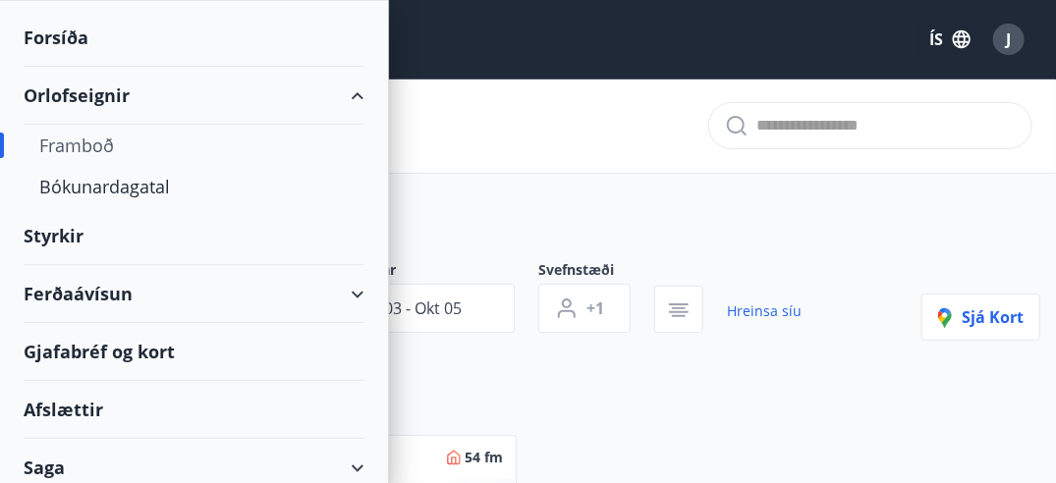
scroll to position [145, 0]
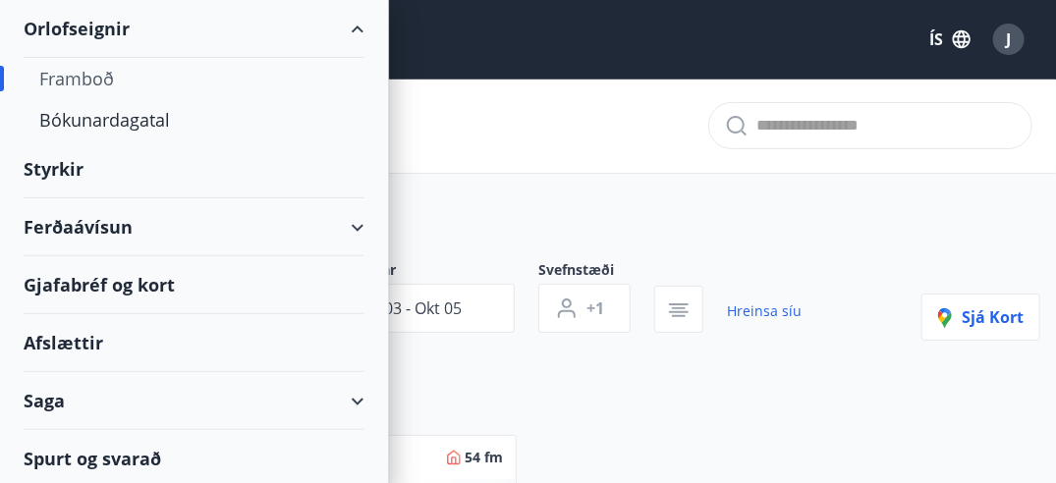
click at [139, 278] on div "Gjafabréf og kort" at bounding box center [194, 285] width 341 height 58
click at [352, 226] on icon at bounding box center [358, 228] width 24 height 24
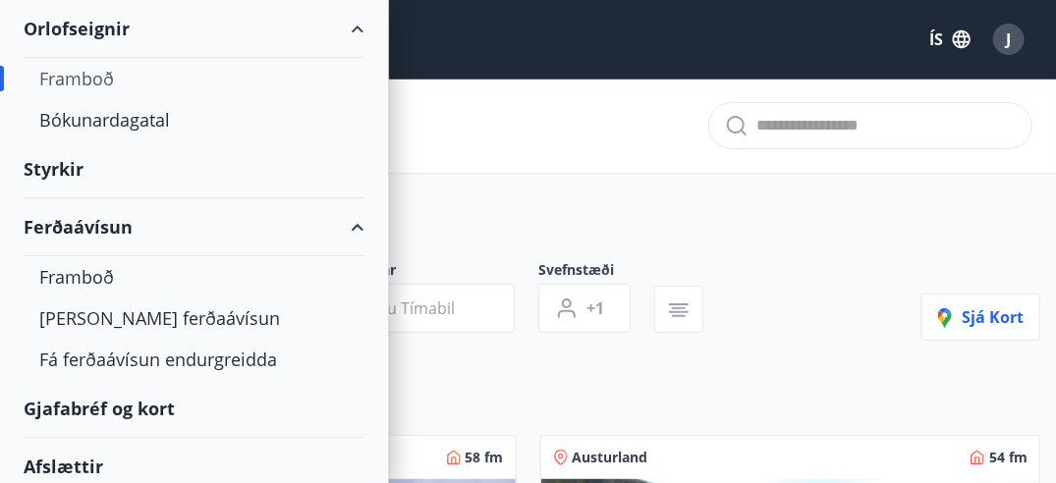
click at [347, 226] on div "Ferðaávísun" at bounding box center [194, 227] width 341 height 58
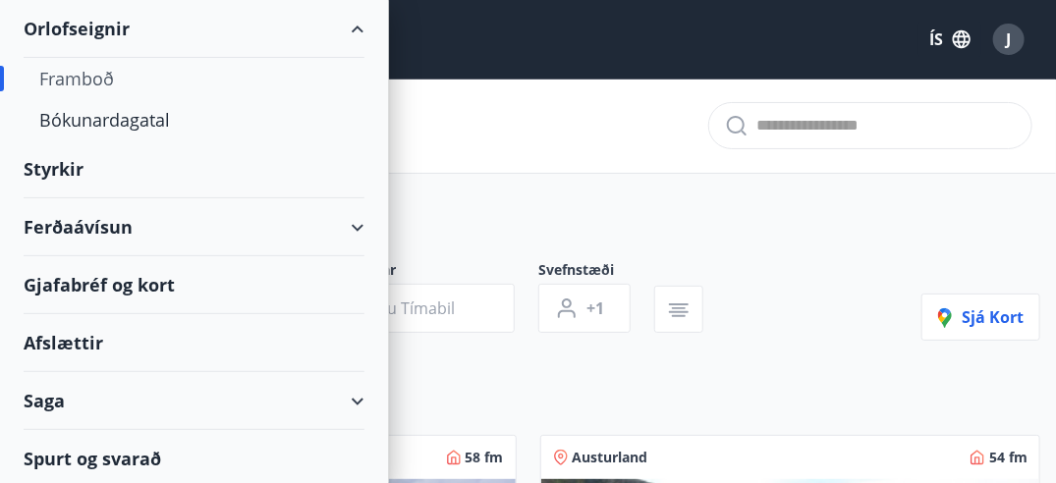
click at [347, 226] on div "Ferðaávísun" at bounding box center [194, 227] width 341 height 58
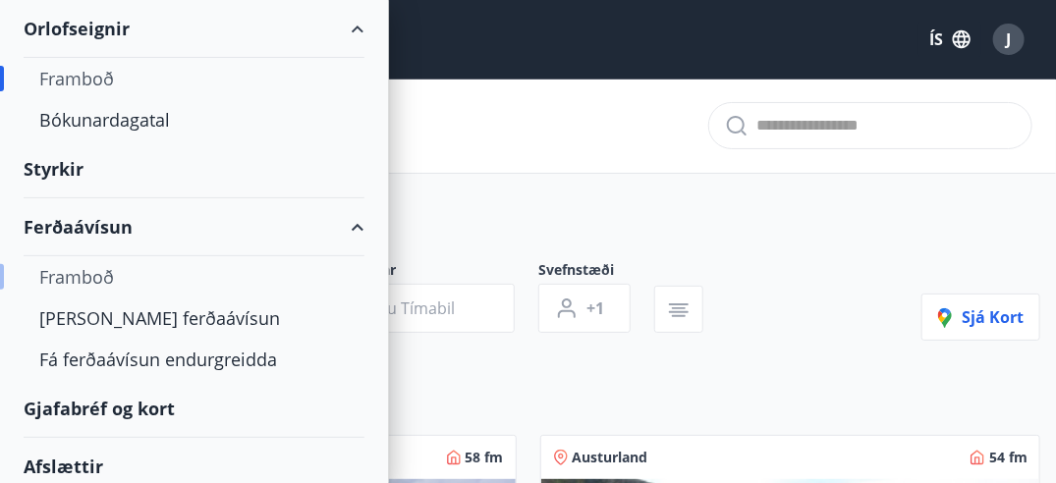
click at [91, 279] on div "Framboð" at bounding box center [194, 276] width 310 height 41
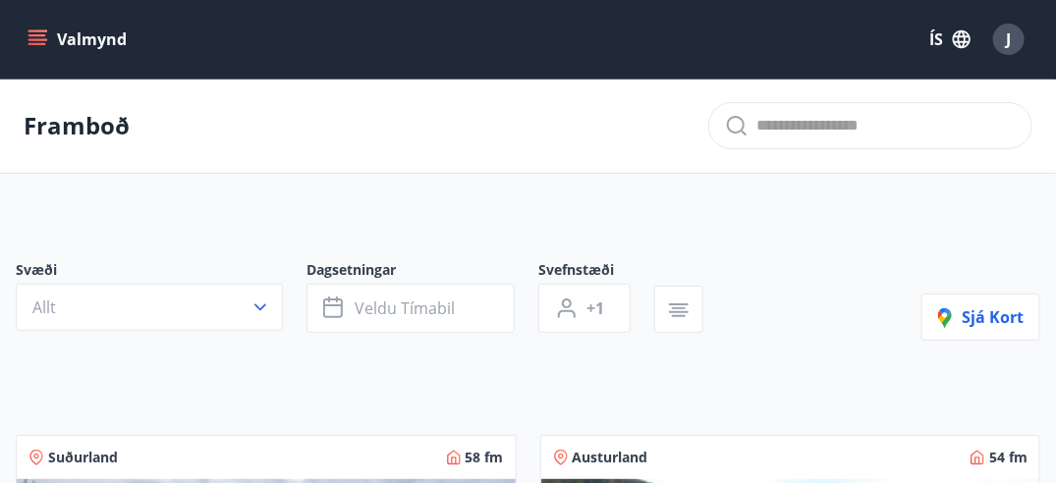
click at [38, 33] on icon "menu" at bounding box center [38, 39] width 20 height 20
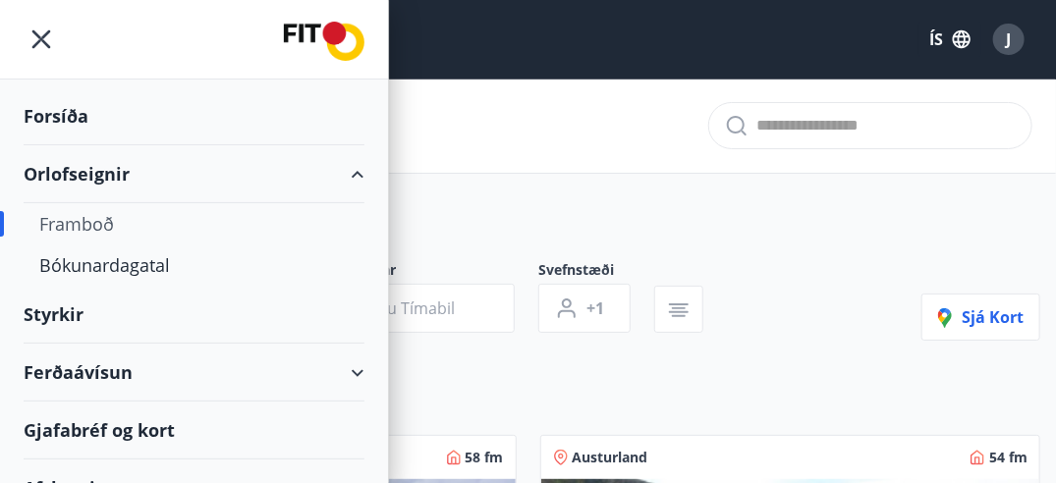
drag, startPoint x: 366, startPoint y: 168, endPoint x: 348, endPoint y: 168, distance: 17.7
click at [365, 168] on div "Orlofseignir" at bounding box center [194, 174] width 388 height 58
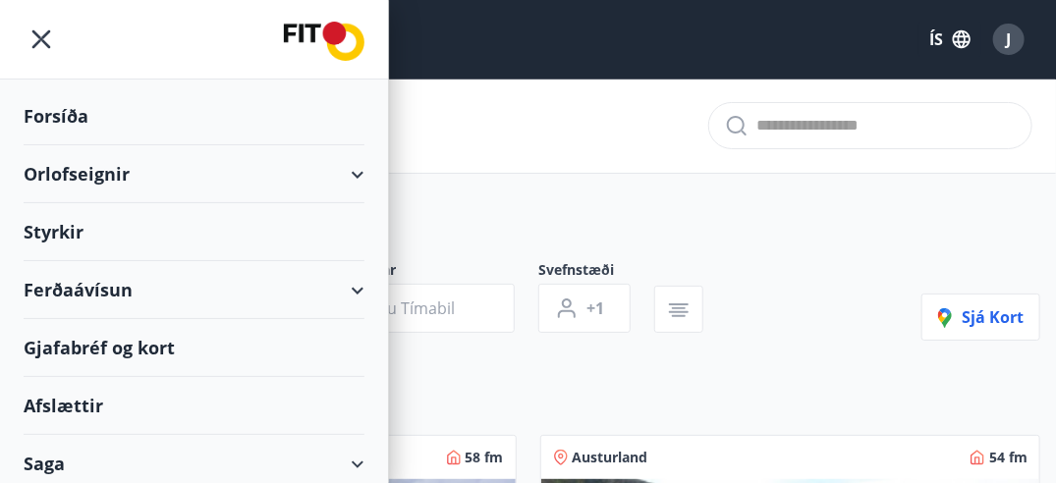
click at [348, 287] on div "Ferðaávísun" at bounding box center [194, 290] width 341 height 58
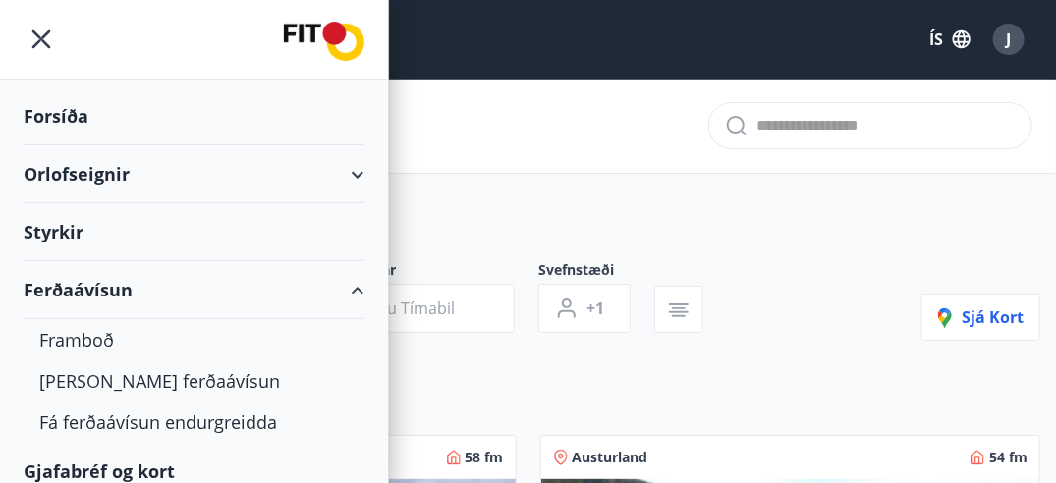
click at [348, 287] on div "Ferðaávísun" at bounding box center [194, 290] width 341 height 58
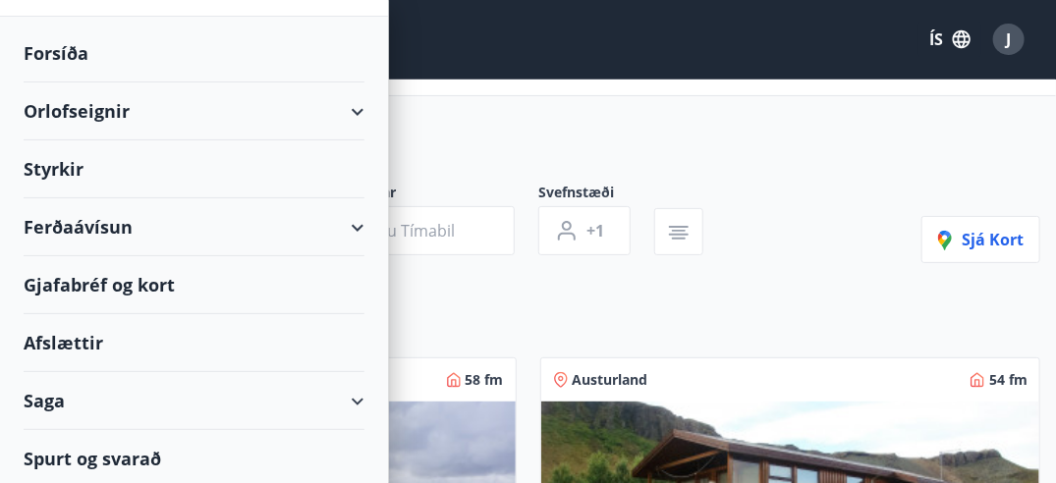
scroll to position [197, 0]
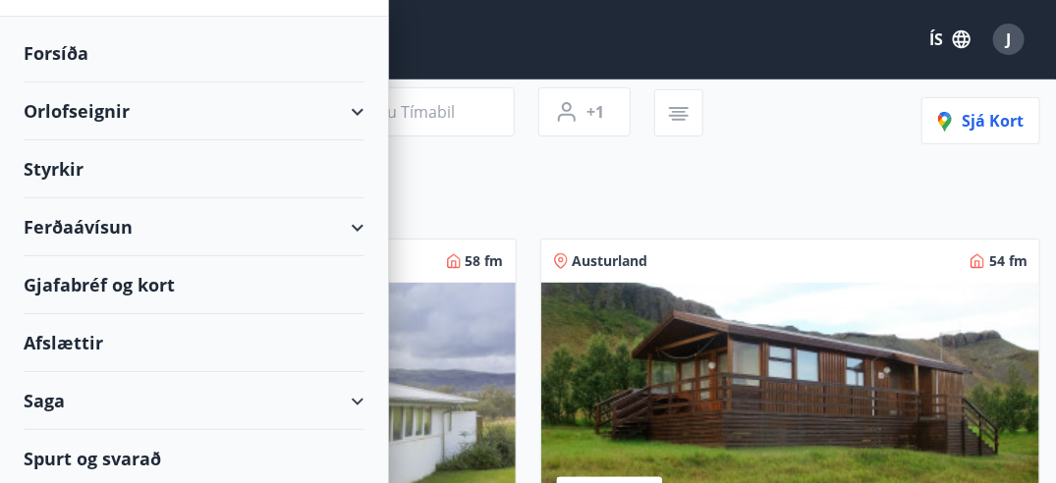
click at [48, 334] on div "Afslættir" at bounding box center [194, 343] width 341 height 58
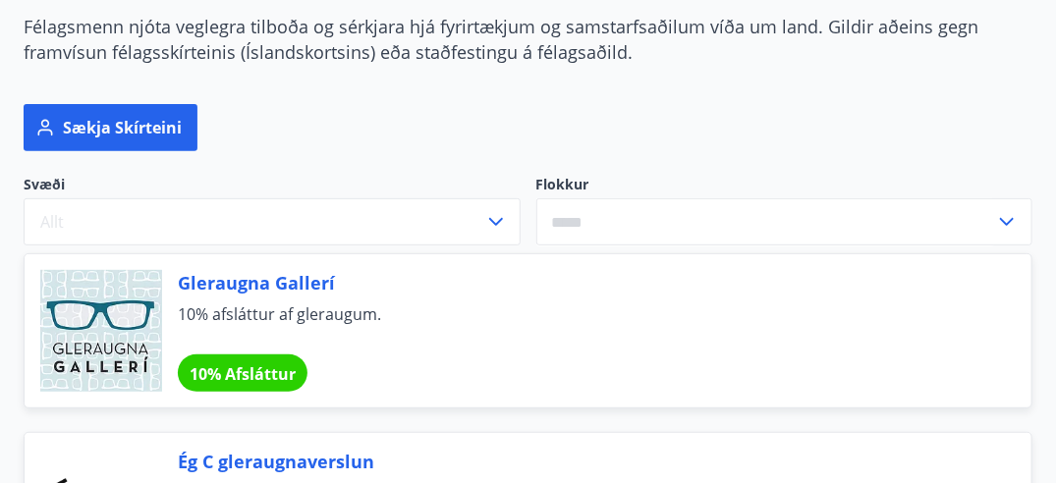
scroll to position [197, 0]
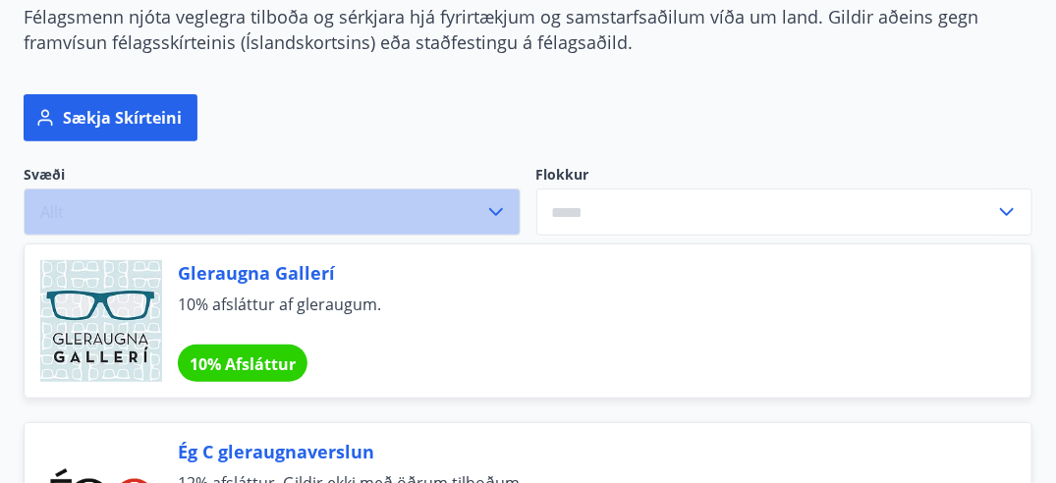
click at [495, 212] on icon "button" at bounding box center [496, 212] width 14 height 8
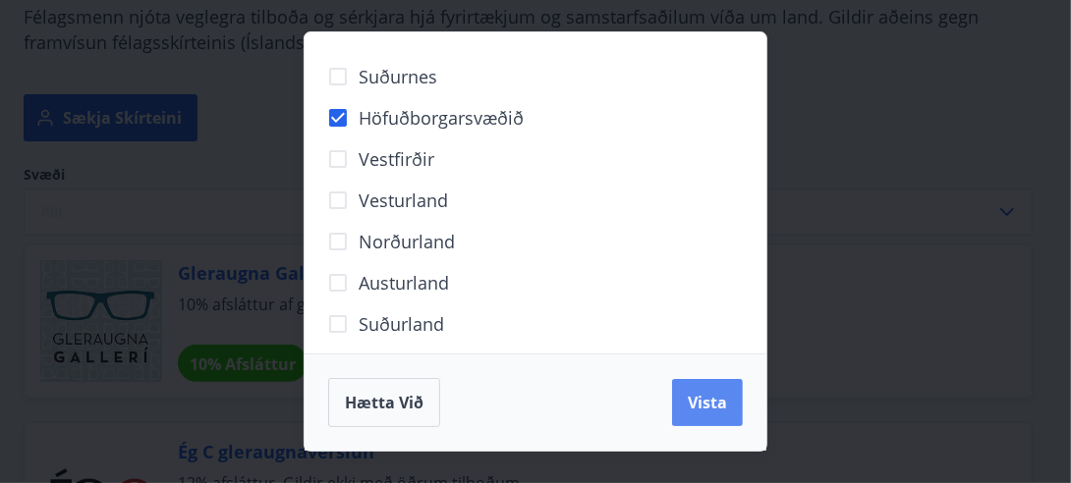
click at [719, 403] on span "Vista" at bounding box center [707, 403] width 39 height 22
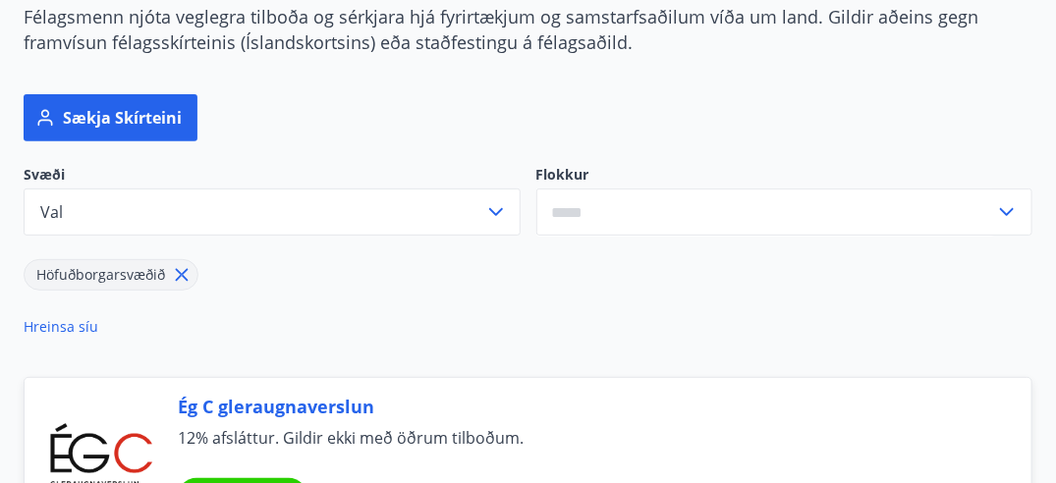
click at [952, 204] on input "text" at bounding box center [767, 213] width 460 height 48
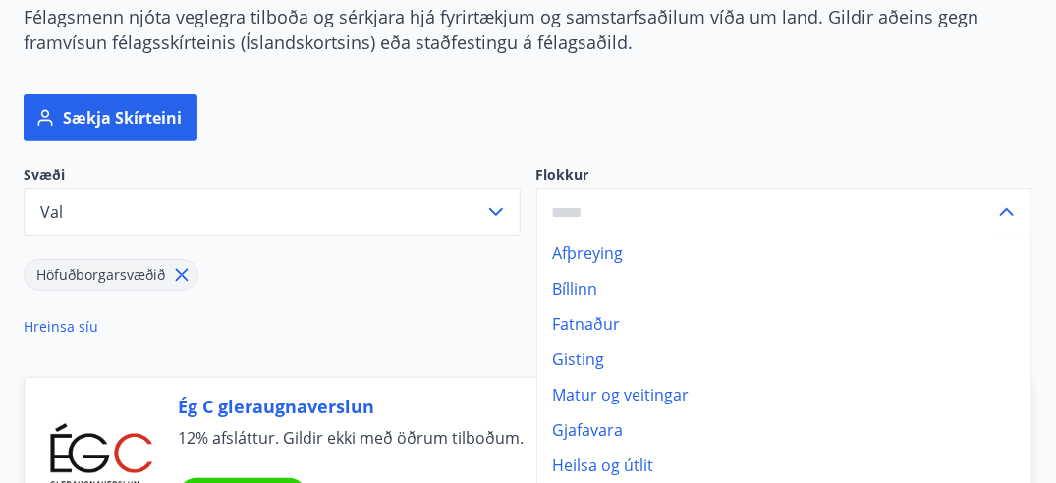
click at [934, 141] on div "Svæði Val Flokkur Afþreying Bíllinn Fatnaður Gisting Matur og veitingar Gjafava…" at bounding box center [516, 259] width 1033 height 236
click at [318, 314] on div "Svæði Val Flokkur Afþreying Bíllinn Fatnaður Gisting Matur og veitingar Gjafava…" at bounding box center [516, 259] width 1033 height 236
click at [708, 146] on div "Svæði Val Flokkur Afþreying Bíllinn Fatnaður Gisting Matur og veitingar Gjafava…" at bounding box center [516, 259] width 1033 height 236
click at [660, 207] on input "text" at bounding box center [767, 213] width 460 height 48
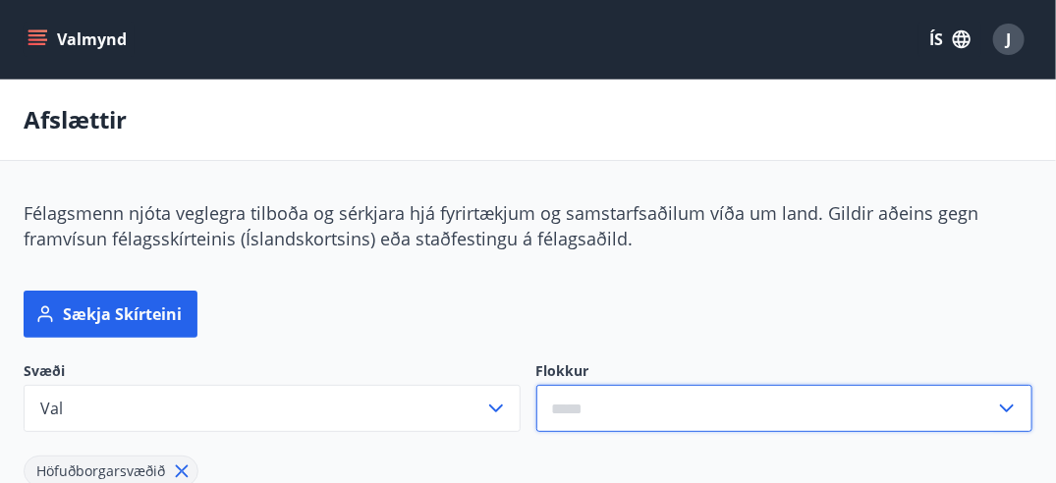
click at [47, 31] on button "Valmynd" at bounding box center [79, 39] width 111 height 35
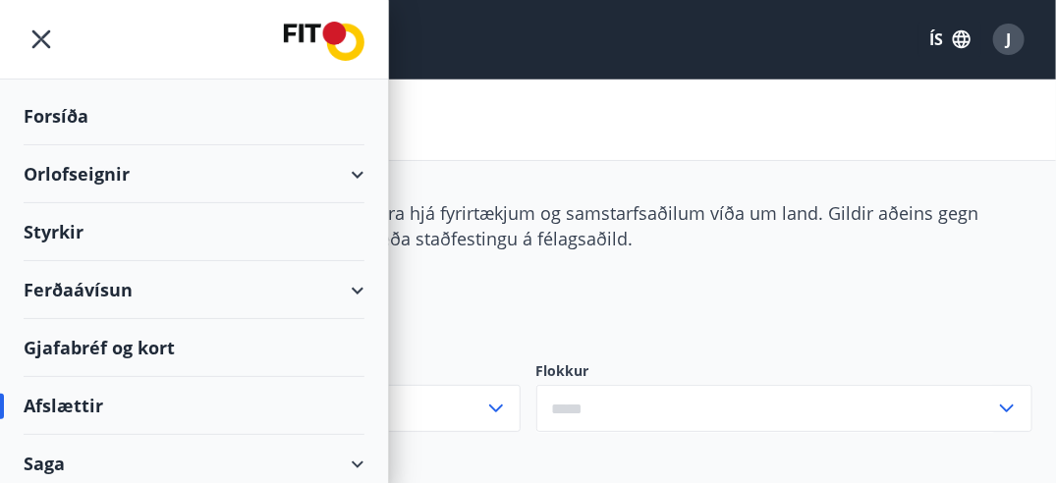
click at [80, 176] on div "Orlofseignir" at bounding box center [194, 174] width 341 height 58
